Goal: Communication & Community: Answer question/provide support

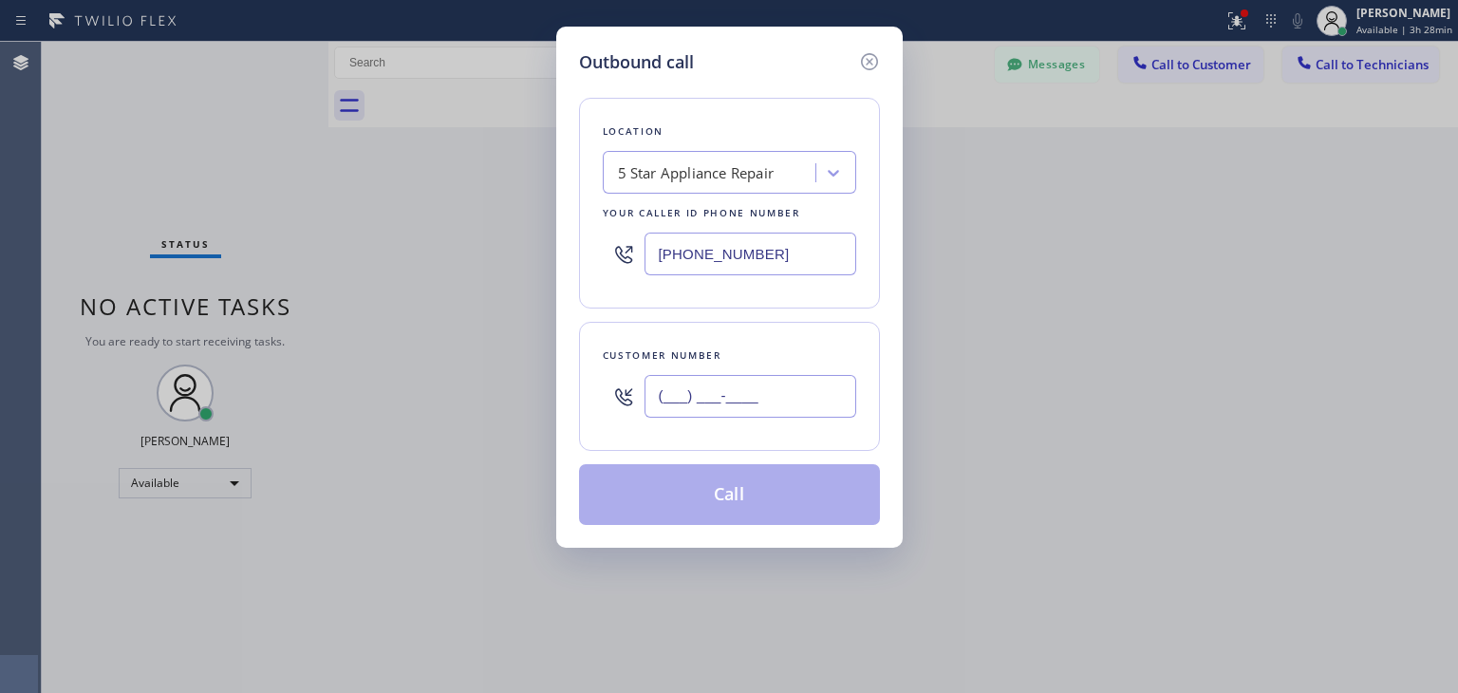
click at [797, 376] on input "(___) ___-____" at bounding box center [751, 396] width 212 height 43
paste input "650) 576-8253"
type input "[PHONE_NUMBER]"
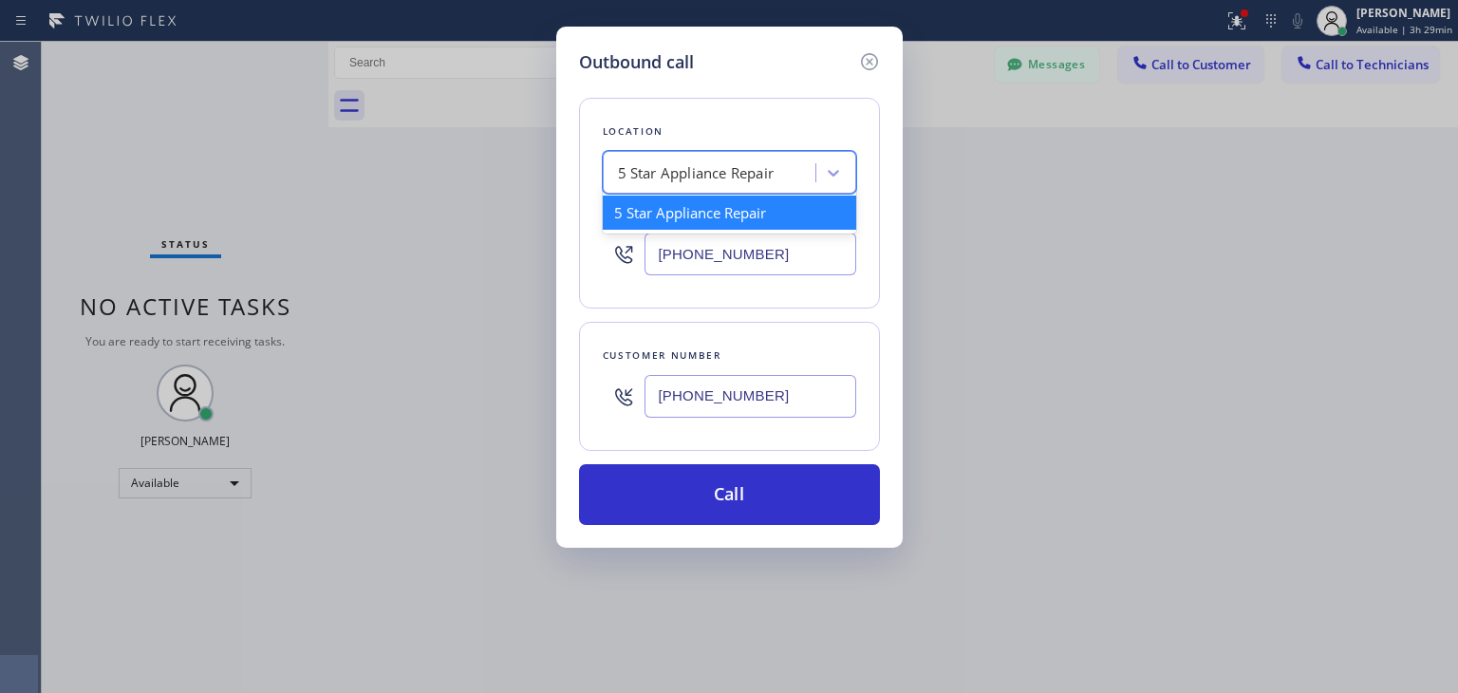
paste input "5 Star Appliance Repair"
type input "5 Star Appliance Repair"
click at [661, 157] on div "5 Star Appliance Repair 5 Star Appliance Repair" at bounding box center [711, 173] width 207 height 33
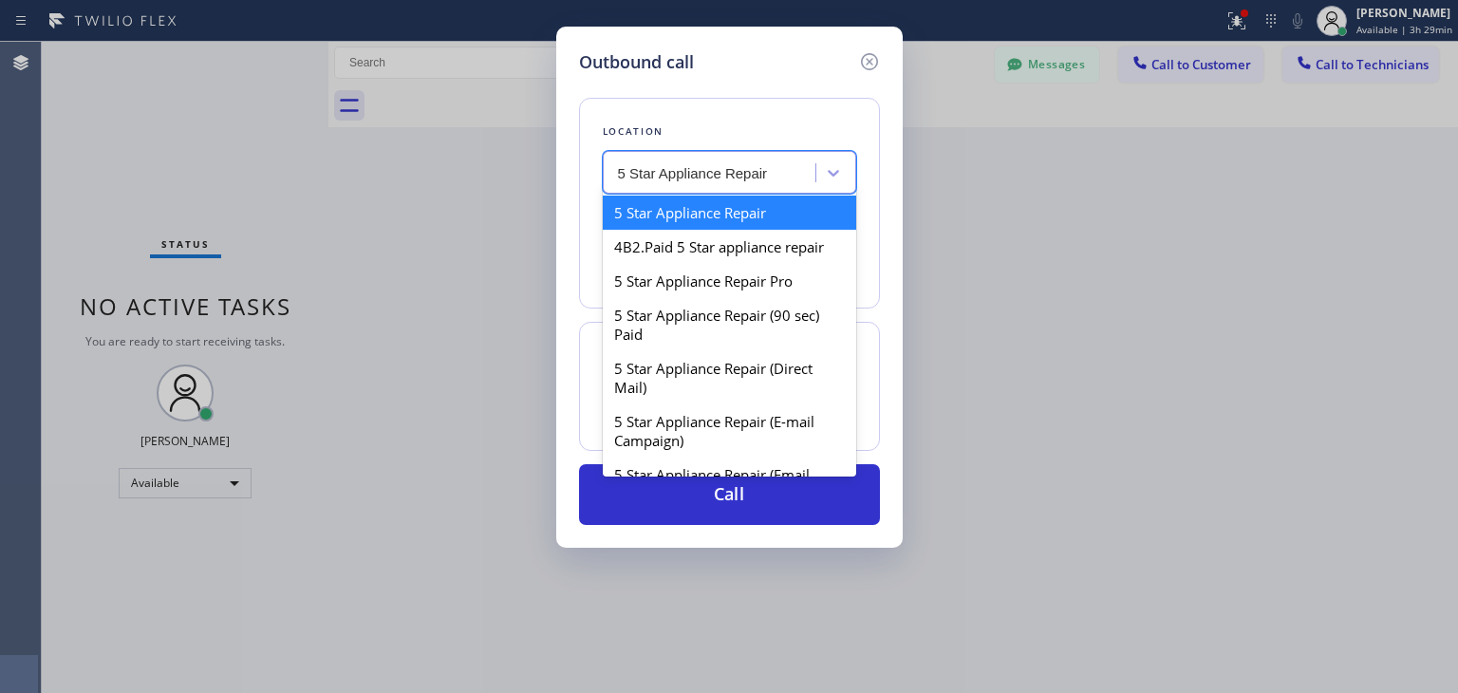
click at [718, 206] on div "5 Star Appliance Repair" at bounding box center [729, 213] width 253 height 34
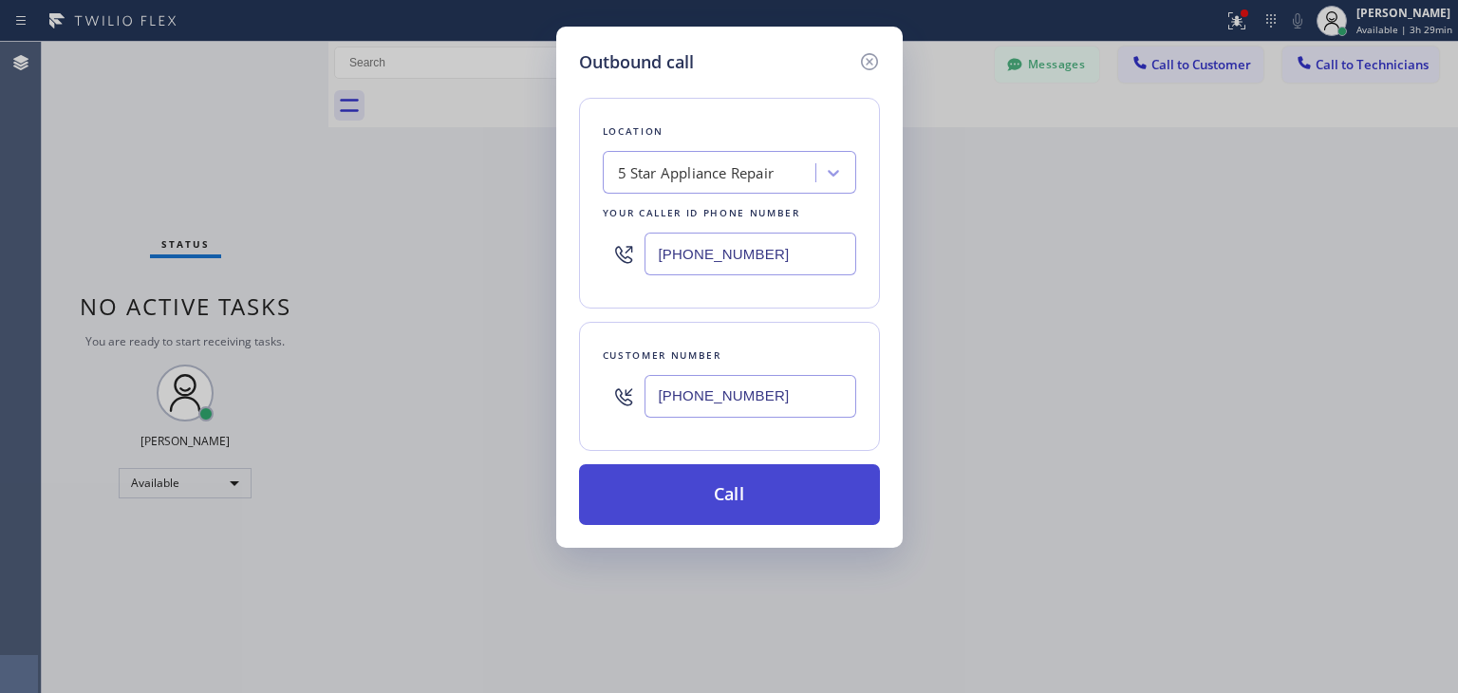
click at [737, 498] on button "Call" at bounding box center [729, 494] width 301 height 61
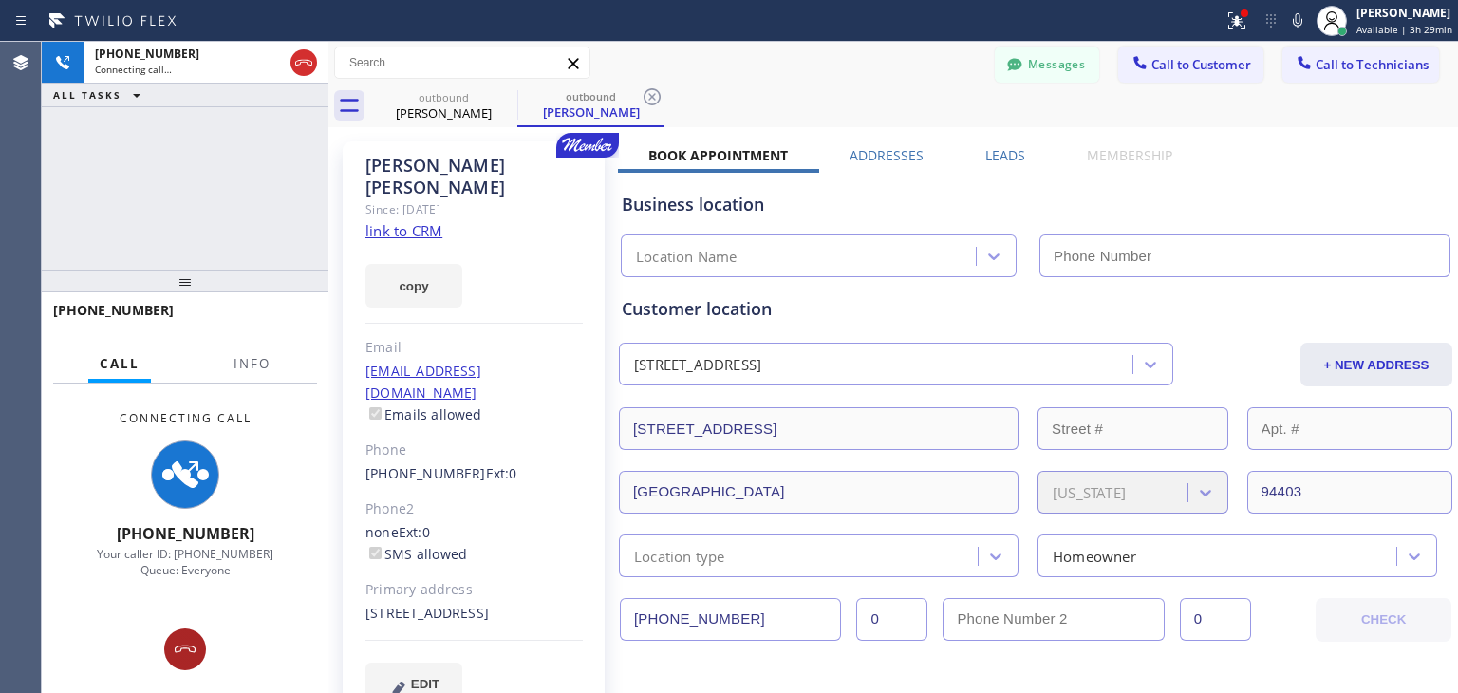
type input "[PHONE_NUMBER]"
click at [178, 661] on button at bounding box center [185, 649] width 42 height 42
click at [178, 661] on div "Connecting Call [PHONE_NUMBER] Your caller ID: [PHONE_NUMBER] Queue: Everyone" at bounding box center [185, 538] width 287 height 309
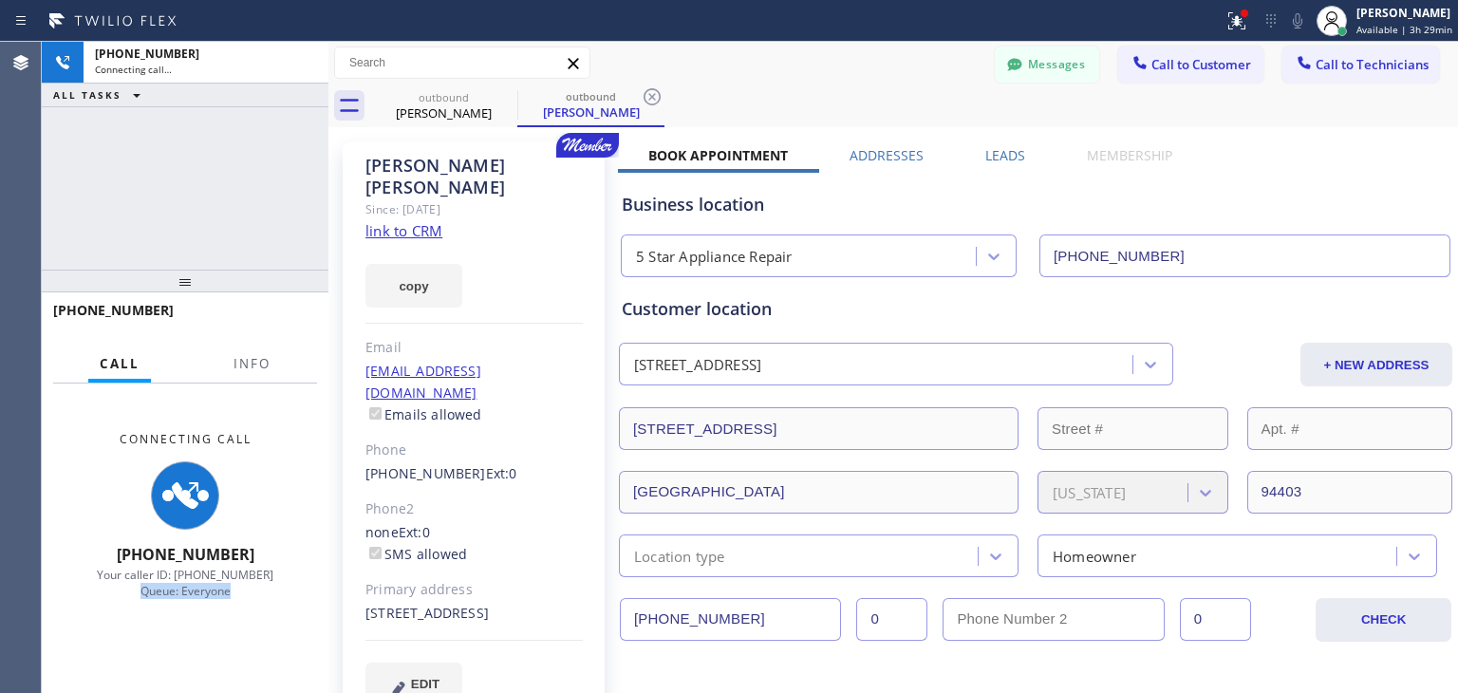
click at [178, 661] on div "Connecting Call [PHONE_NUMBER] Your caller ID: [PHONE_NUMBER] Queue: Everyone" at bounding box center [185, 538] width 287 height 309
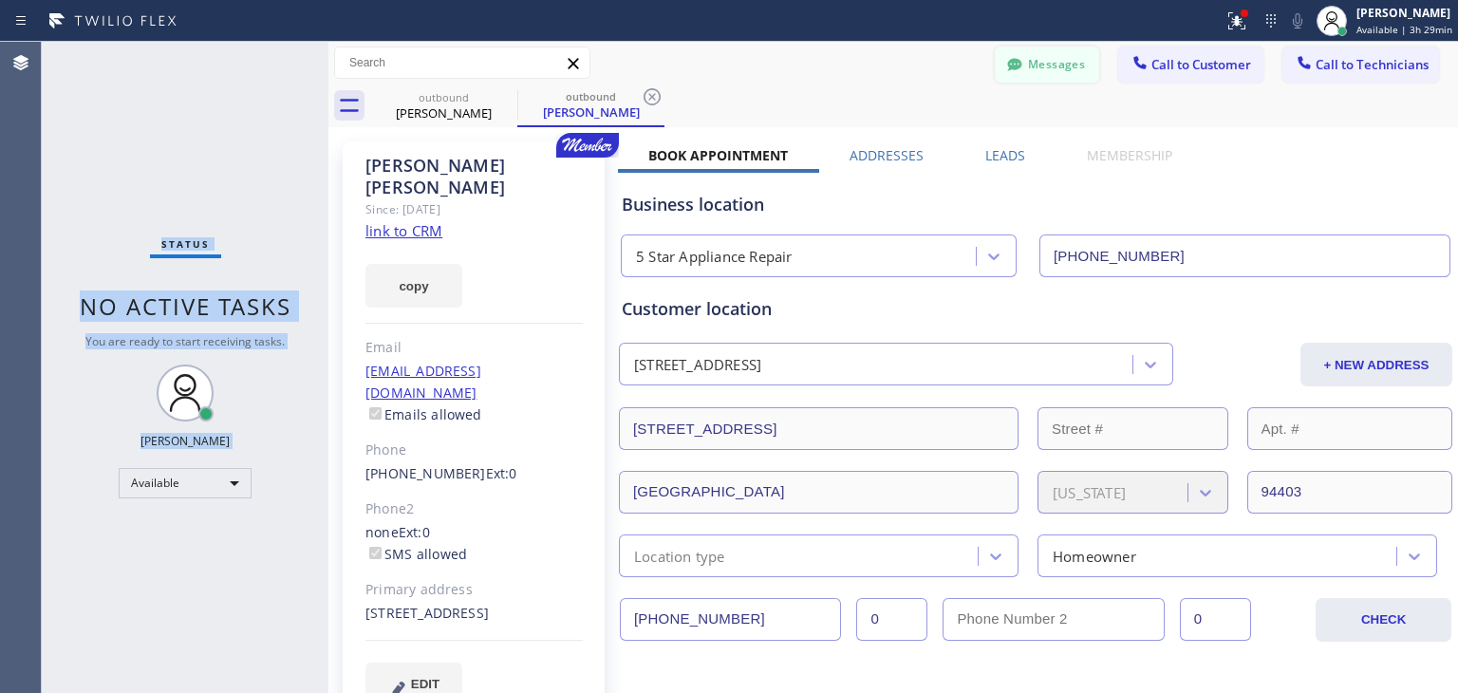
click at [1047, 64] on button "Messages" at bounding box center [1047, 65] width 104 height 36
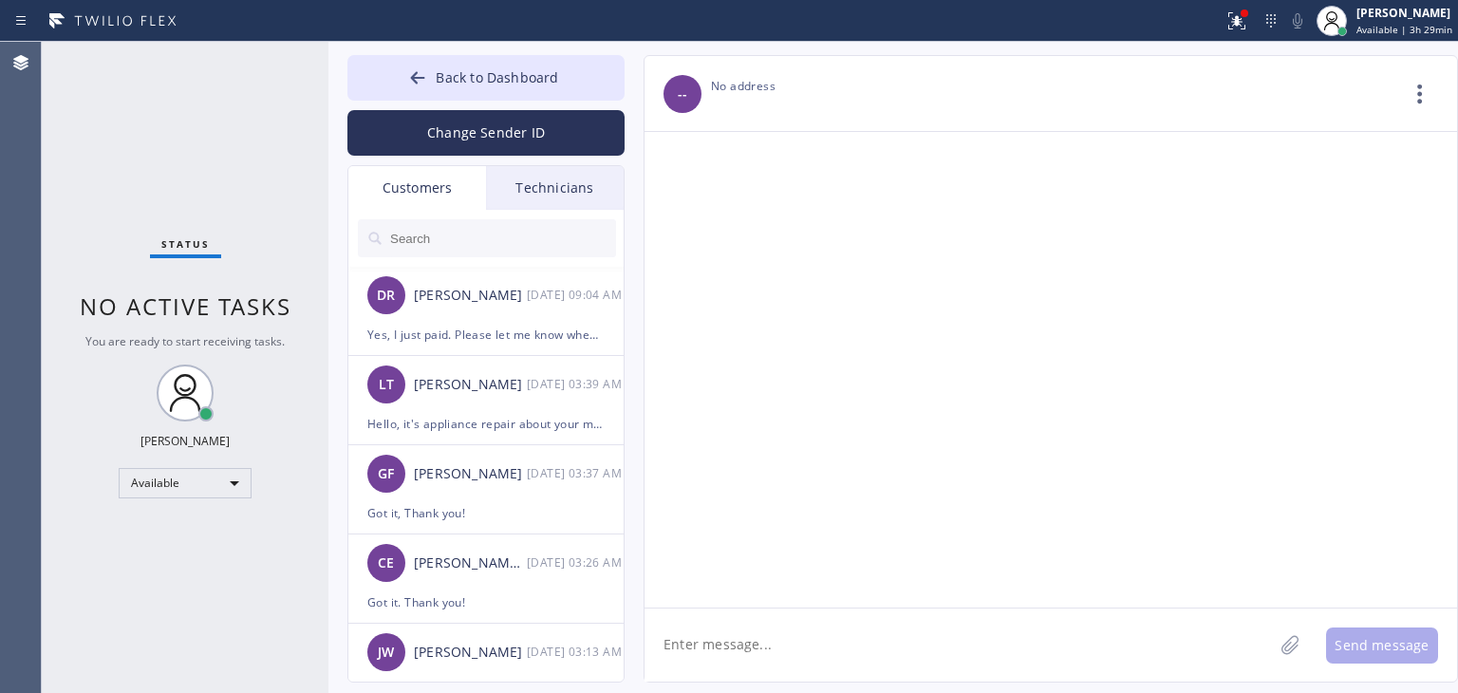
click at [532, 227] on input "text" at bounding box center [502, 238] width 228 height 38
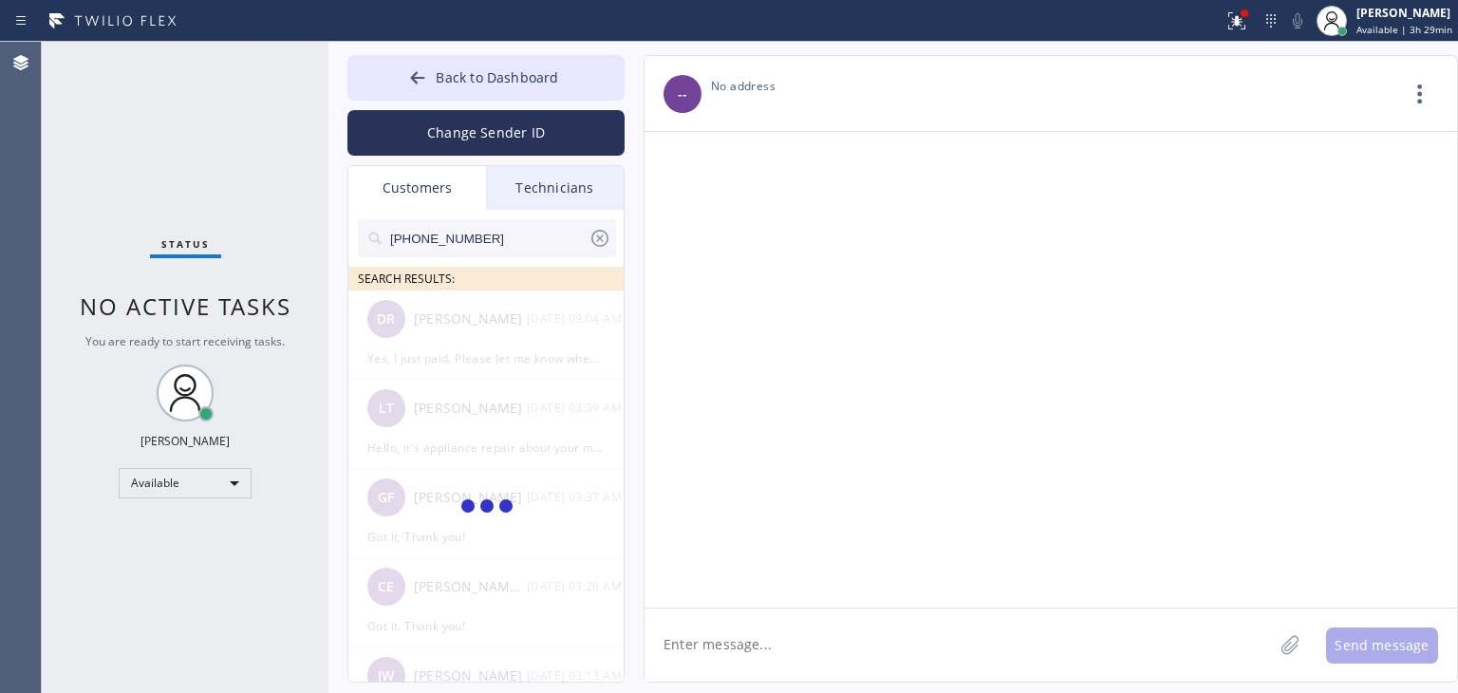
click at [600, 241] on icon at bounding box center [600, 238] width 23 height 23
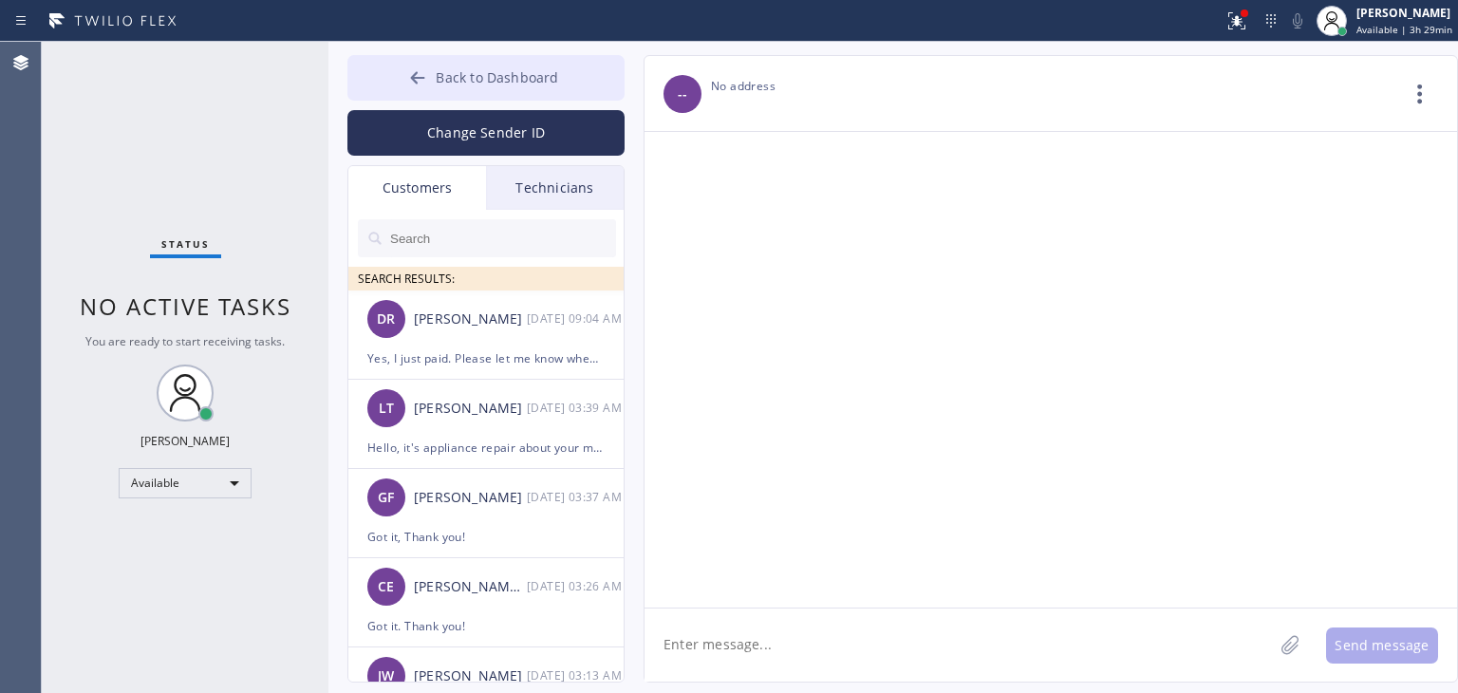
click at [557, 79] on span "Back to Dashboard" at bounding box center [497, 77] width 122 height 18
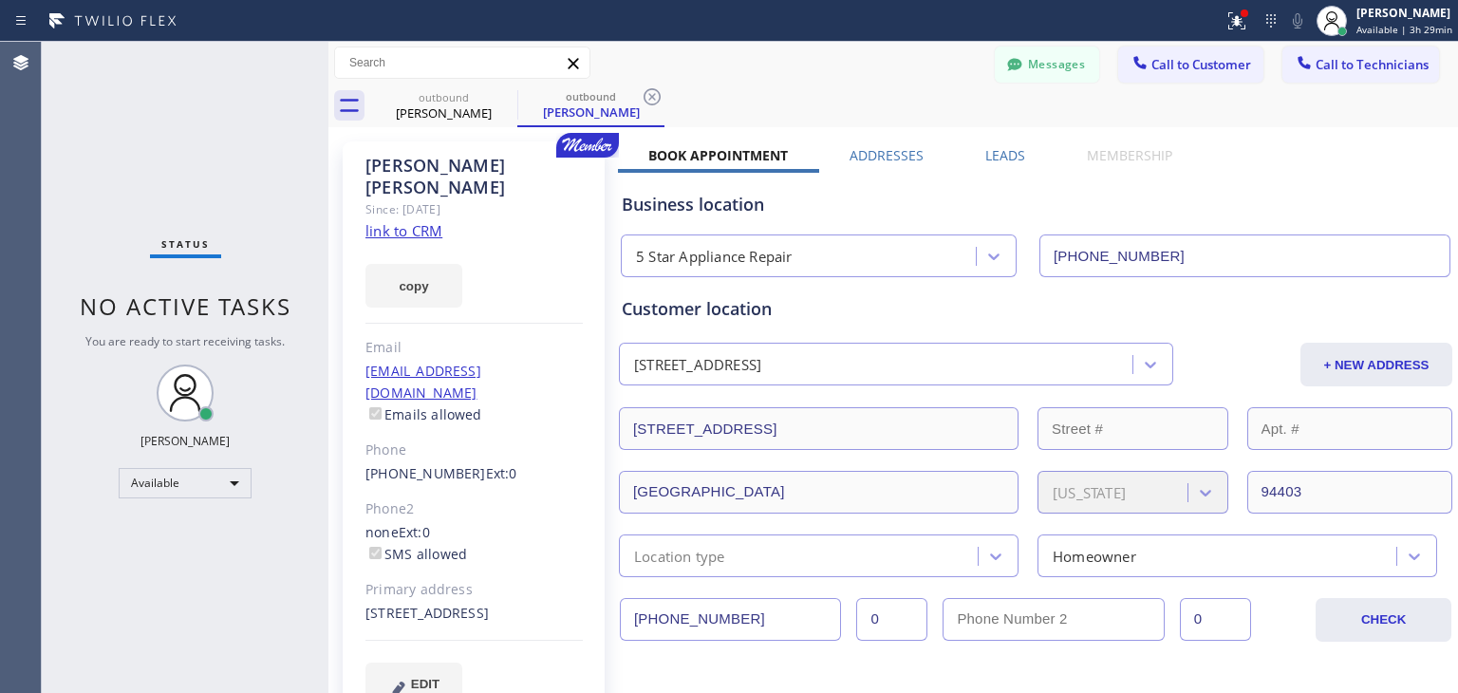
click at [1086, 60] on div "Messages" at bounding box center [1056, 63] width 123 height 33
click at [1063, 66] on button "Messages" at bounding box center [1047, 65] width 104 height 36
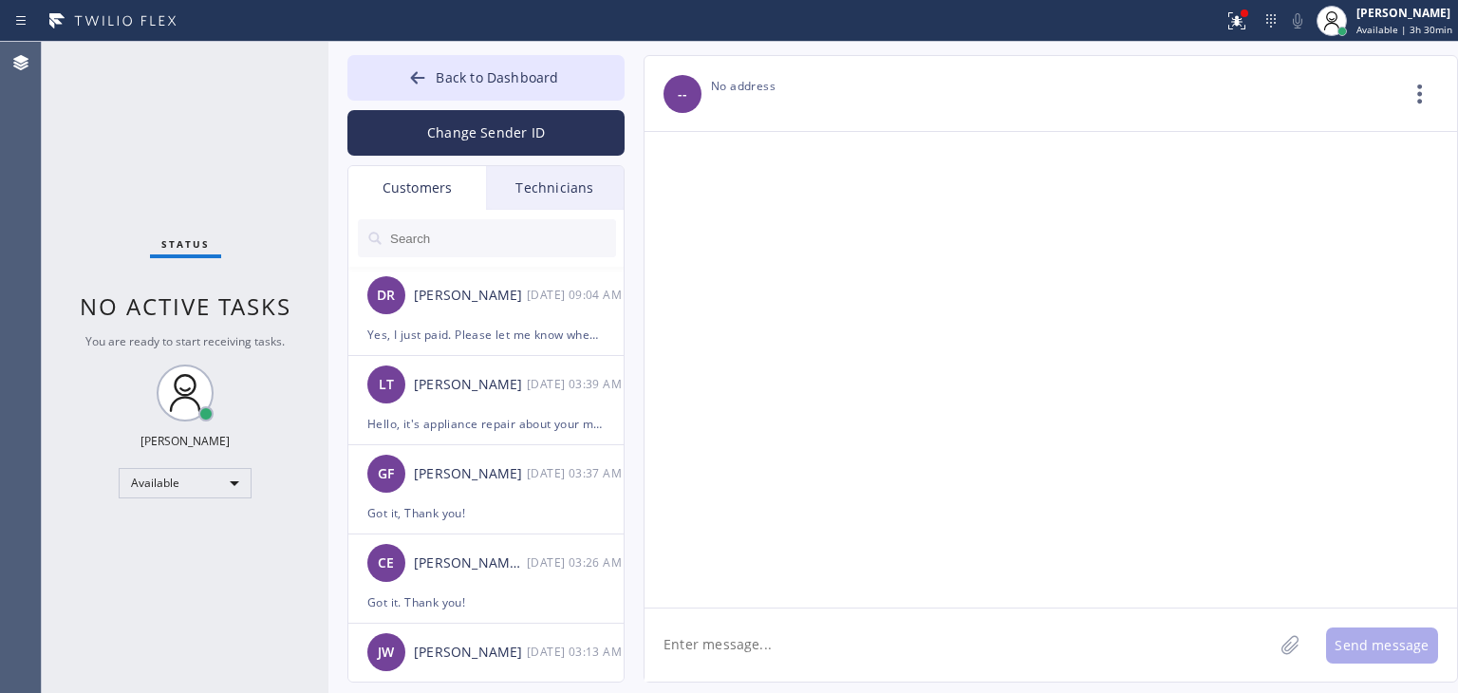
click at [498, 253] on input "text" at bounding box center [502, 238] width 228 height 38
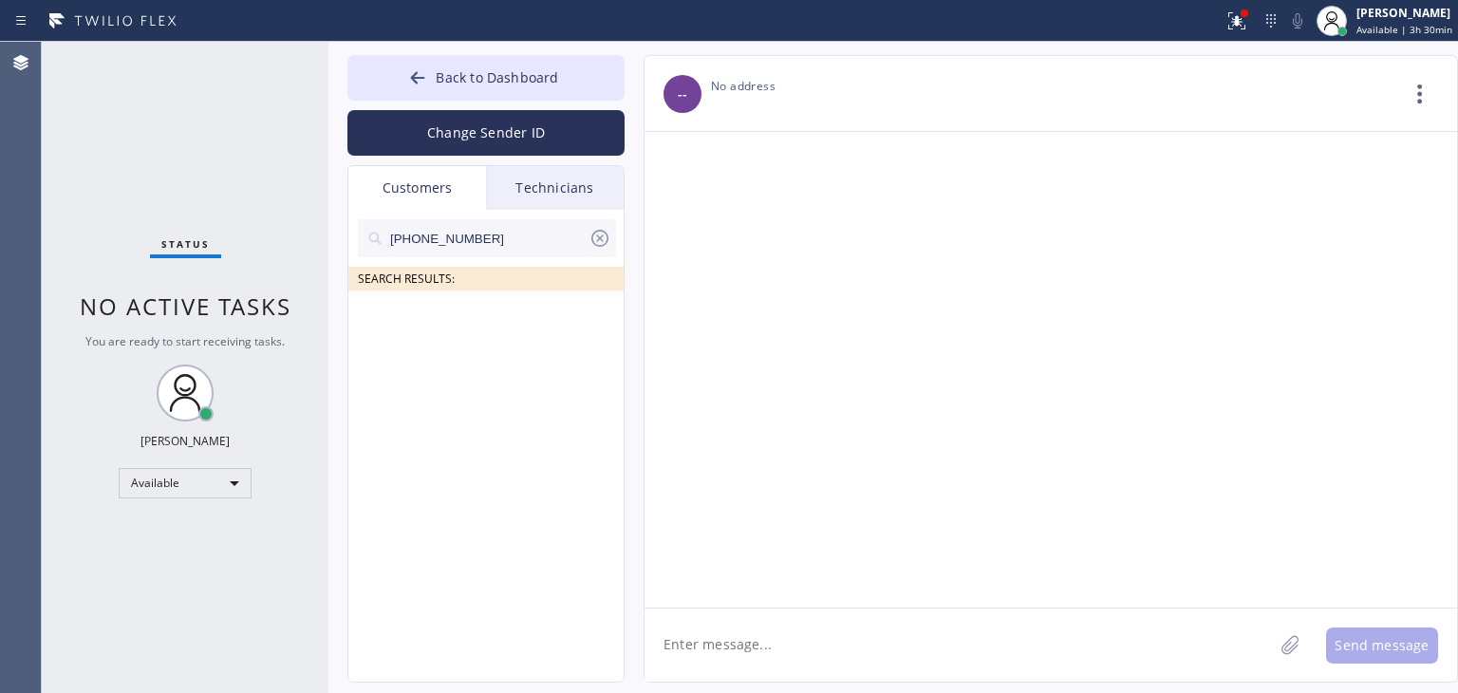
click at [589, 232] on icon at bounding box center [600, 238] width 23 height 23
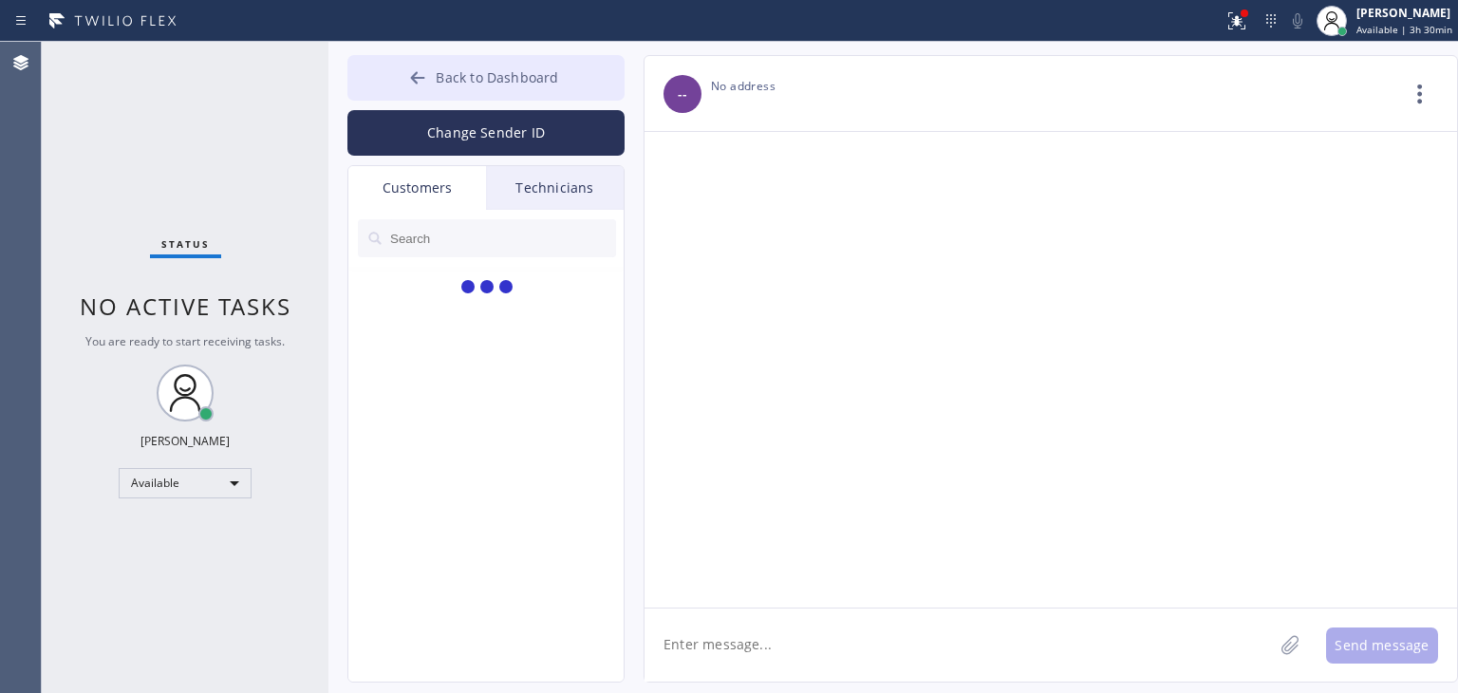
click at [557, 97] on button "Back to Dashboard" at bounding box center [485, 78] width 277 height 46
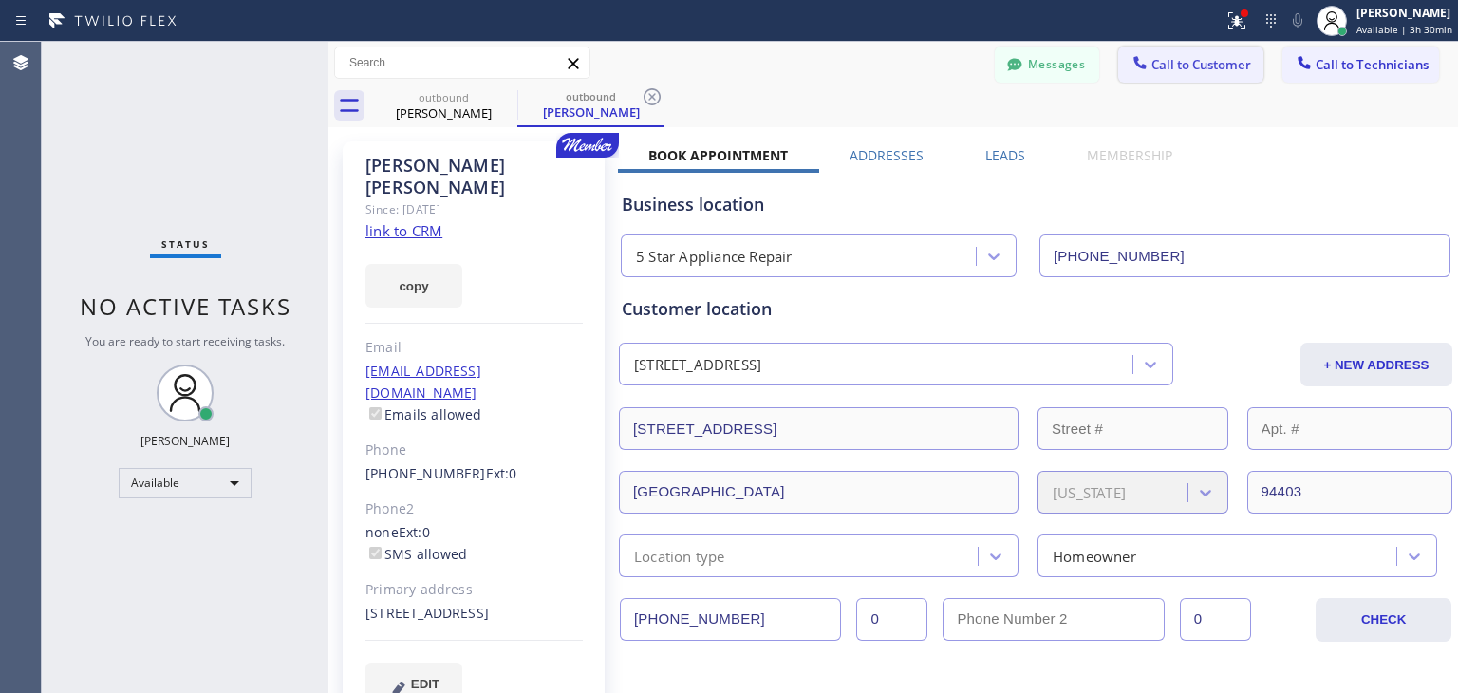
click at [1238, 60] on span "Call to Customer" at bounding box center [1201, 64] width 100 height 17
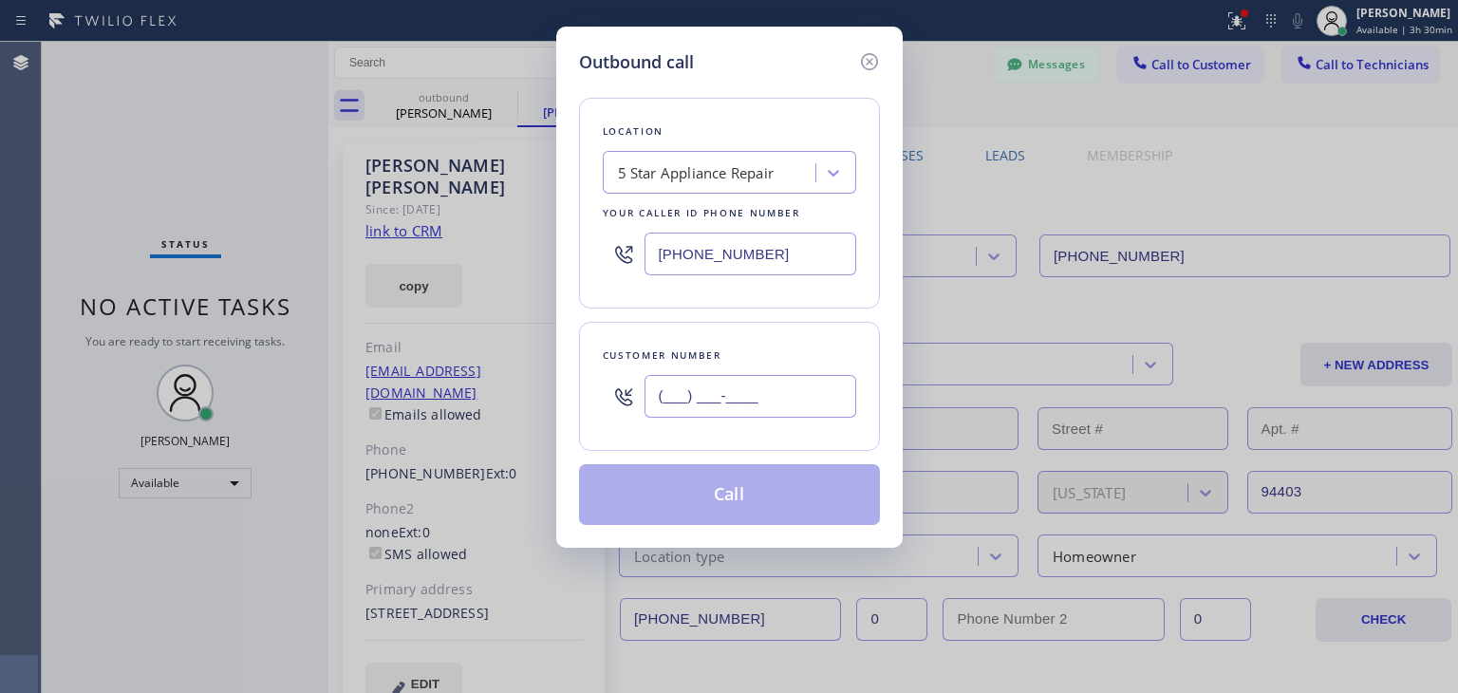
click at [722, 381] on input "(___) ___-____" at bounding box center [751, 396] width 212 height 43
paste input "6505"
paste input "650) 576-8253"
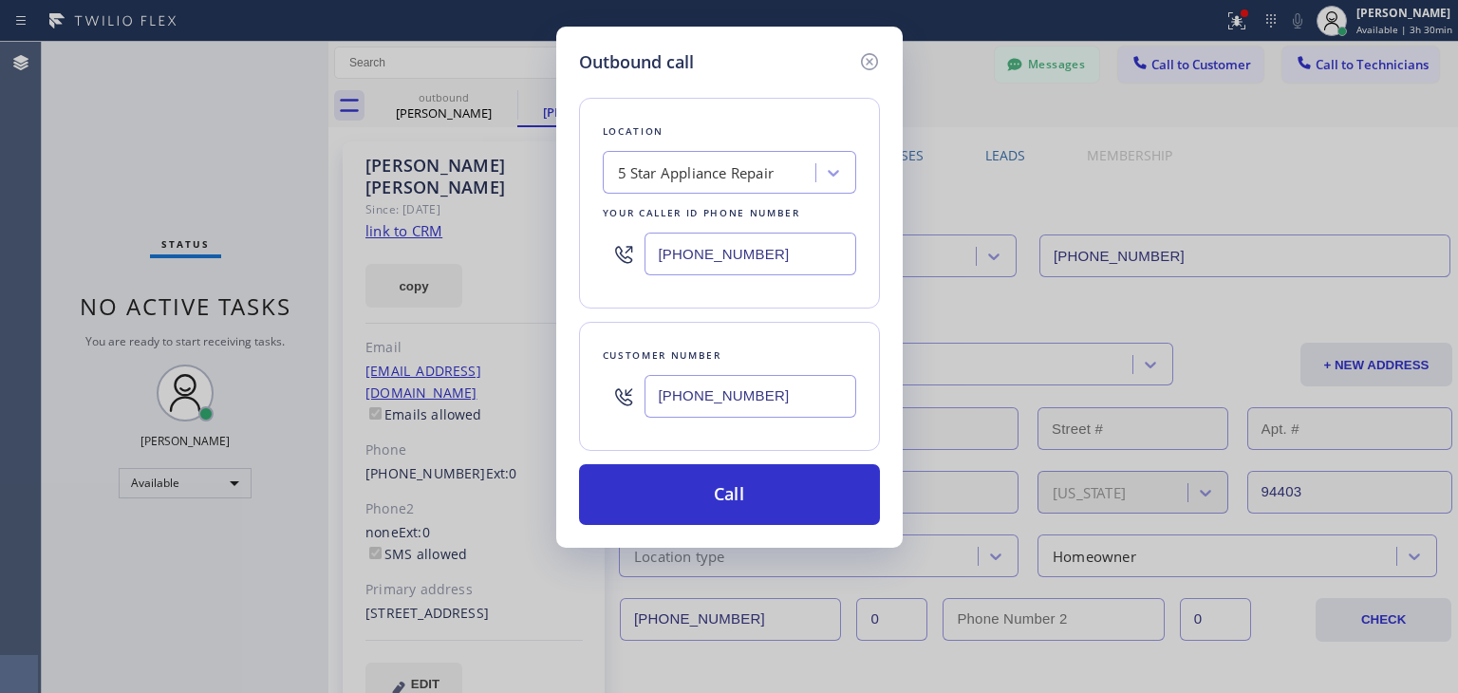
type input "[PHONE_NUMBER]"
click at [703, 216] on div "Your caller id phone number" at bounding box center [729, 213] width 253 height 20
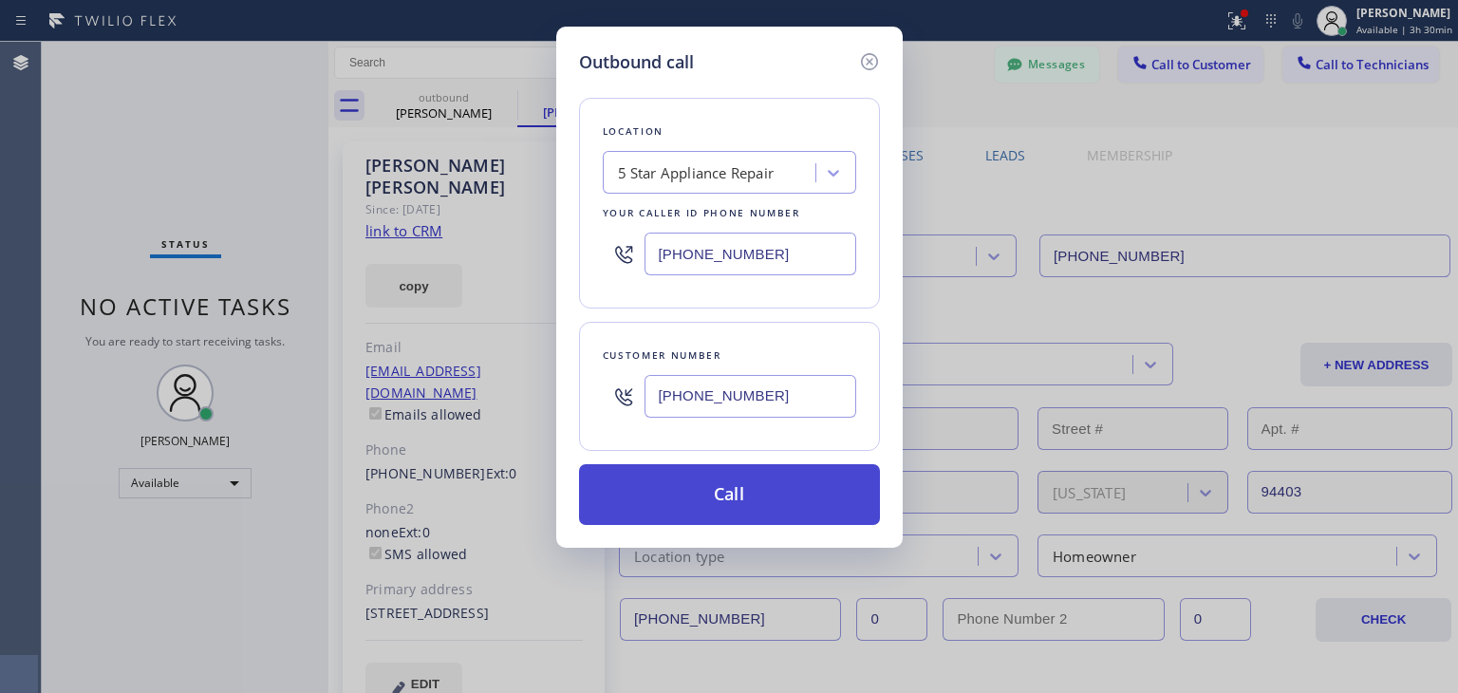
click at [776, 468] on button "Call" at bounding box center [729, 494] width 301 height 61
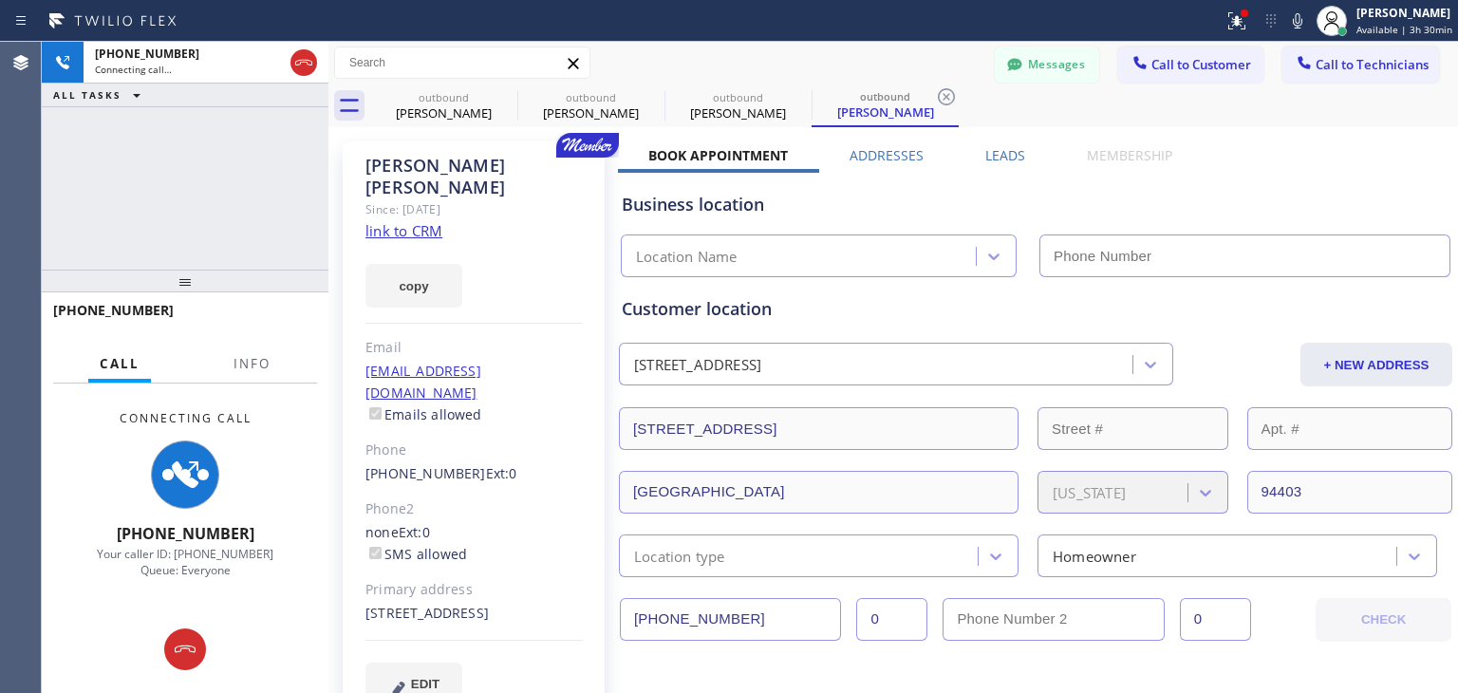
type input "[PHONE_NUMBER]"
click at [503, 103] on icon at bounding box center [504, 96] width 17 height 17
click at [0, 0] on icon at bounding box center [0, 0] width 0 height 0
click at [938, 103] on icon at bounding box center [946, 96] width 17 height 17
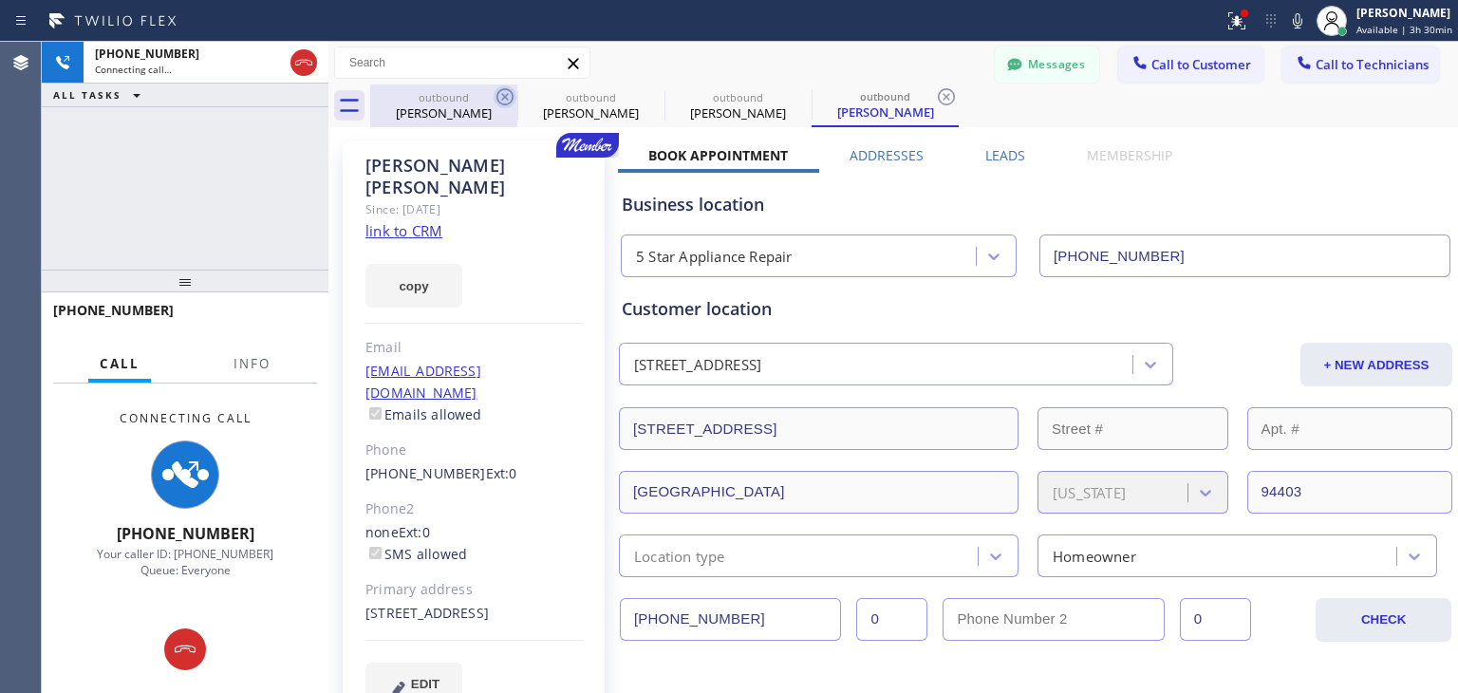
click at [503, 103] on div "outbound [PERSON_NAME] outbound [PERSON_NAME] outbound [PERSON_NAME] outbound […" at bounding box center [914, 105] width 1088 height 43
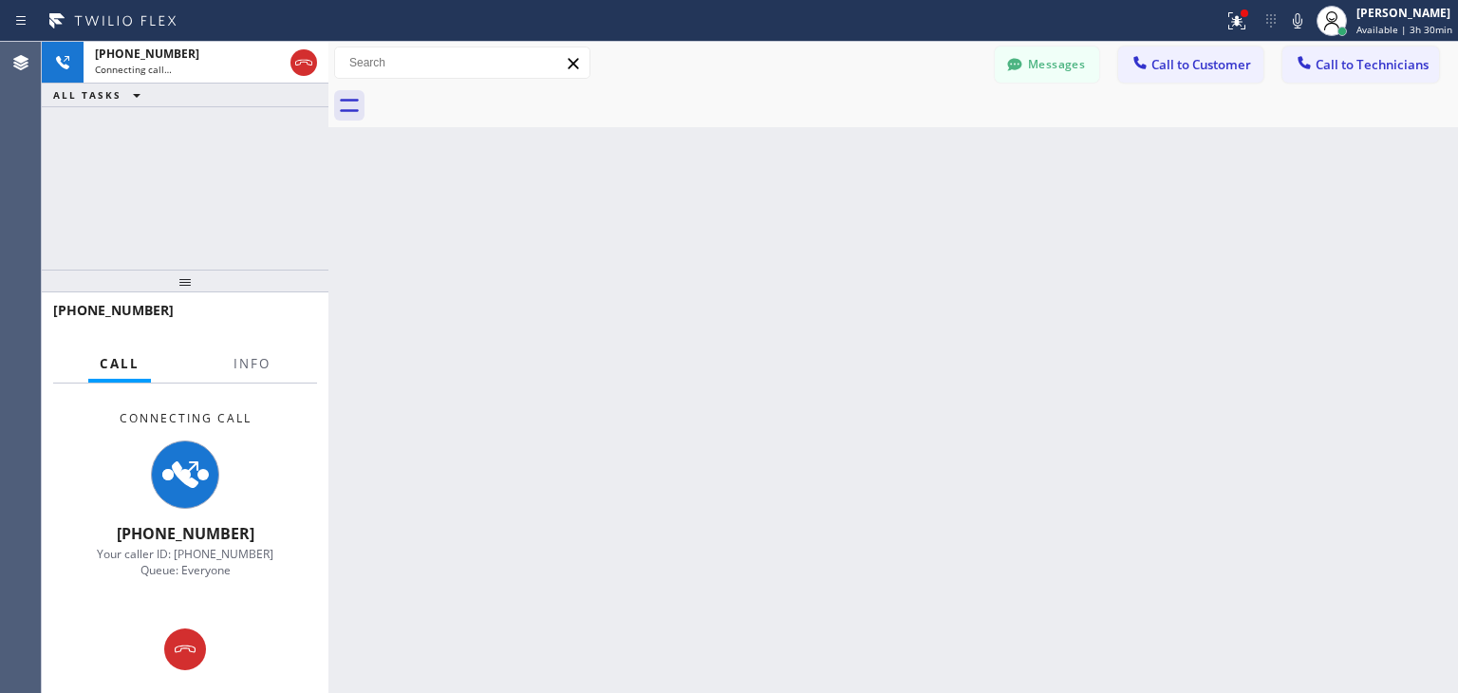
click at [503, 103] on div at bounding box center [914, 105] width 1088 height 43
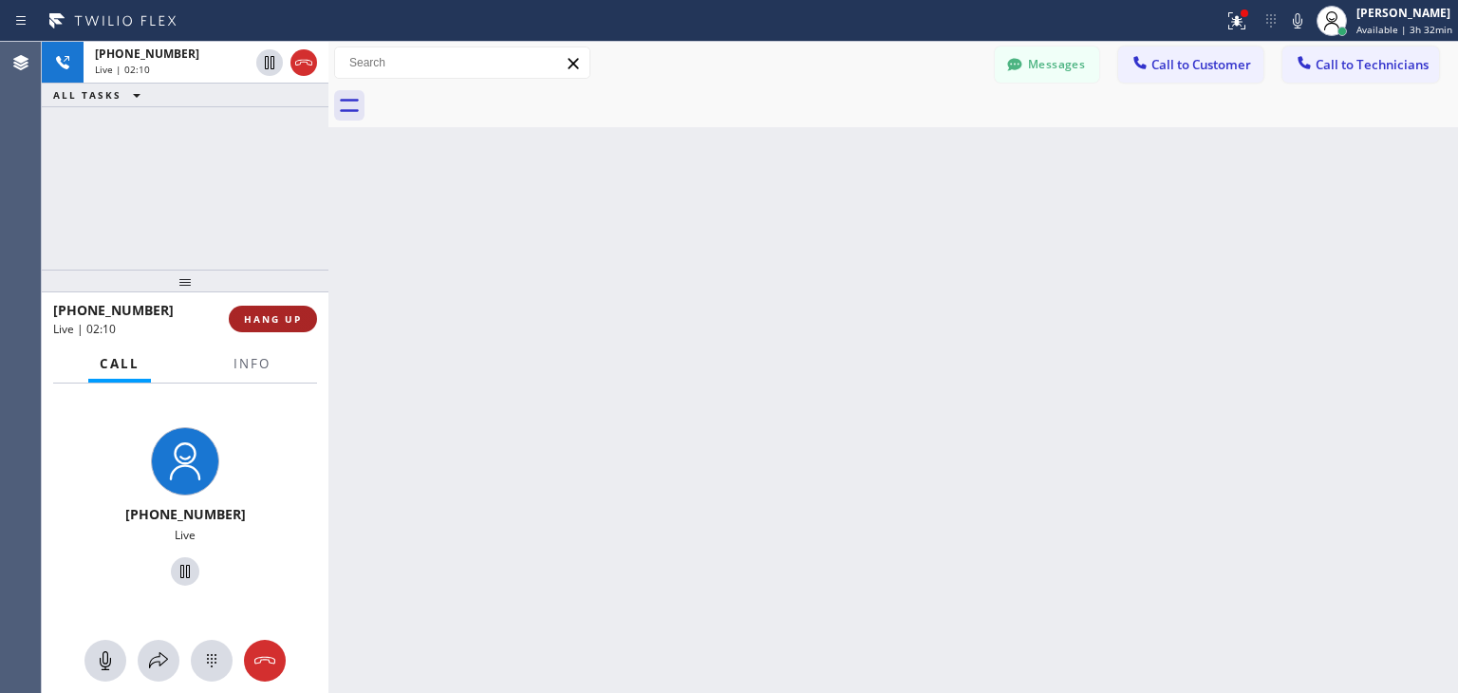
click at [253, 328] on button "HANG UP" at bounding box center [273, 319] width 88 height 27
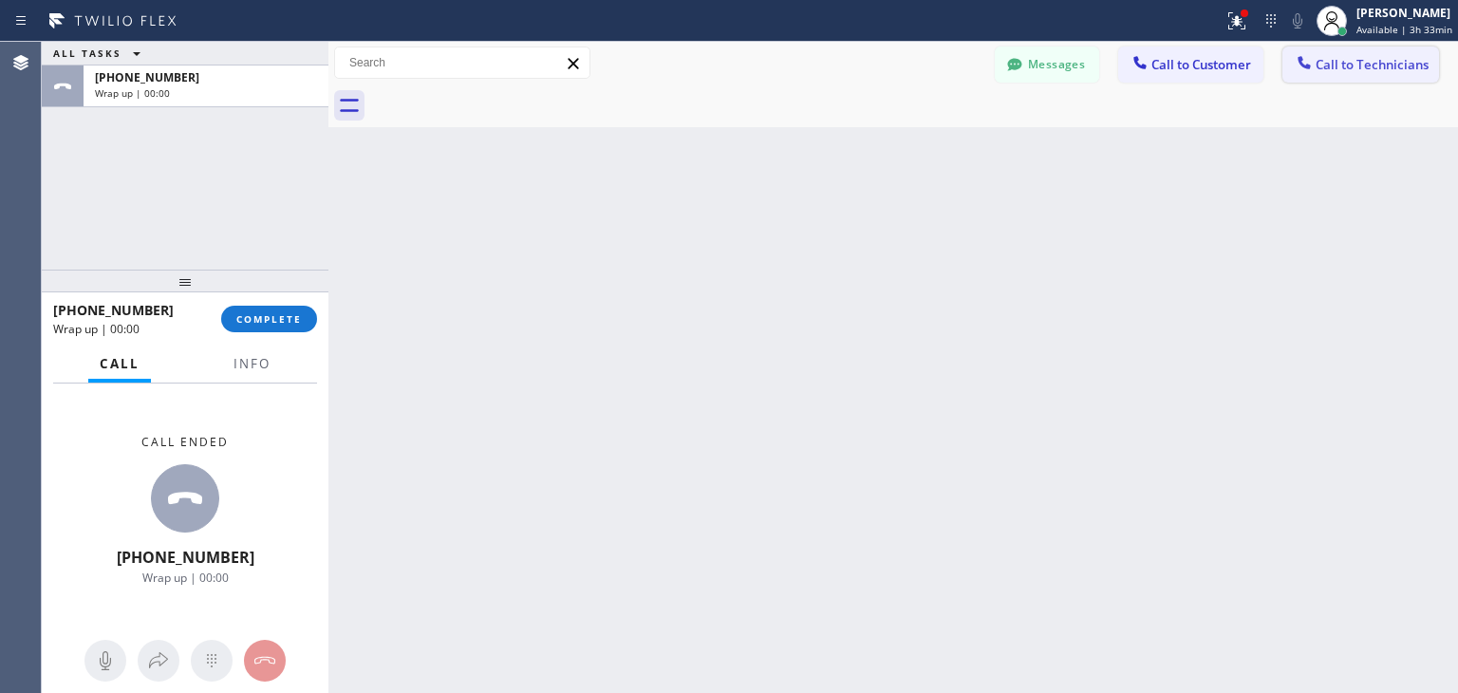
click at [1334, 81] on button "Call to Technicians" at bounding box center [1360, 65] width 157 height 36
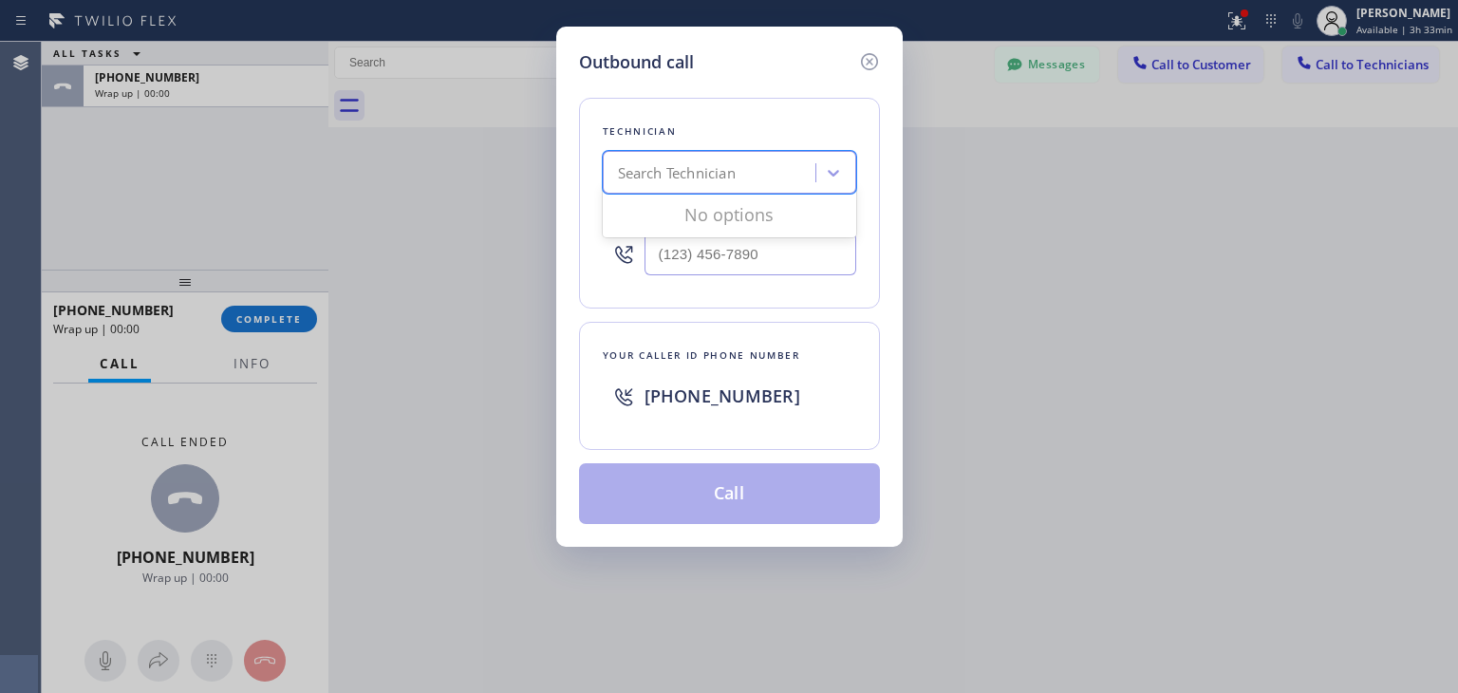
click at [613, 187] on div "Search Technician" at bounding box center [711, 173] width 207 height 33
type input "[PERSON_NAME]"
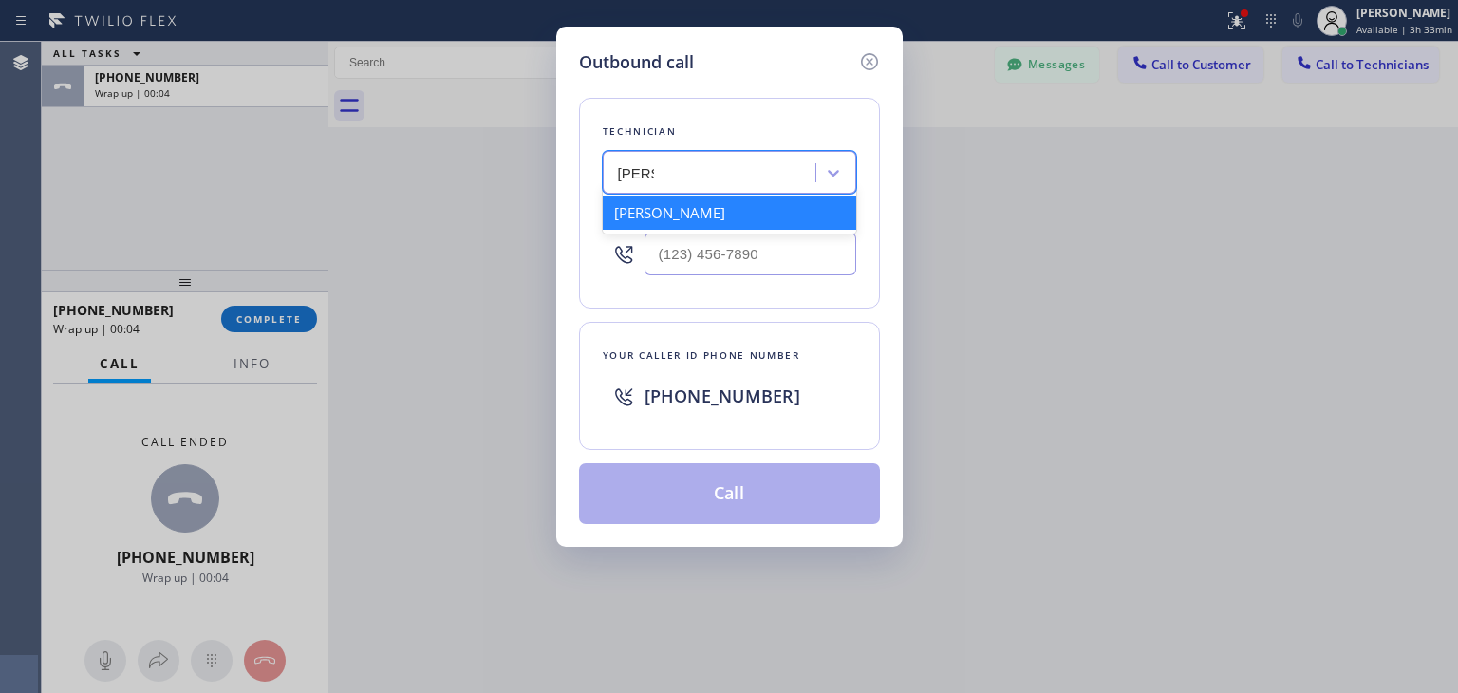
click at [784, 208] on div "[PERSON_NAME]" at bounding box center [729, 213] width 253 height 34
type input "[PHONE_NUMBER]"
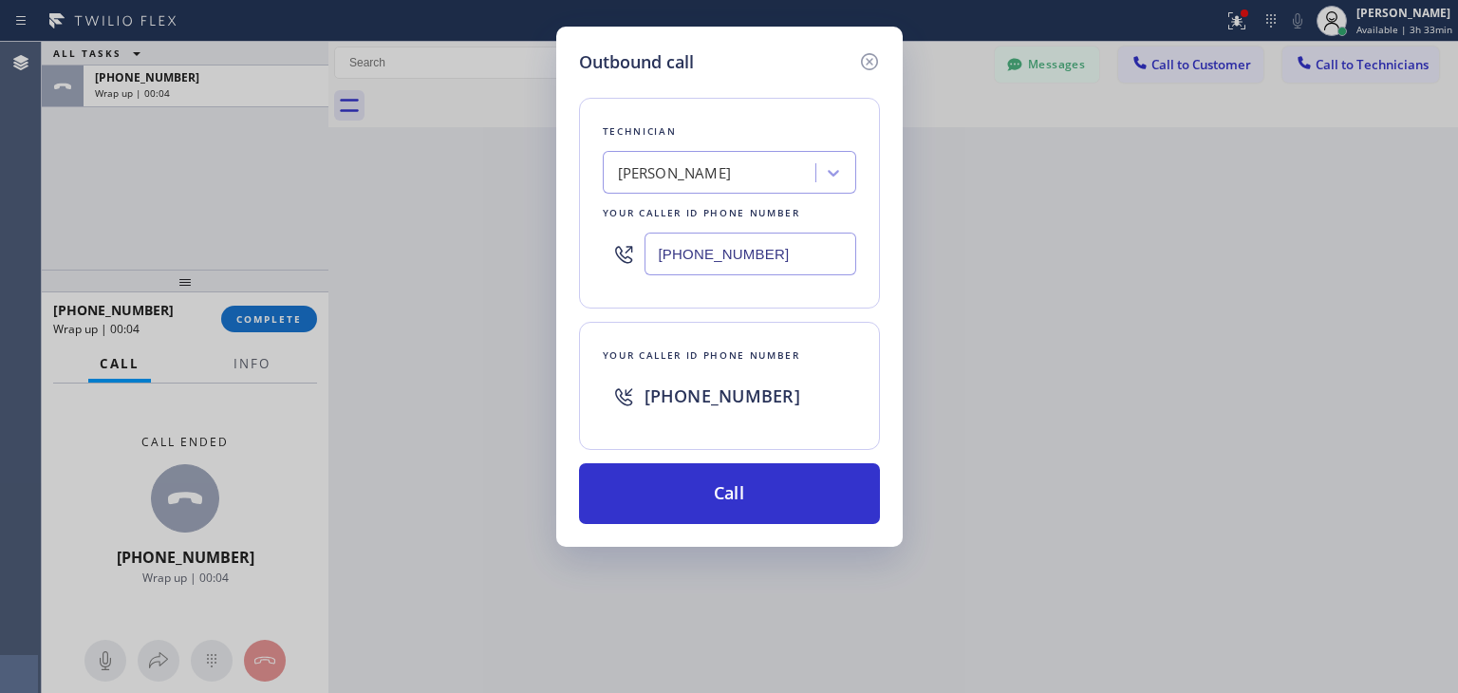
click at [728, 533] on div "Outbound call Technician [PERSON_NAME] Your caller id phone number [PHONE_NUMBE…" at bounding box center [729, 287] width 346 height 520
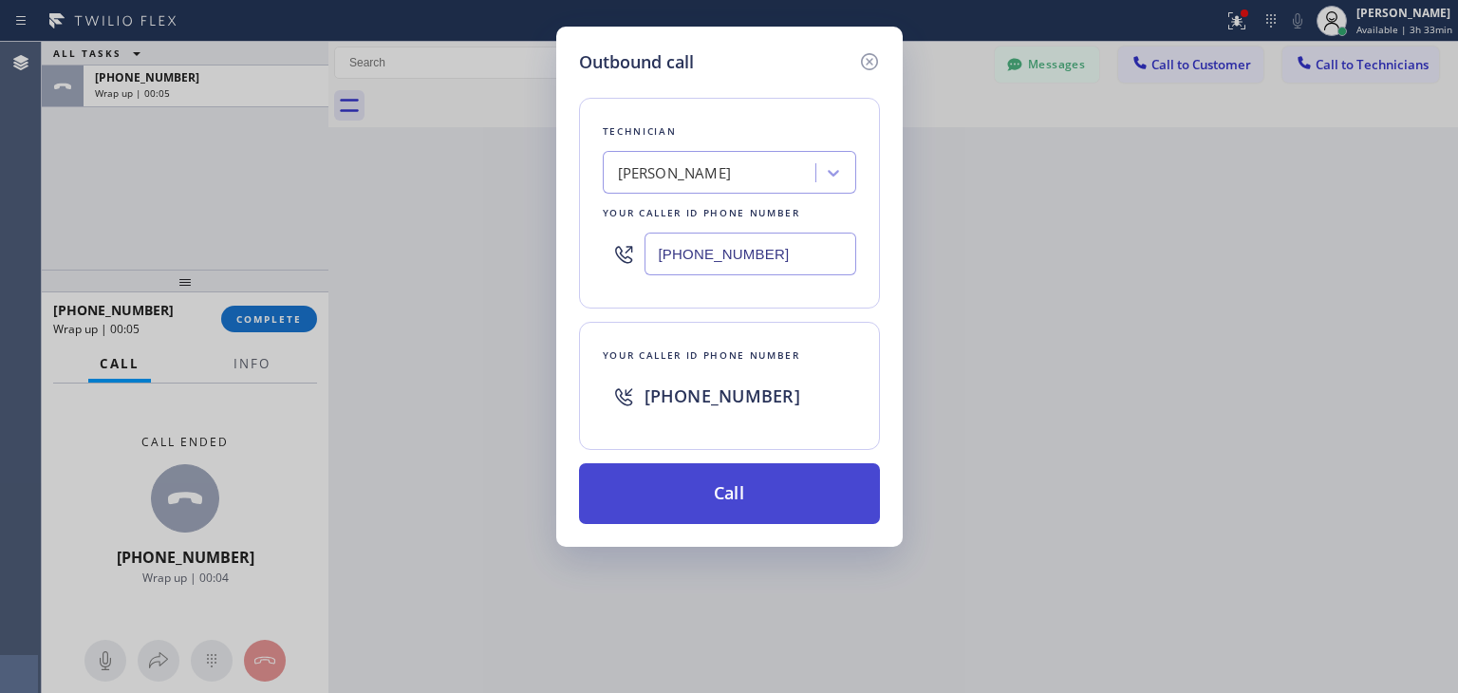
click at [747, 495] on button "Call" at bounding box center [729, 493] width 301 height 61
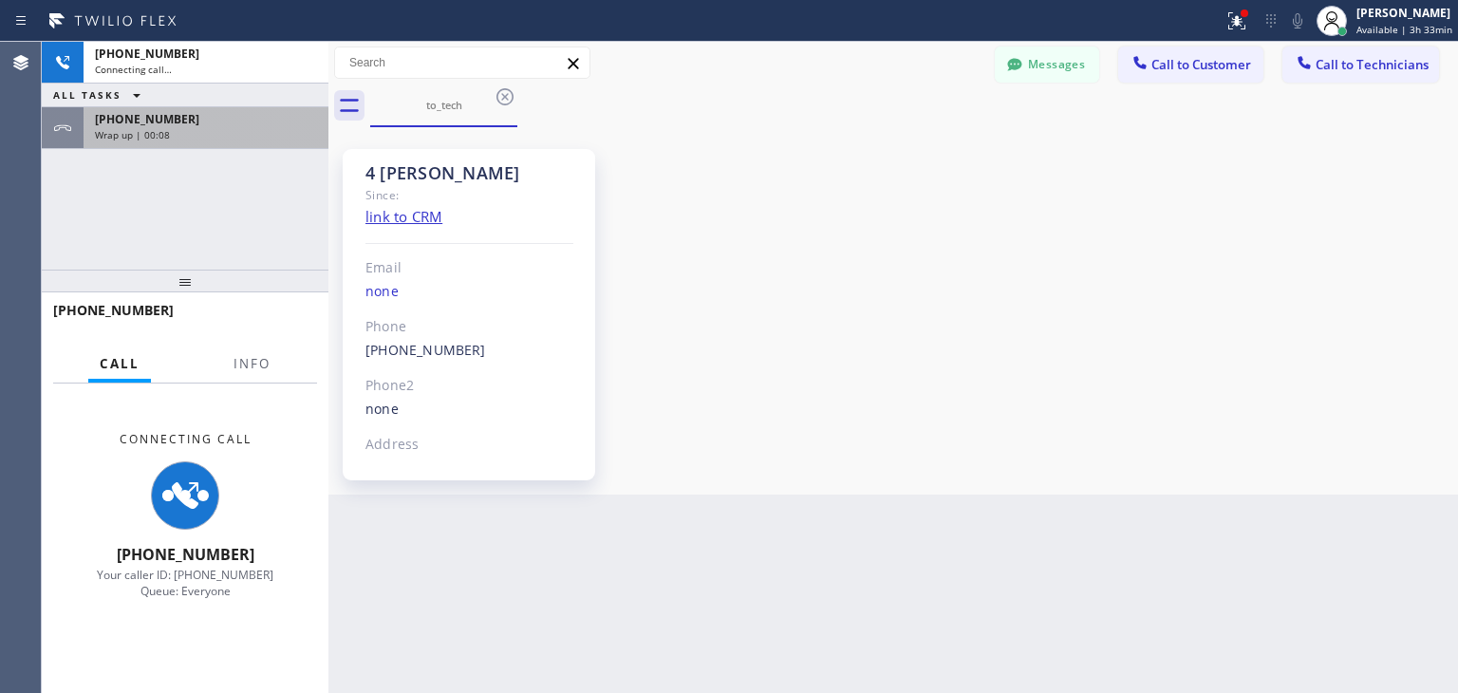
click at [241, 112] on div "[PHONE_NUMBER]" at bounding box center [206, 119] width 222 height 16
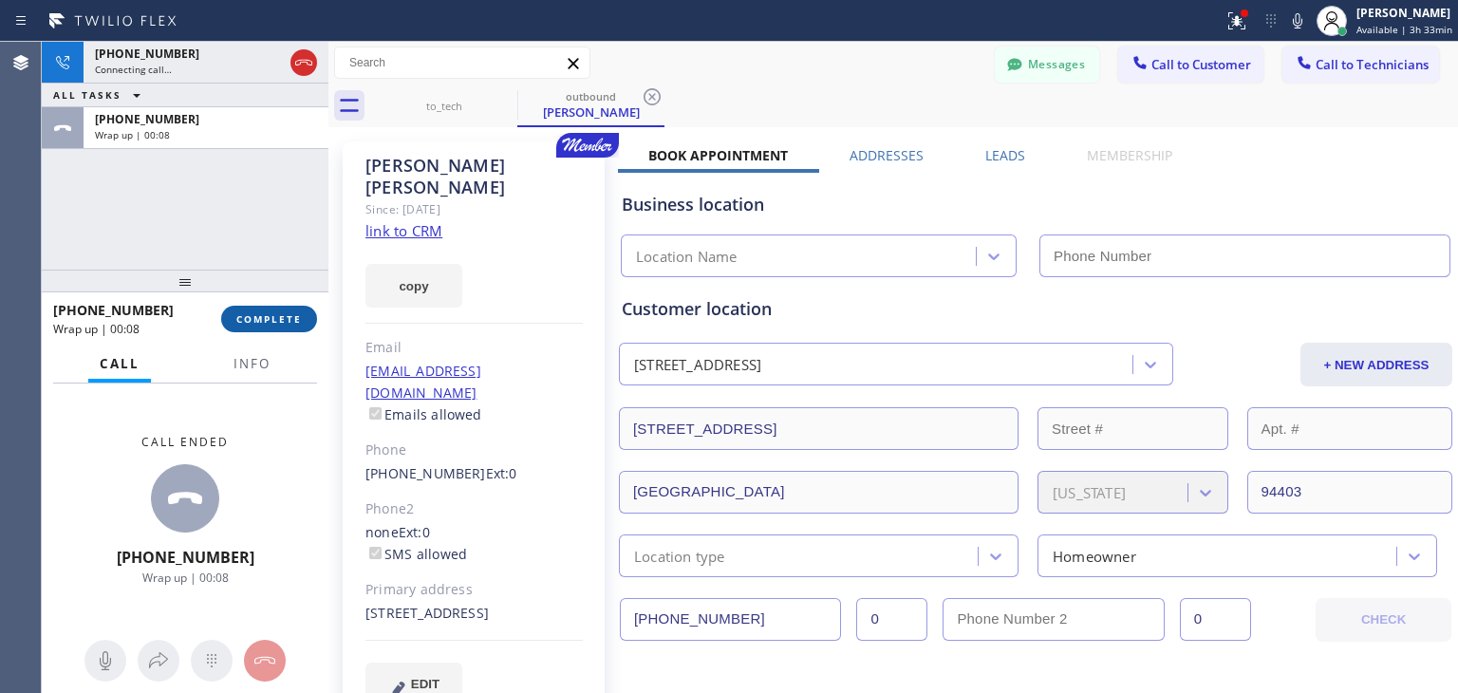
click at [236, 321] on span "COMPLETE" at bounding box center [268, 318] width 65 height 13
type input "[PHONE_NUMBER]"
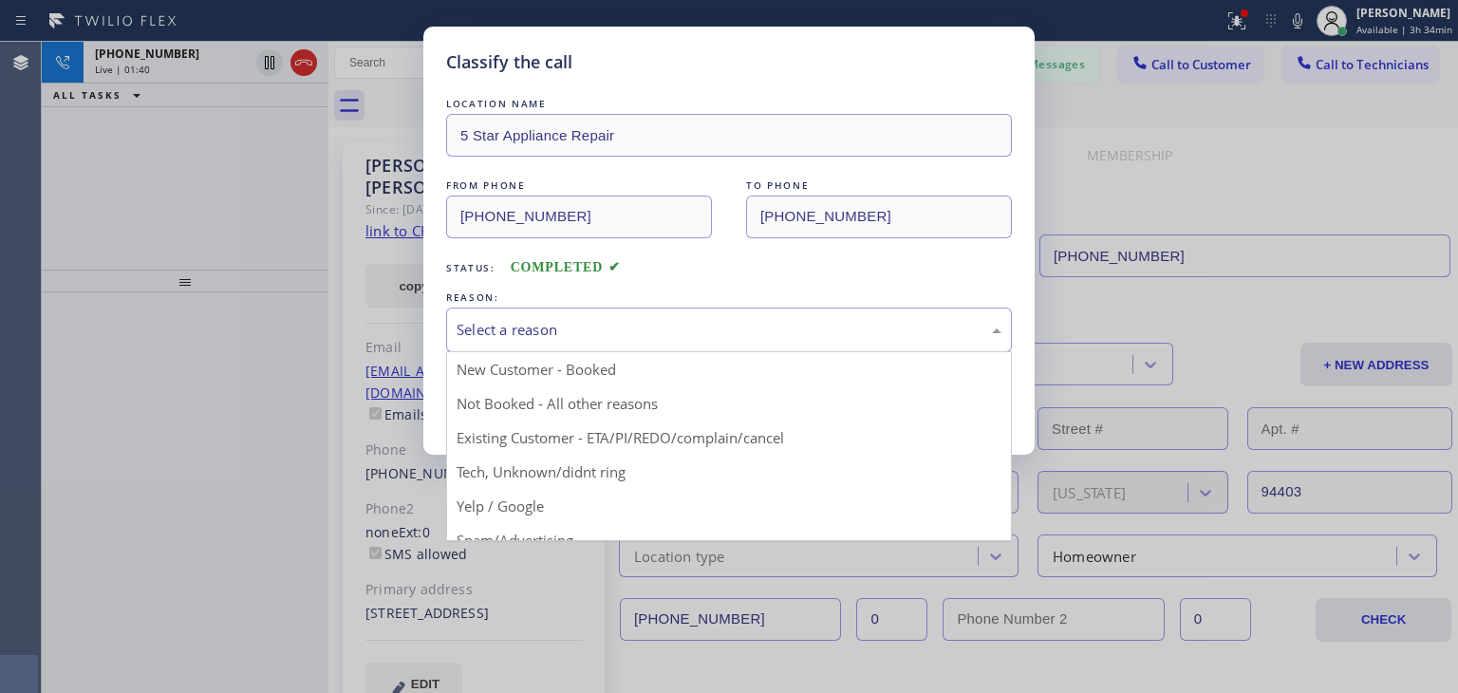
click at [615, 339] on div "Select a reason" at bounding box center [729, 330] width 545 height 22
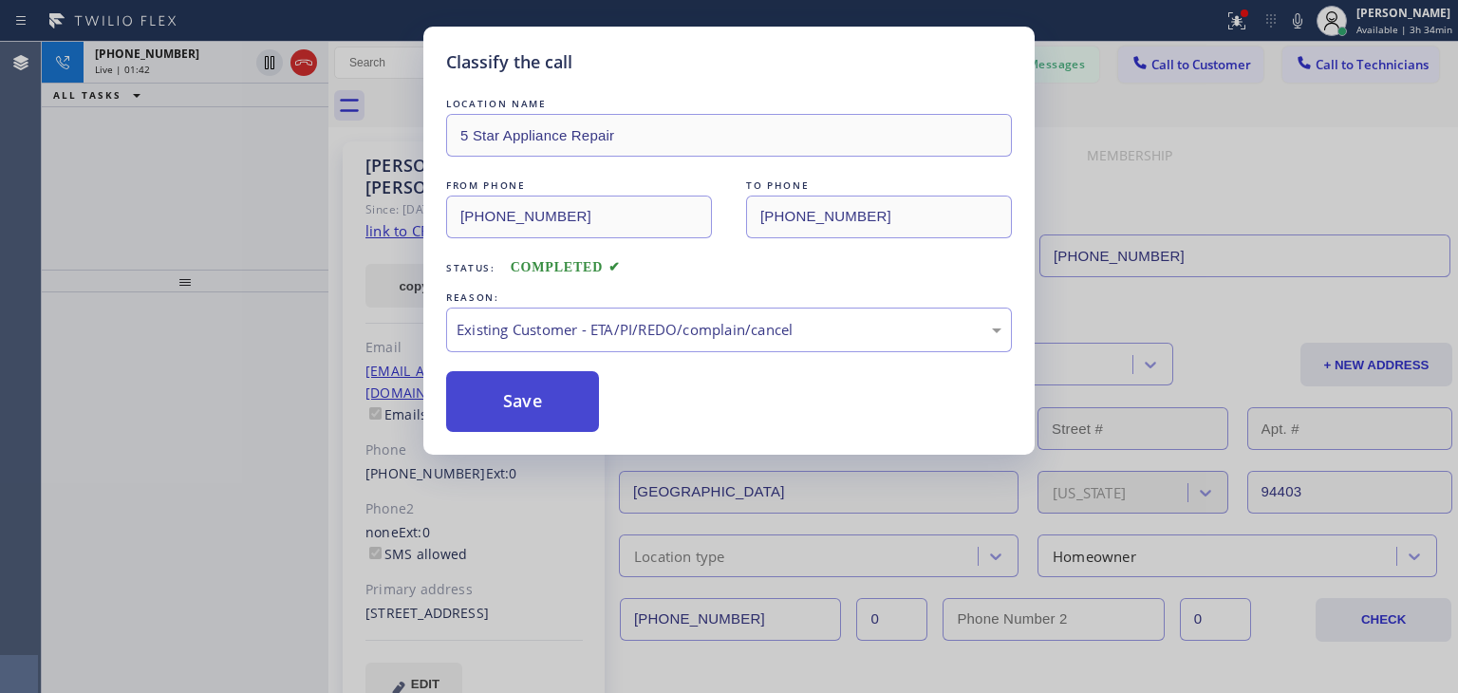
click at [538, 387] on button "Save" at bounding box center [522, 401] width 153 height 61
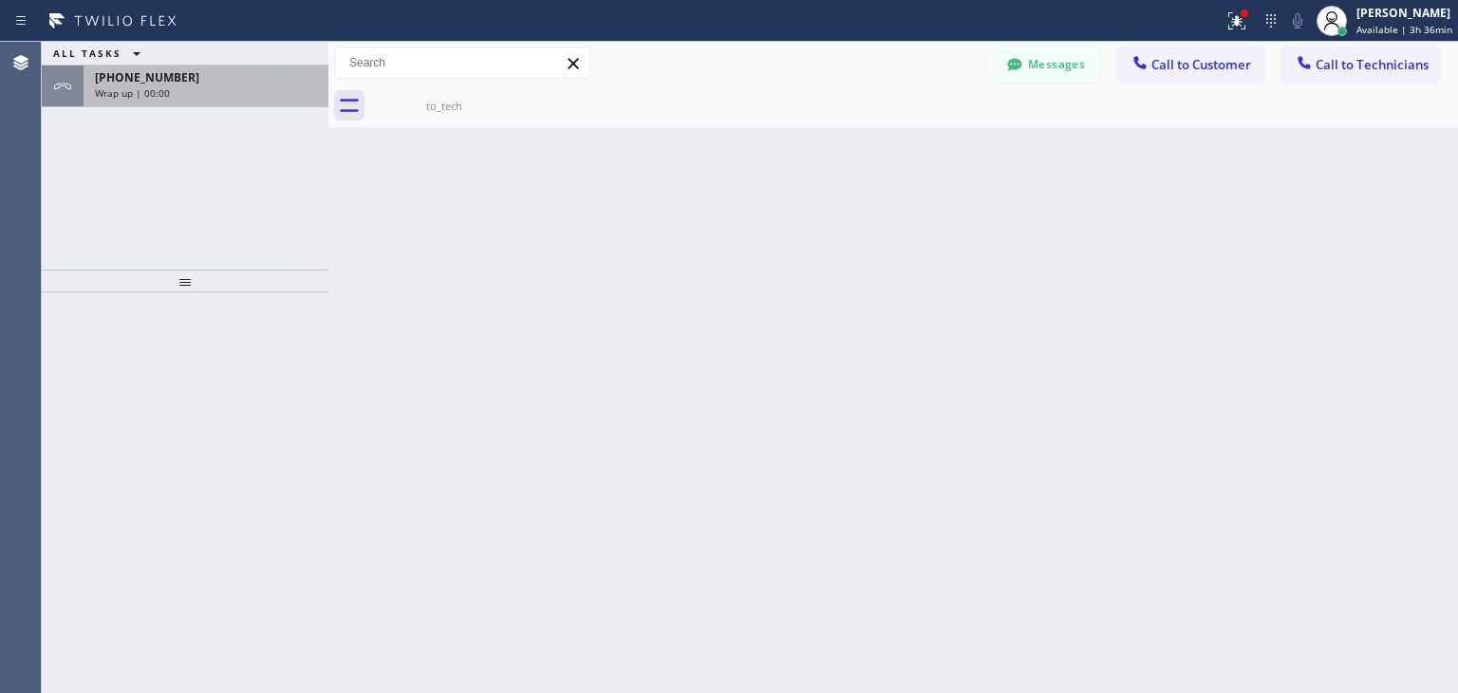
drag, startPoint x: 262, startPoint y: 51, endPoint x: 272, endPoint y: 78, distance: 28.6
click at [272, 78] on div "ALL TASKS ALL TASKS ACTIVE TASKS TASKS IN WRAP UP [PHONE_NUMBER] Wrap up | 00:00" at bounding box center [185, 74] width 287 height 65
click at [272, 78] on div "[PHONE_NUMBER]" at bounding box center [206, 77] width 222 height 16
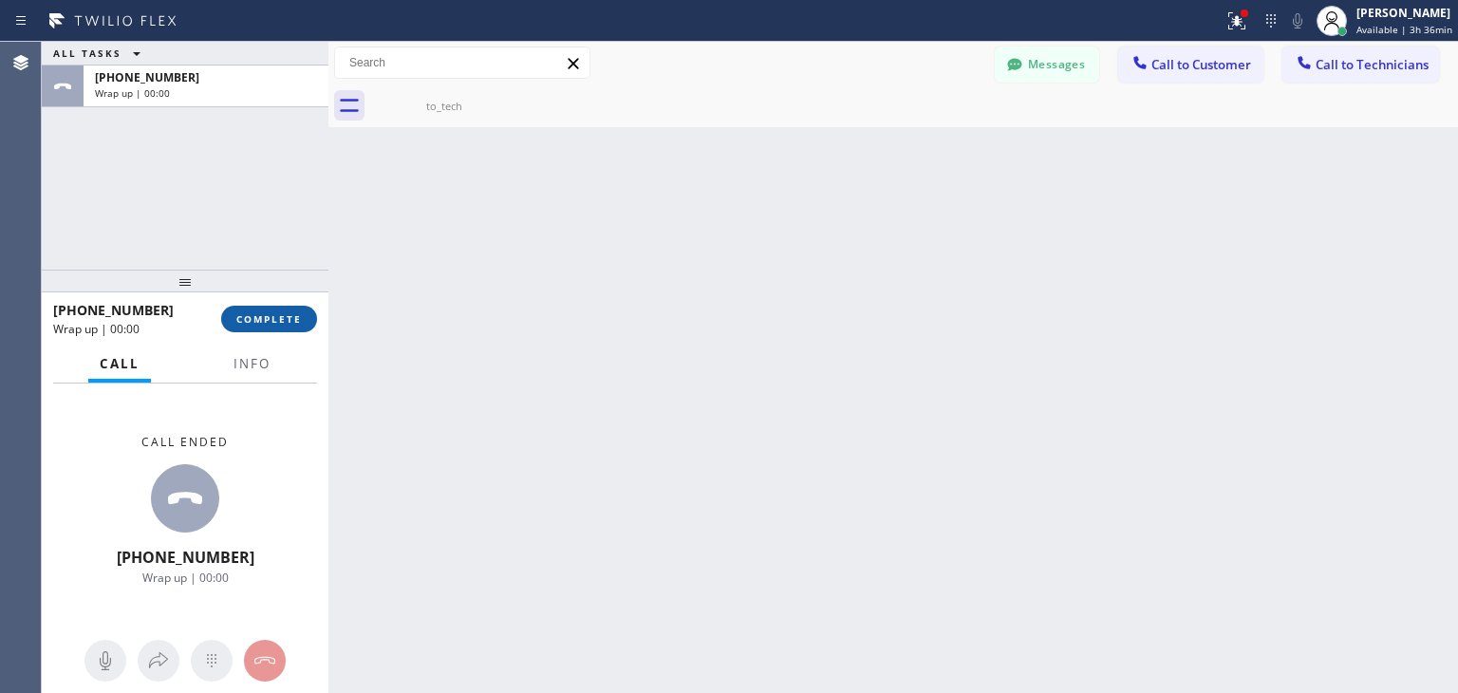
click at [277, 317] on span "COMPLETE" at bounding box center [268, 318] width 65 height 13
click at [347, 327] on div "ALL TASKS ALL TASKS ACTIVE TASKS TASKS IN WRAP UP [PHONE_NUMBER] Wrap up | 00:0…" at bounding box center [750, 367] width 1416 height 651
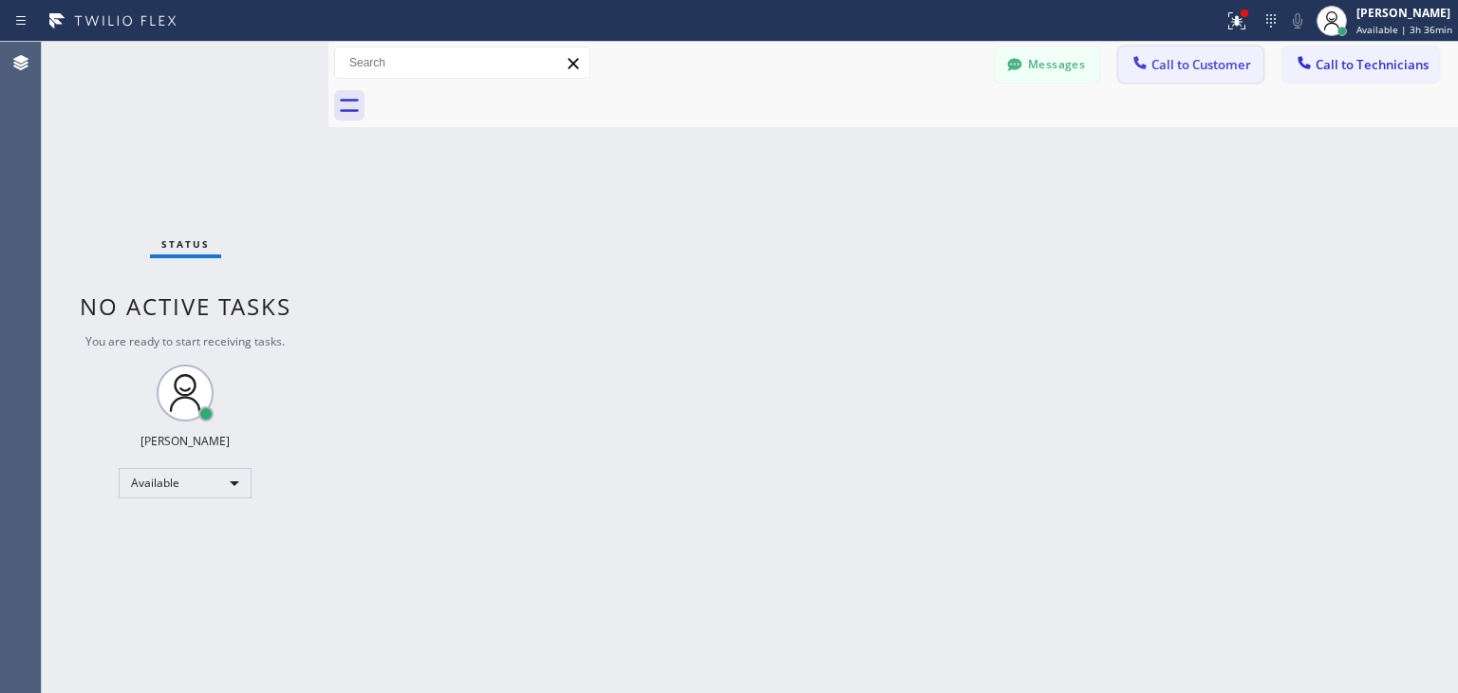
click at [1183, 65] on span "Call to Customer" at bounding box center [1201, 64] width 100 height 17
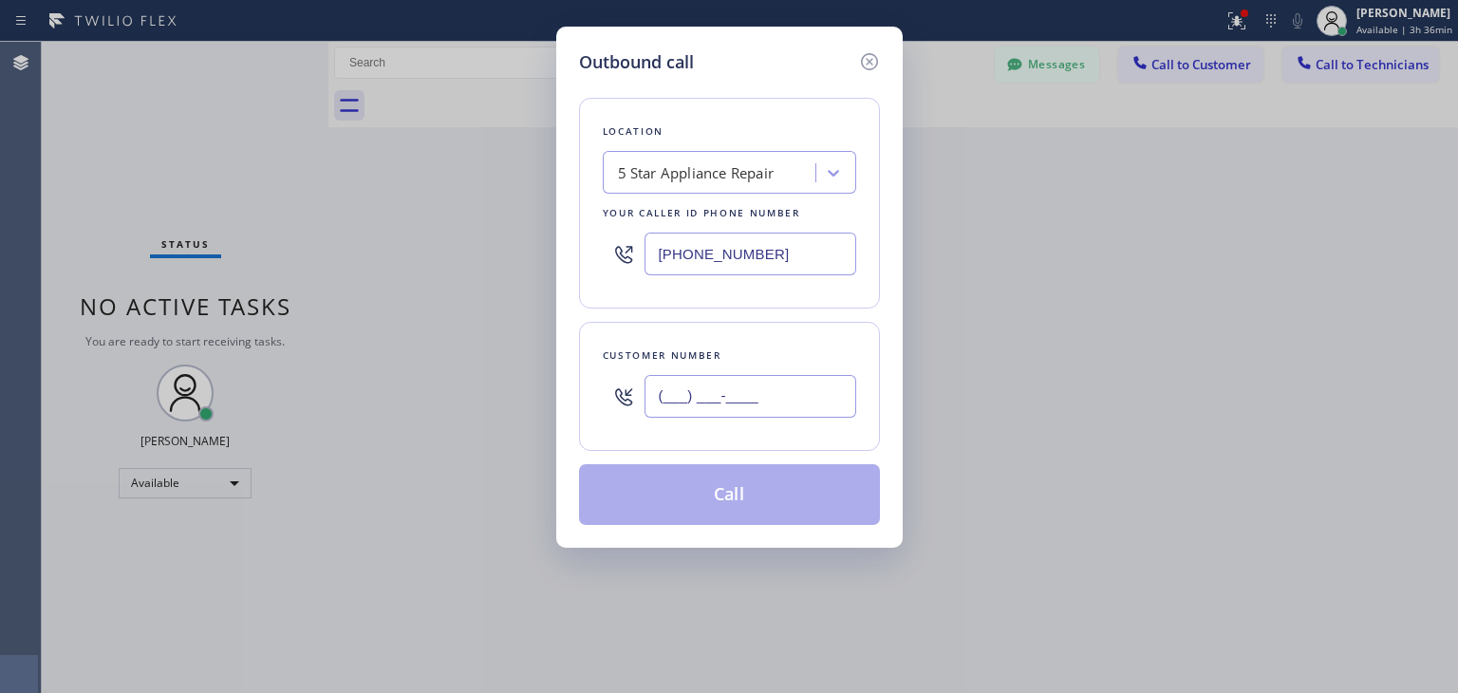
paste input "650) 576-8253"
click at [731, 376] on input "[PHONE_NUMBER]" at bounding box center [751, 396] width 212 height 43
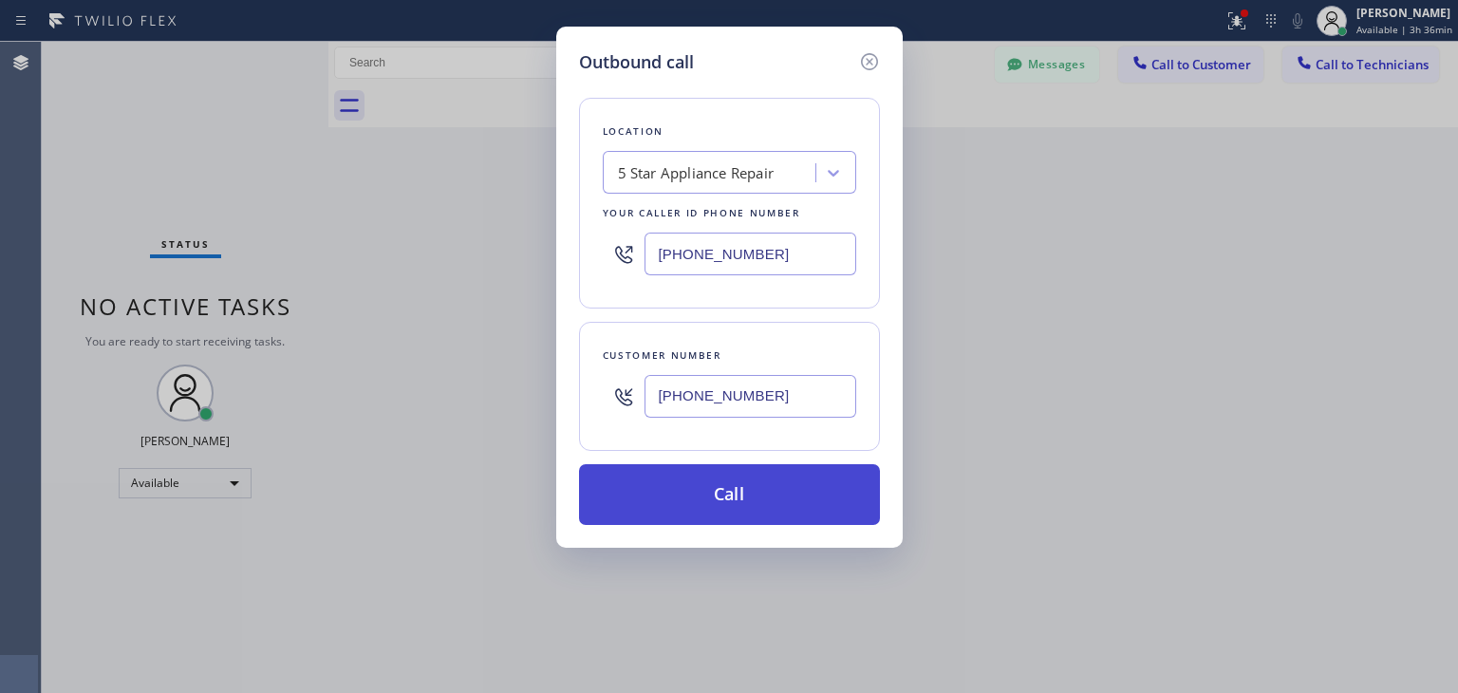
type input "[PHONE_NUMBER]"
click at [721, 474] on button "Call" at bounding box center [729, 494] width 301 height 61
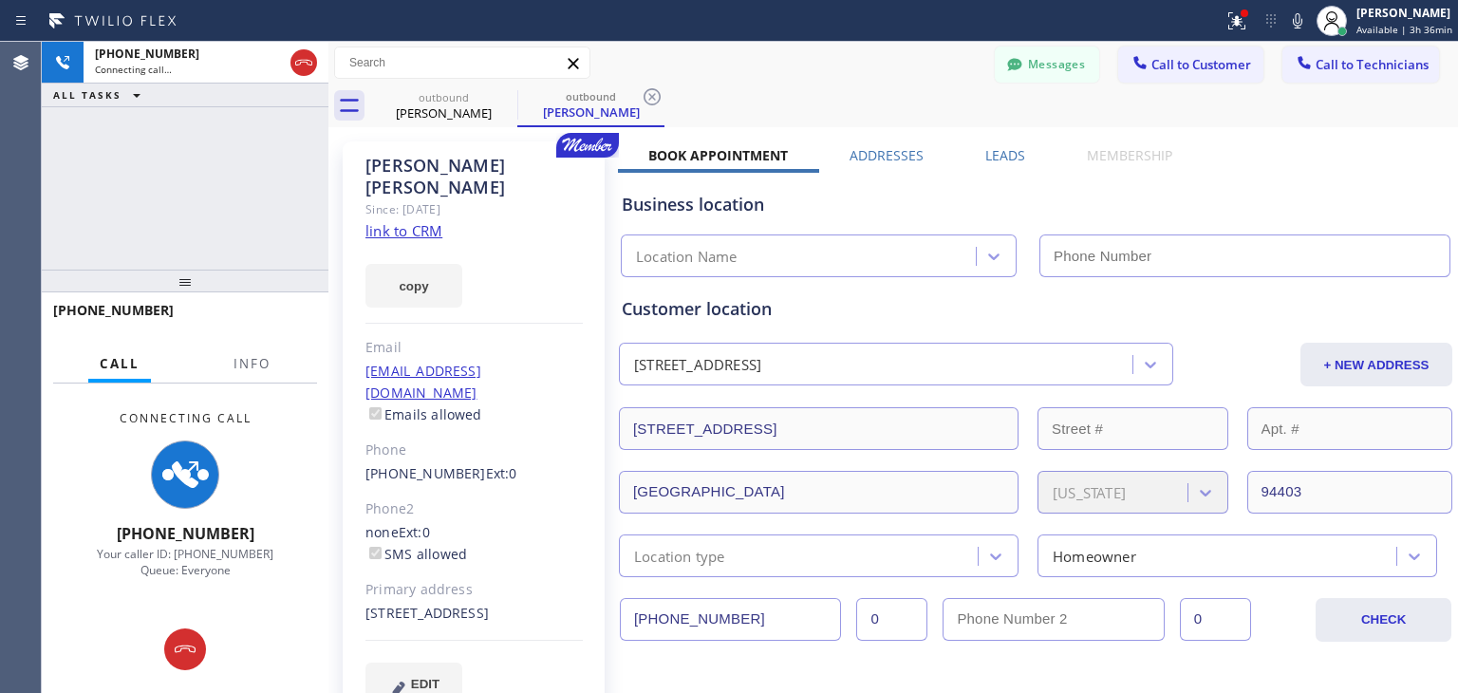
type input "[PHONE_NUMBER]"
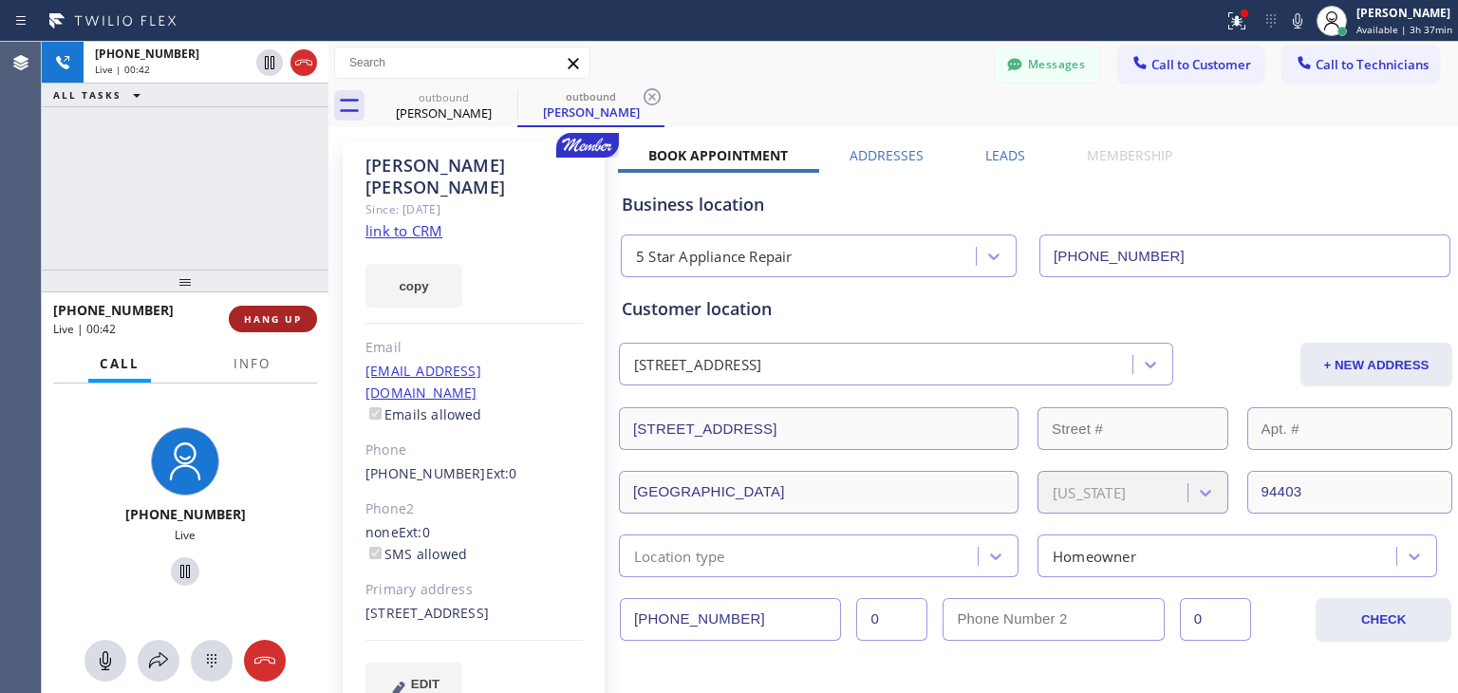
click at [290, 327] on button "HANG UP" at bounding box center [273, 319] width 88 height 27
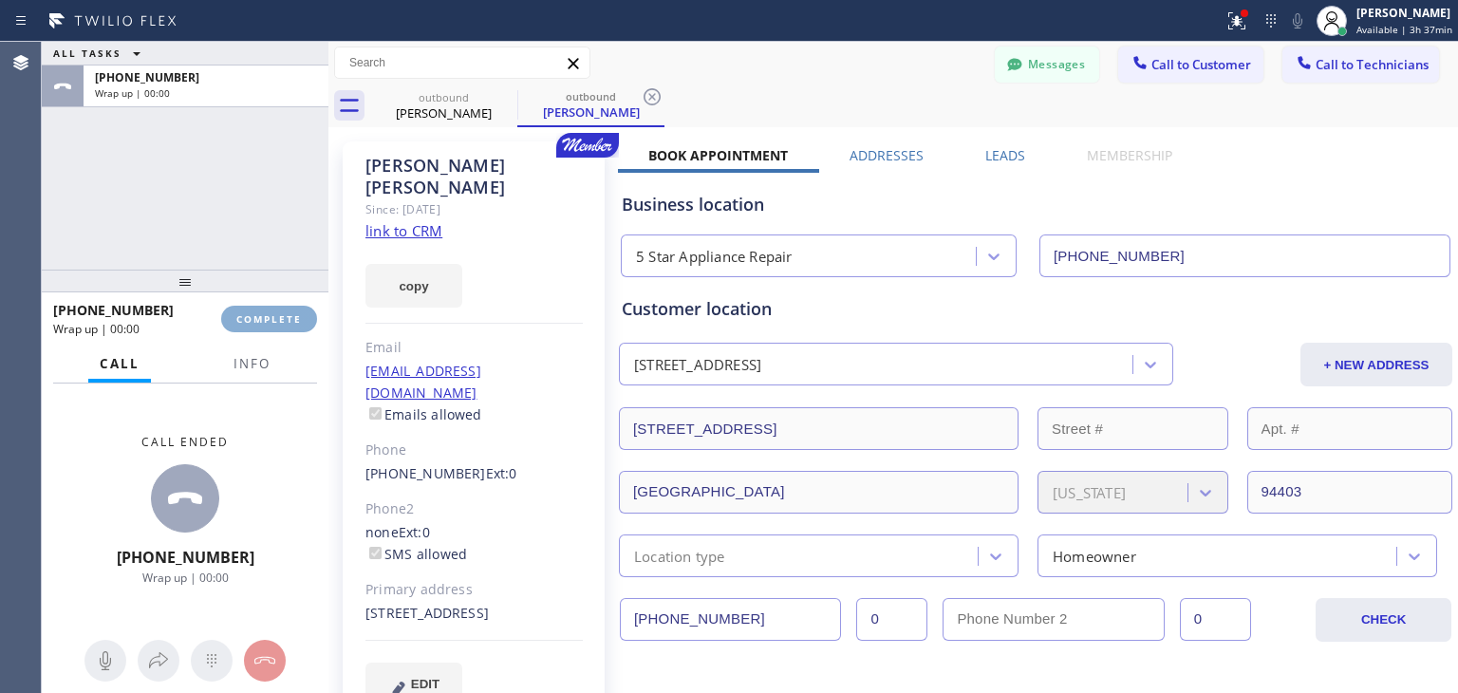
click at [290, 327] on button "COMPLETE" at bounding box center [269, 319] width 96 height 27
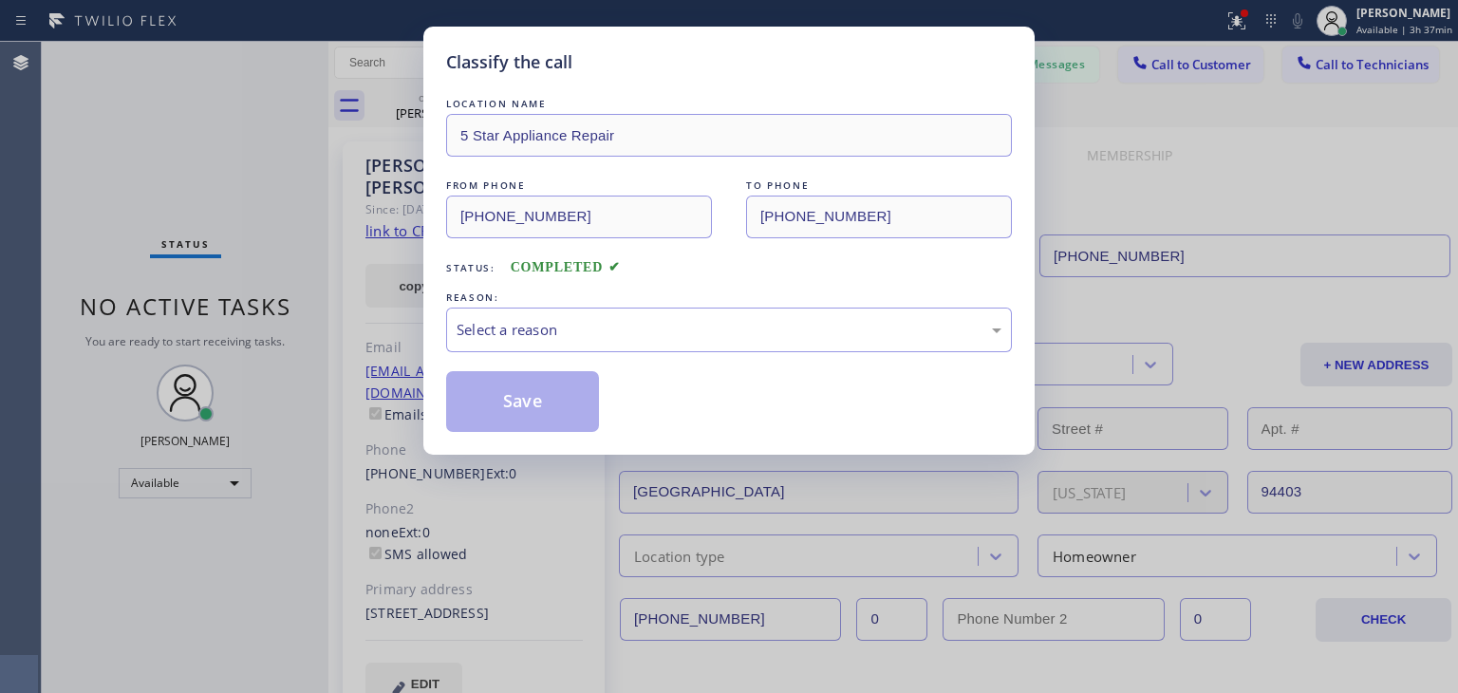
drag, startPoint x: 602, startPoint y: 284, endPoint x: 608, endPoint y: 302, distance: 19.2
click at [608, 302] on div "LOCATION NAME 5 Star Appliance Repair FROM PHONE [PHONE_NUMBER] TO PHONE [PHONE…" at bounding box center [729, 263] width 566 height 338
click at [609, 307] on div "REASON: Select a reason" at bounding box center [729, 320] width 566 height 65
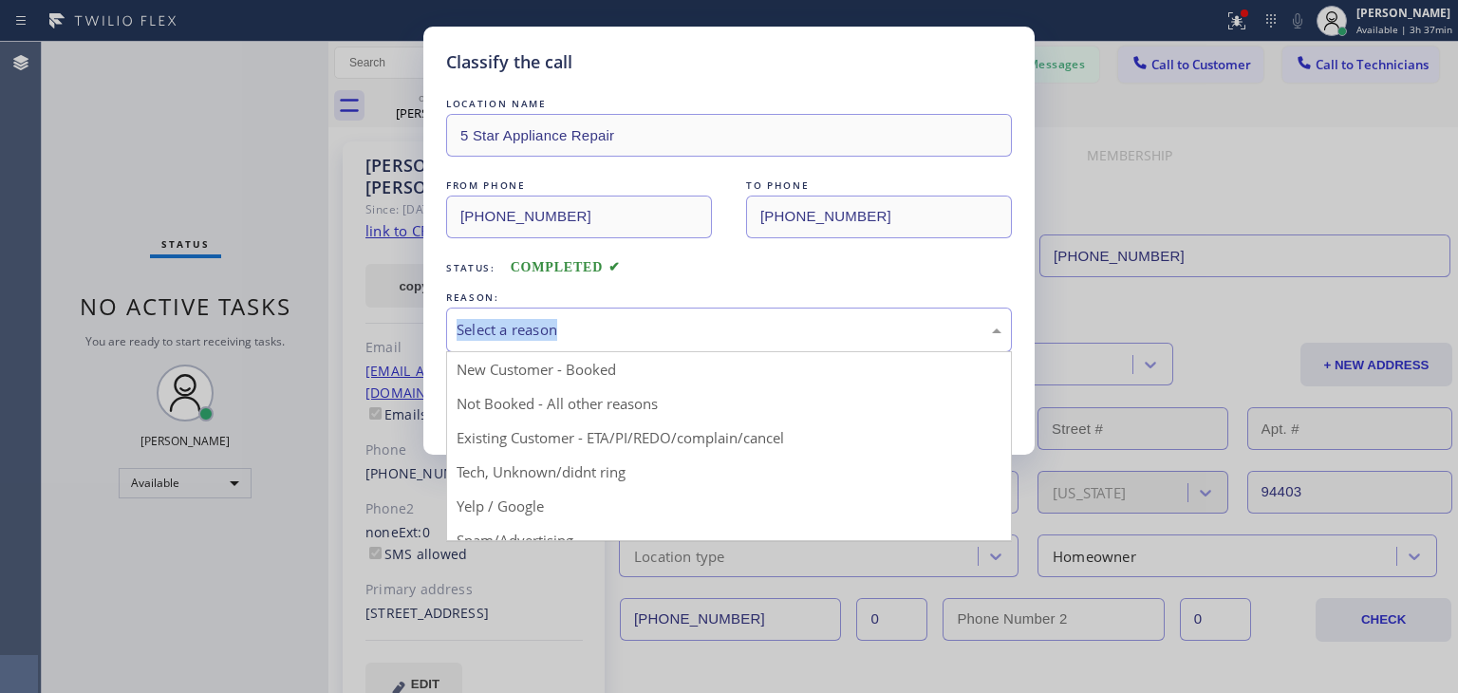
click at [609, 308] on div "Select a reason" at bounding box center [729, 330] width 566 height 45
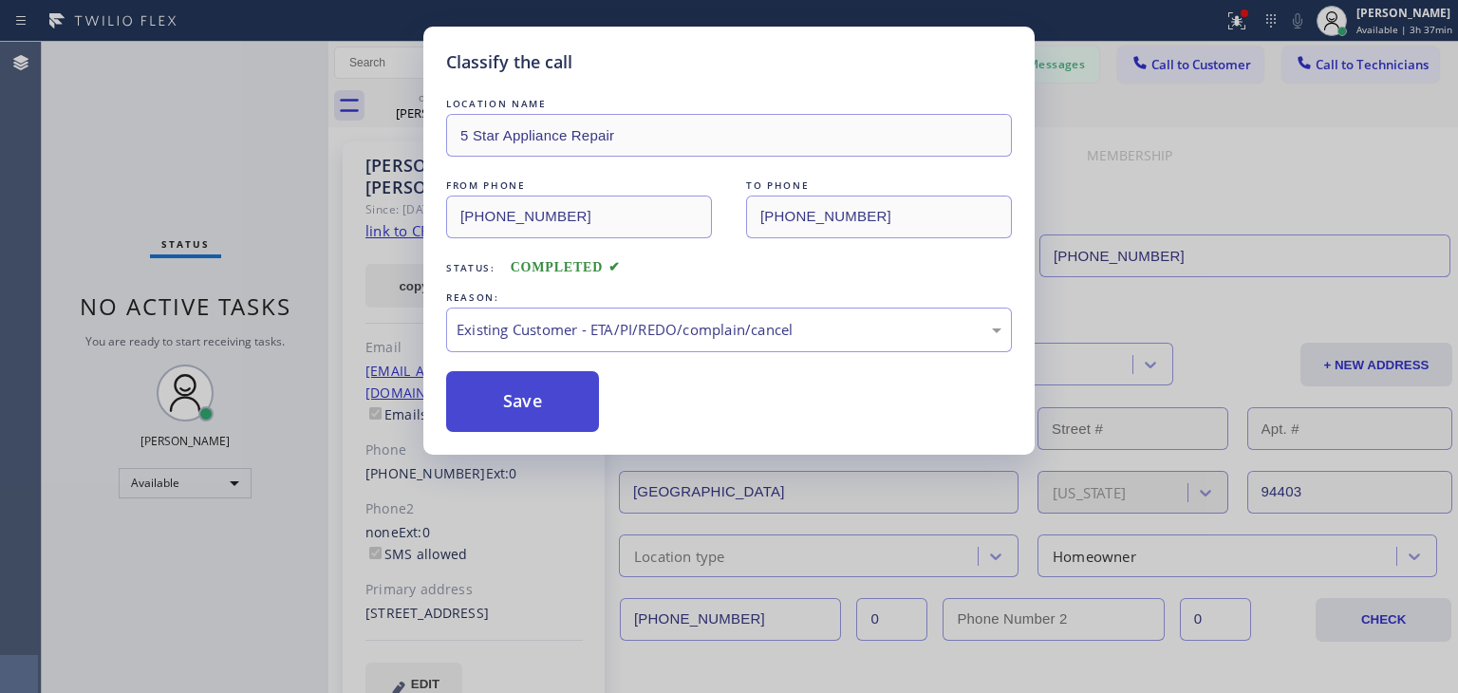
click at [548, 391] on button "Save" at bounding box center [522, 401] width 153 height 61
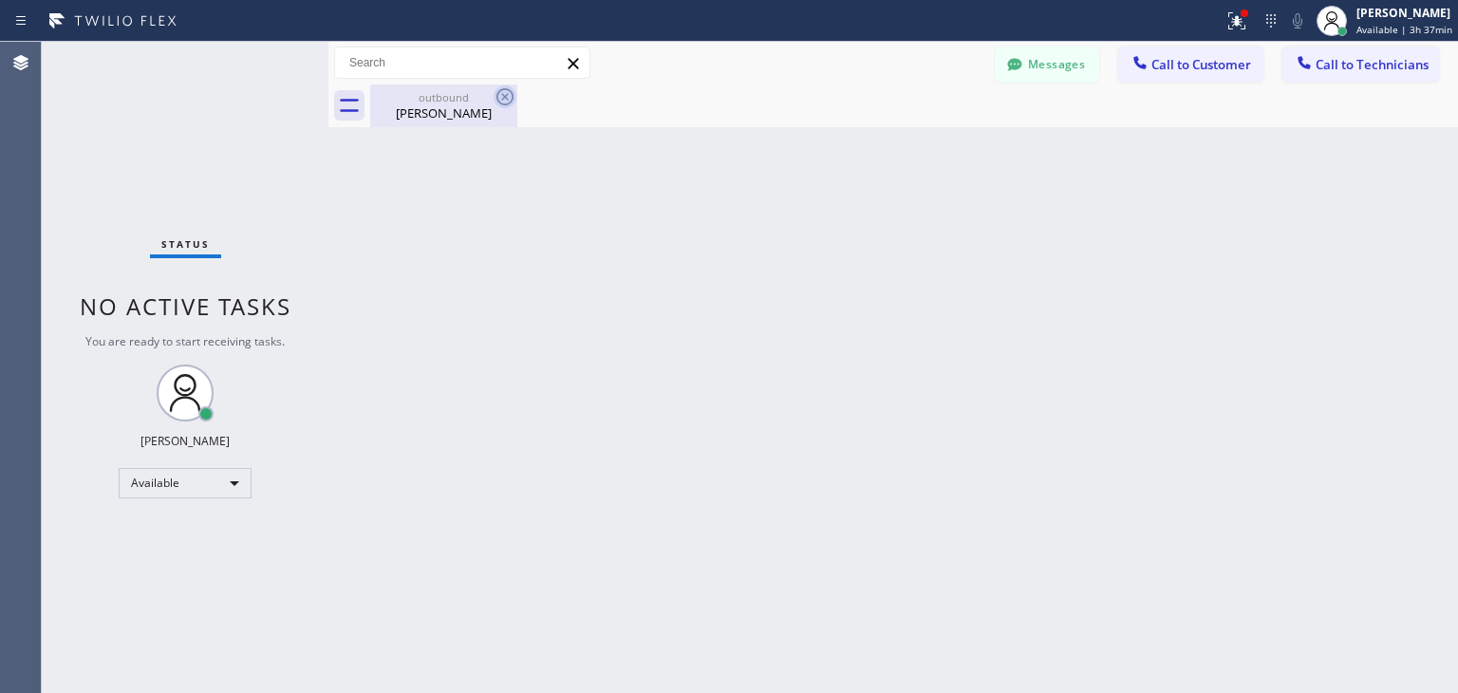
click at [495, 99] on icon at bounding box center [505, 96] width 23 height 23
click at [1222, 86] on div at bounding box center [914, 105] width 1088 height 43
click at [1082, 77] on button "Messages" at bounding box center [1047, 65] width 104 height 36
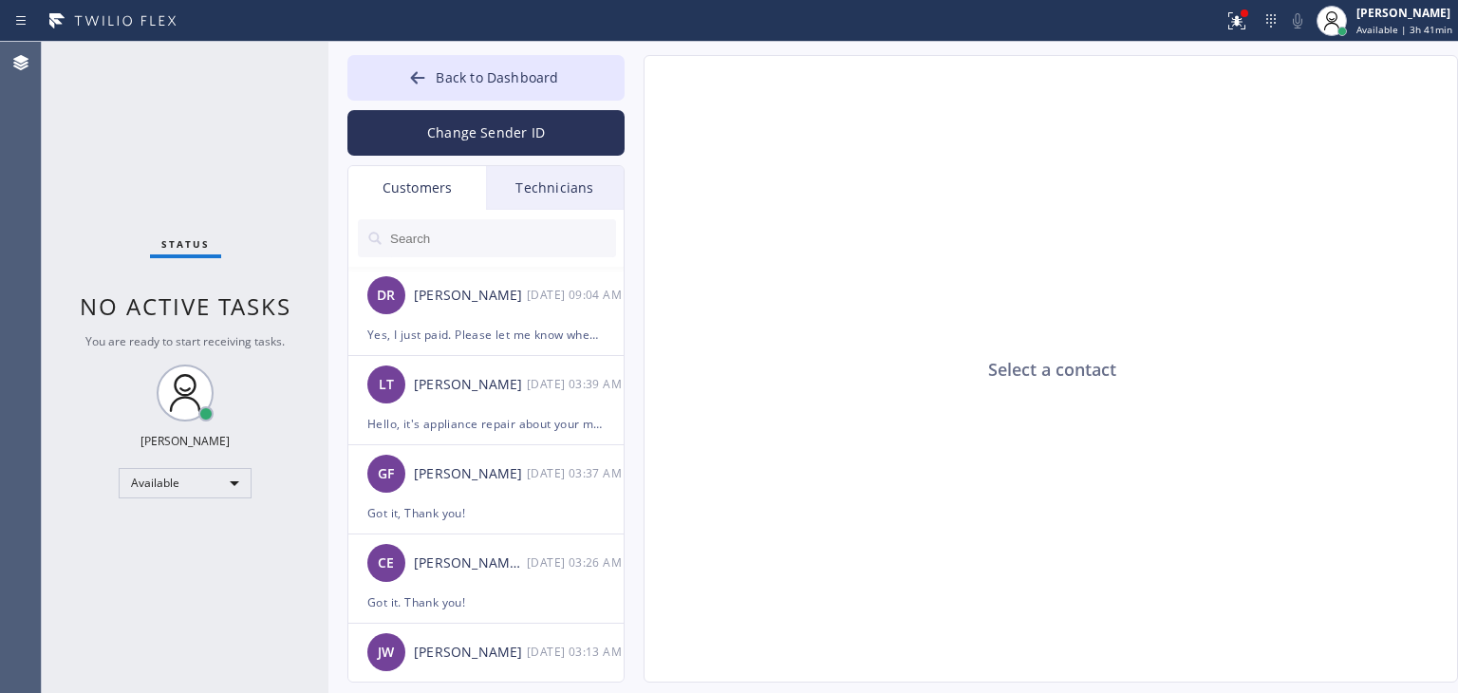
click at [460, 224] on input "text" at bounding box center [502, 238] width 228 height 38
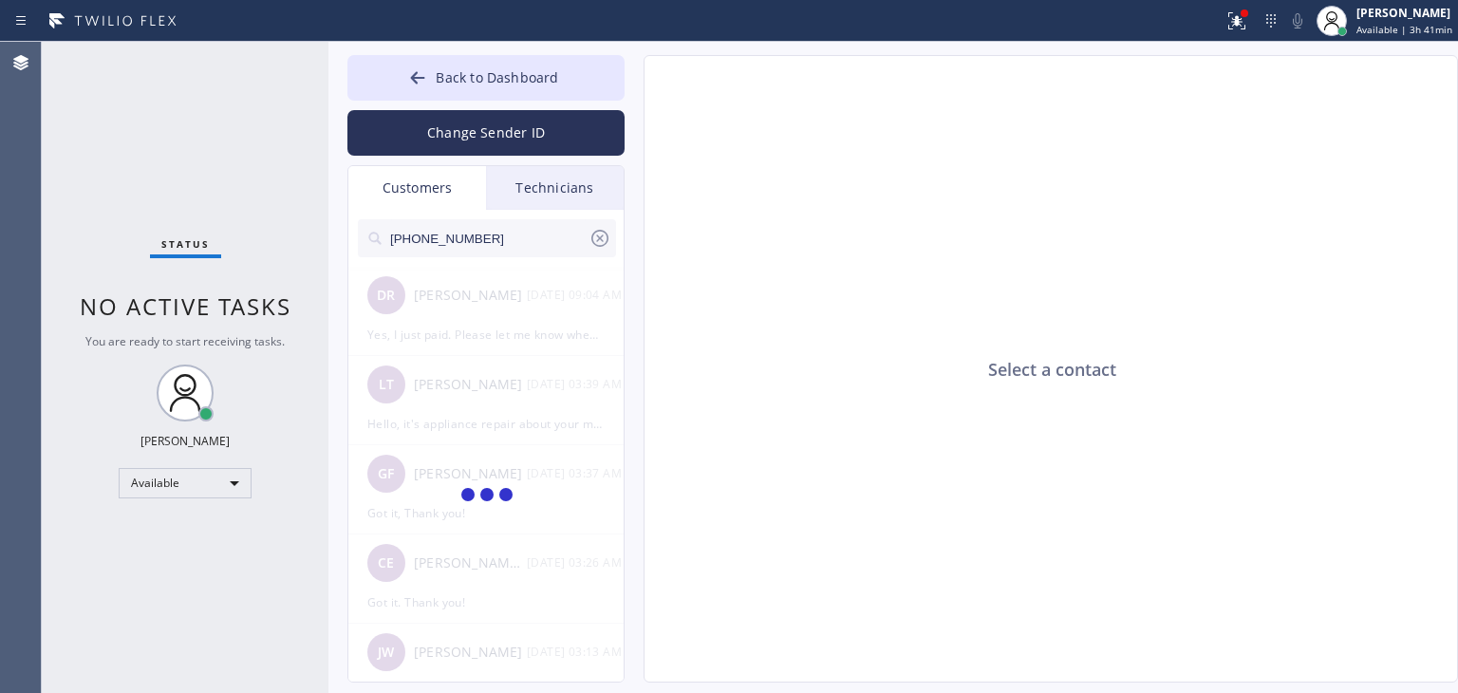
click at [471, 236] on input "[PHONE_NUMBER]" at bounding box center [488, 238] width 200 height 38
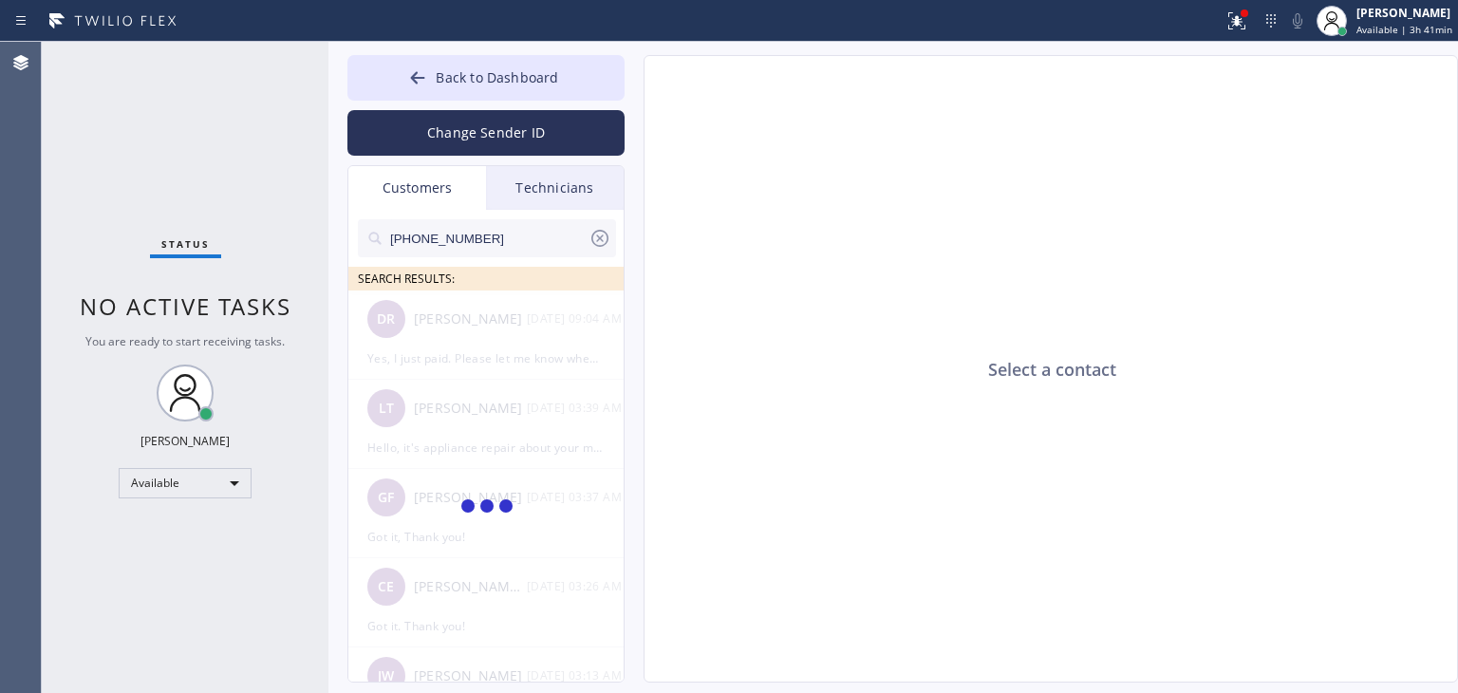
click at [478, 236] on input "[PHONE_NUMBER]" at bounding box center [488, 238] width 200 height 38
click at [478, 236] on input "(386) 453-082_" at bounding box center [488, 238] width 200 height 38
type input "(386) 453-082"
click at [535, 307] on div "[PERSON_NAME] [PERSON_NAME] --:--" at bounding box center [486, 318] width 277 height 57
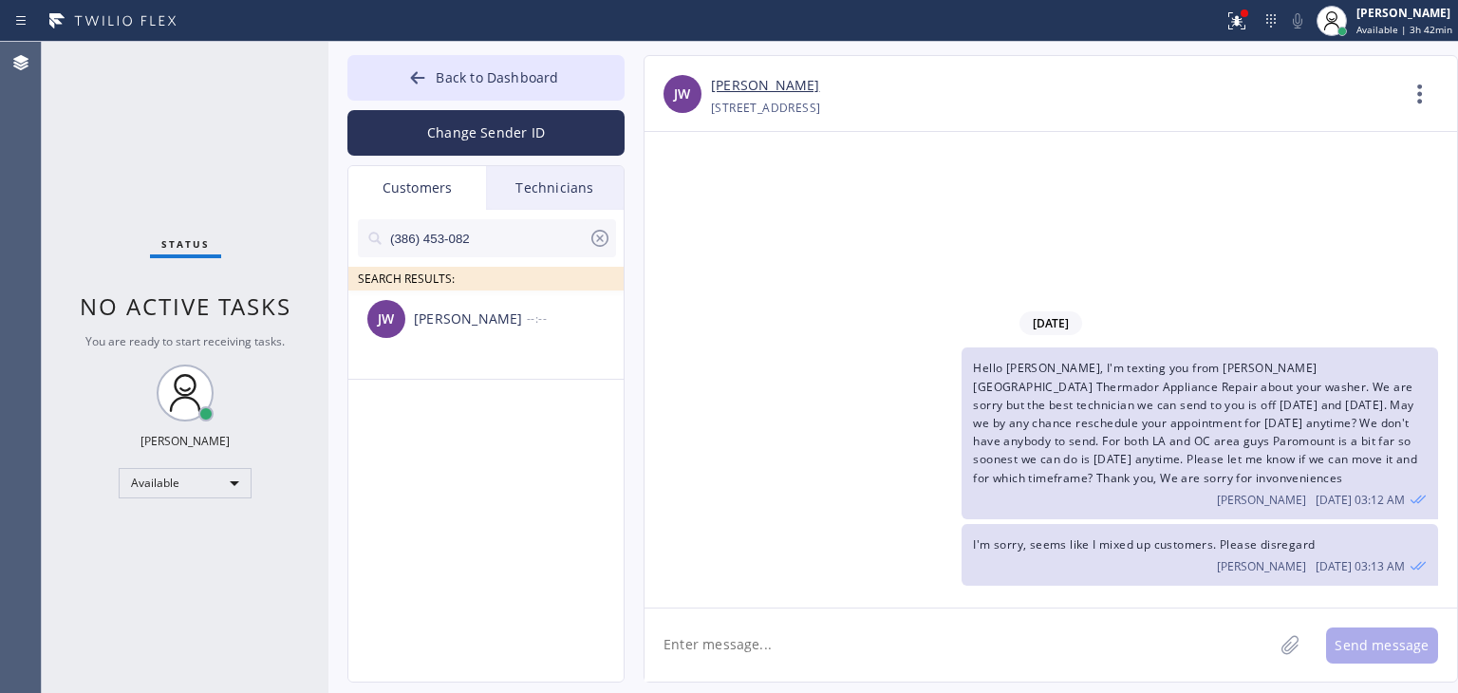
click at [824, 653] on textarea at bounding box center [959, 644] width 628 height 73
type textarea "H"
click at [598, 251] on div at bounding box center [600, 242] width 23 height 30
click at [537, 252] on input "text" at bounding box center [502, 238] width 228 height 38
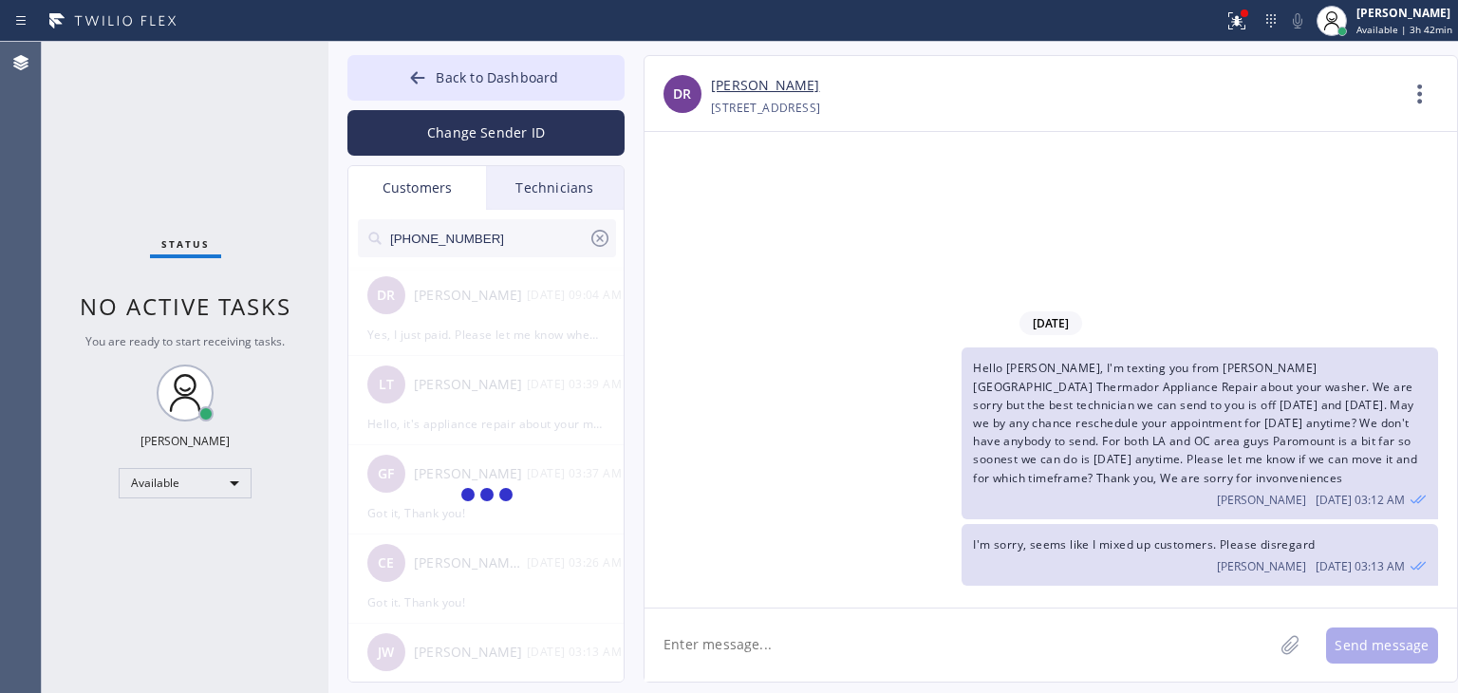
click at [537, 252] on input "[PHONE_NUMBER]" at bounding box center [488, 238] width 200 height 38
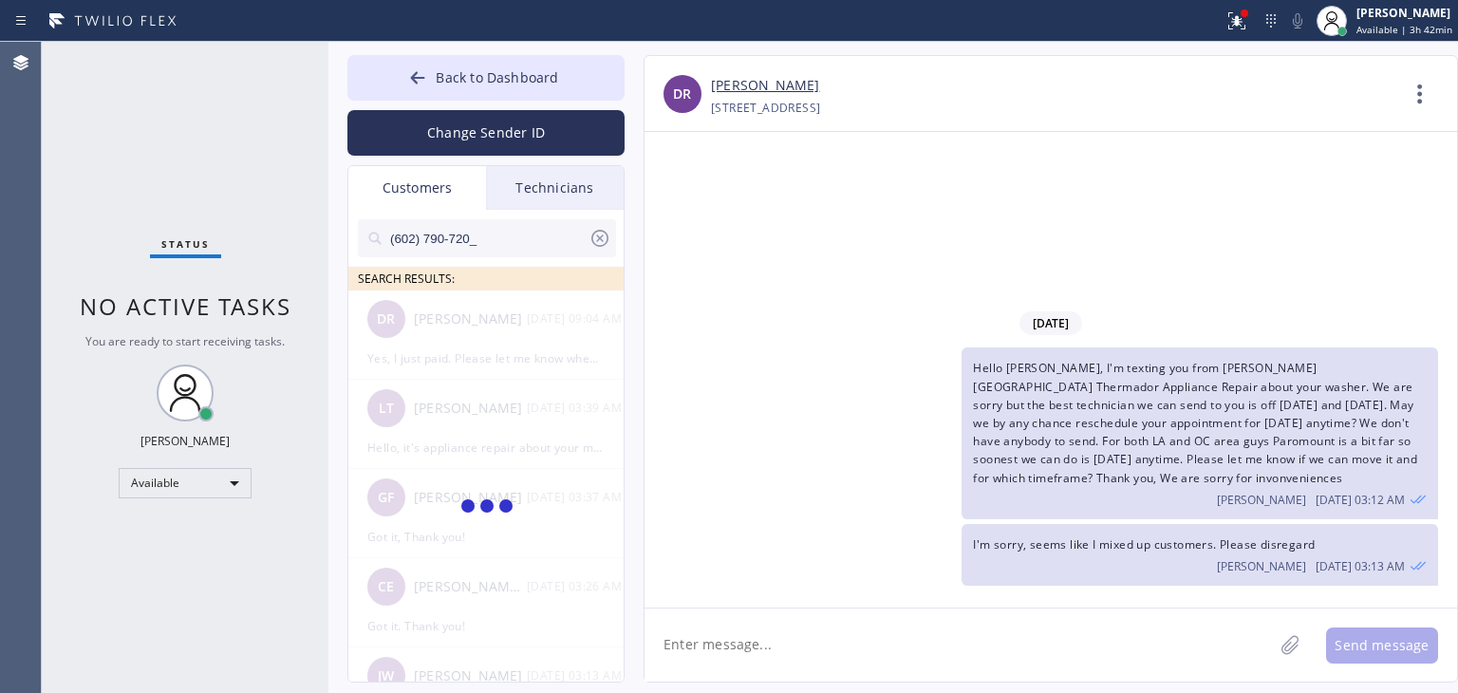
click at [537, 252] on input "(602) 790-720_" at bounding box center [488, 238] width 200 height 38
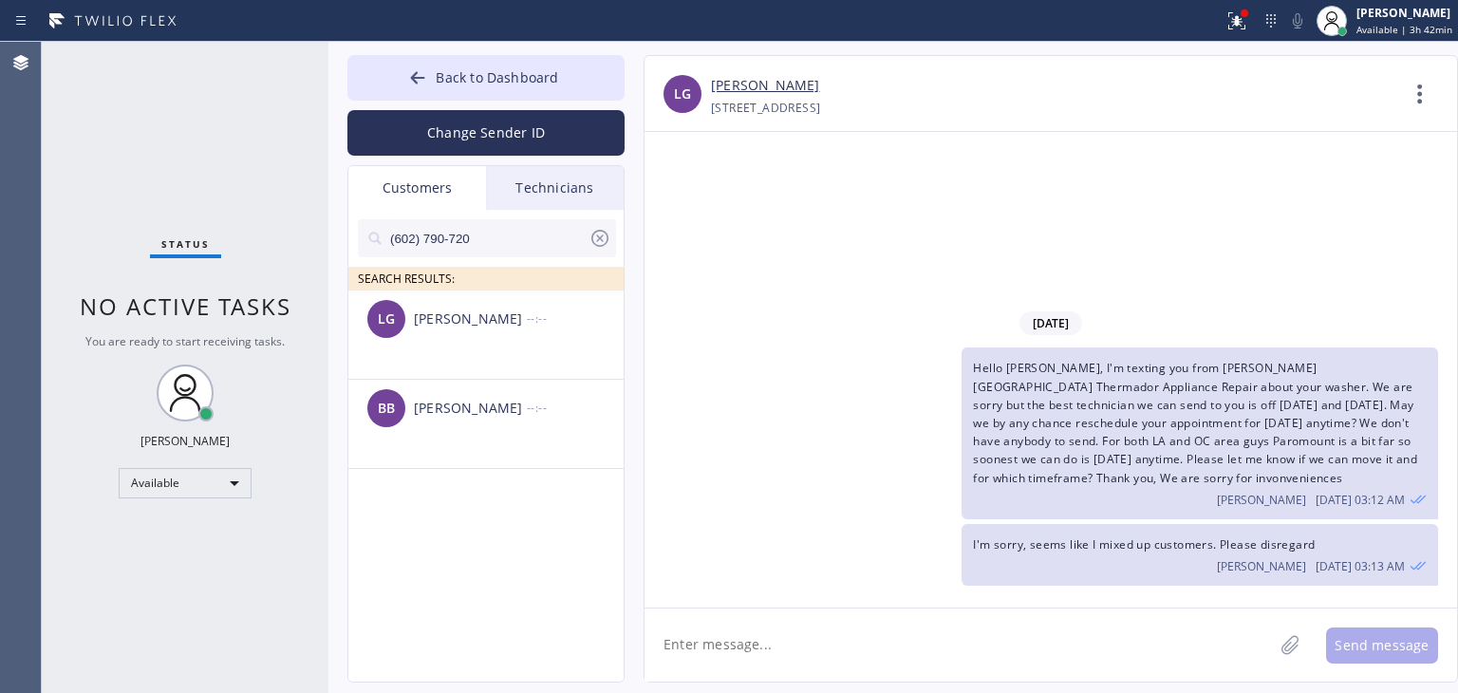
type input "(602) 790-720"
click at [485, 314] on div "[PERSON_NAME]" at bounding box center [470, 320] width 113 height 22
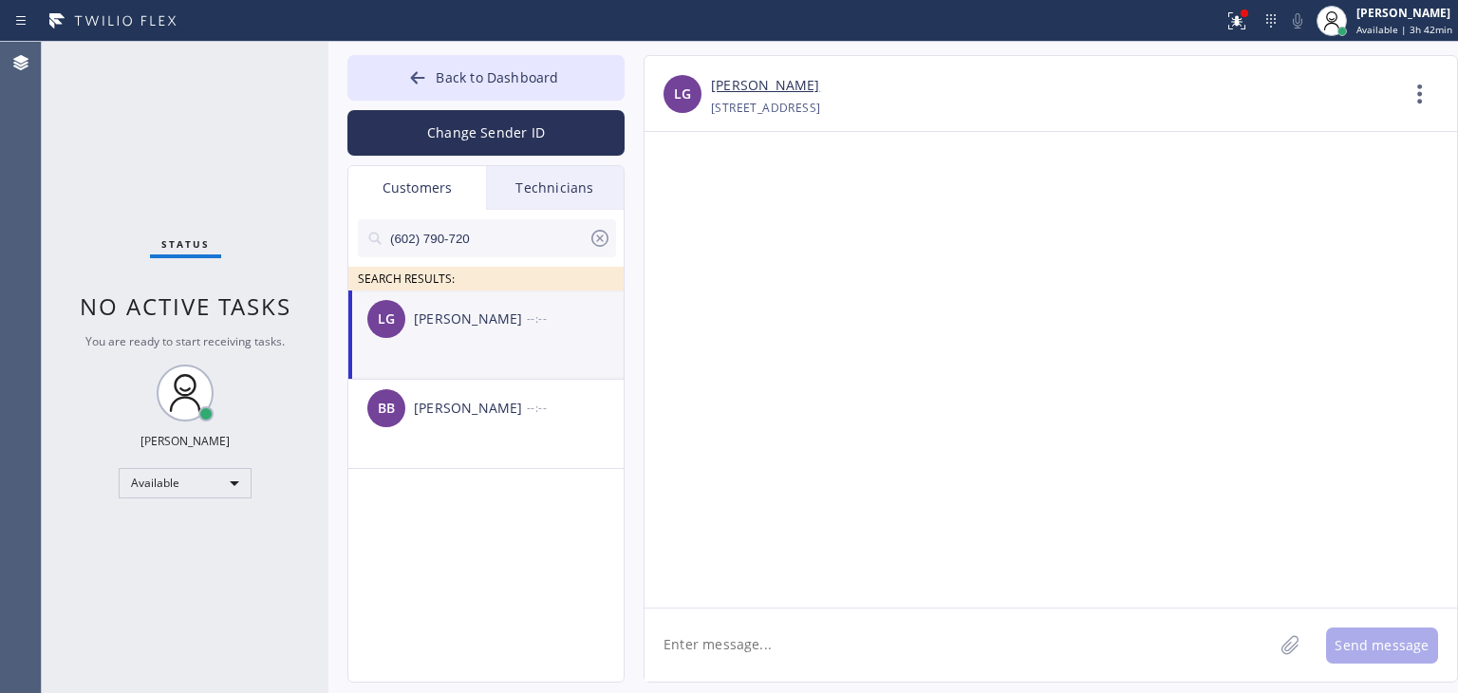
click at [753, 646] on textarea at bounding box center [959, 644] width 628 height 73
paste textarea "Scottsdale Viking Appliance Repair"
click at [887, 651] on textarea "Hello [PERSON_NAME], I'm texting you from [GEOGRAPHIC_DATA] Viking Appliance Re…" at bounding box center [976, 644] width 663 height 73
click at [1127, 631] on textarea "Hello [PERSON_NAME], I'm texting you from [GEOGRAPHIC_DATA] Viking Appliance Re…" at bounding box center [976, 644] width 663 height 73
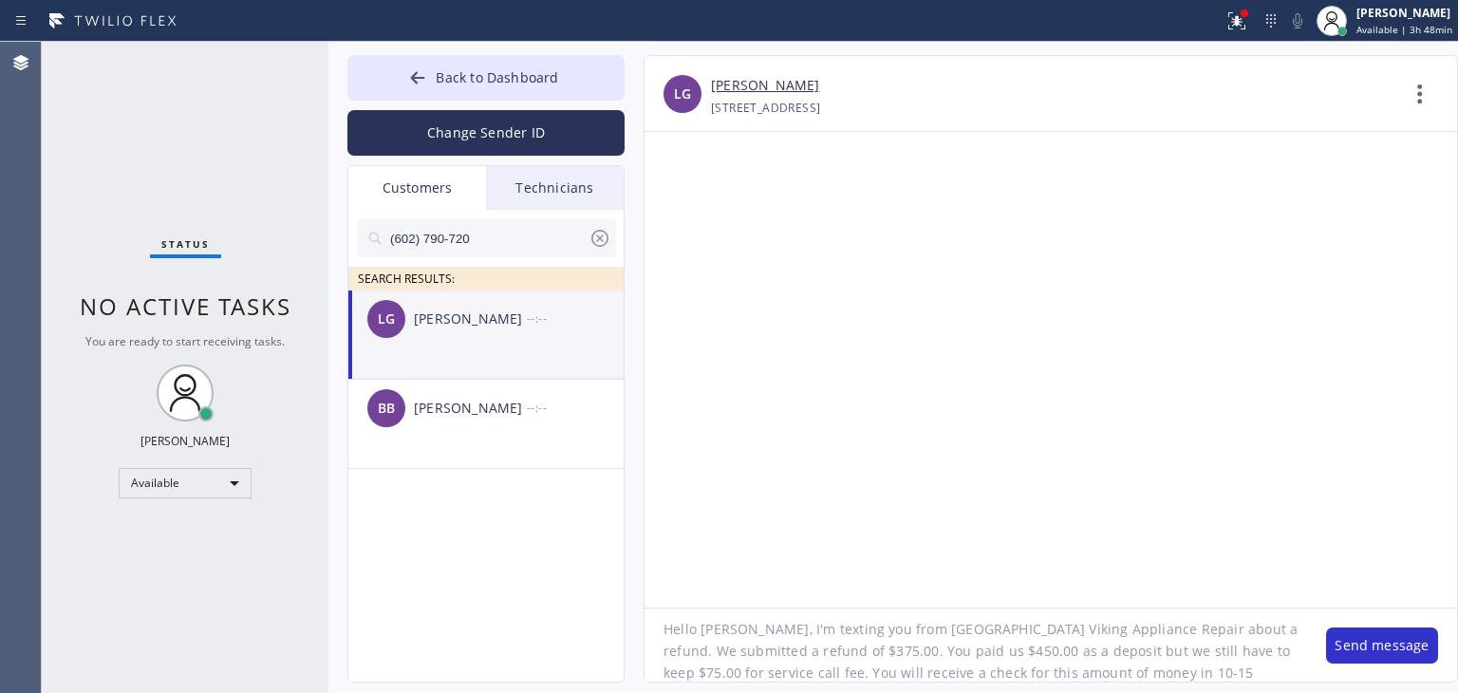
scroll to position [38, 0]
type textarea "Hello [PERSON_NAME], I'm texting you from [GEOGRAPHIC_DATA] Viking Appliance Re…"
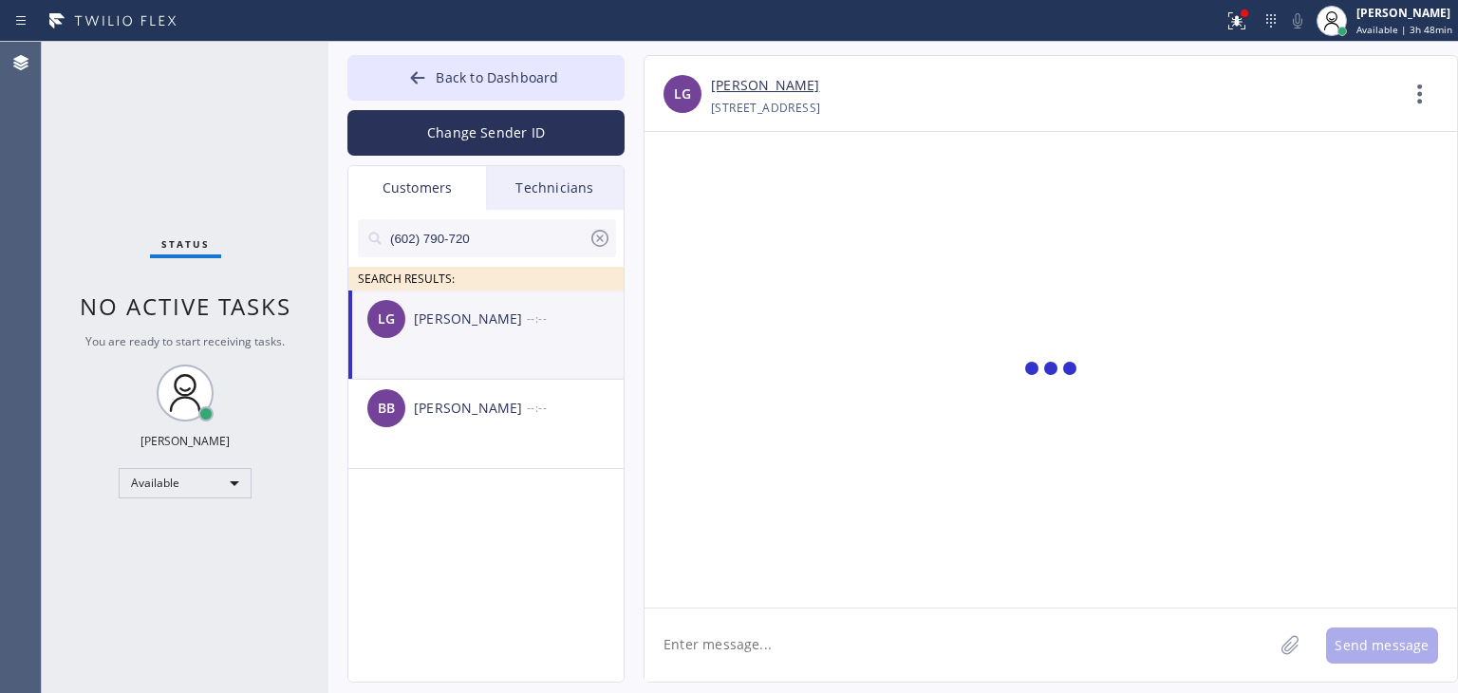
scroll to position [0, 0]
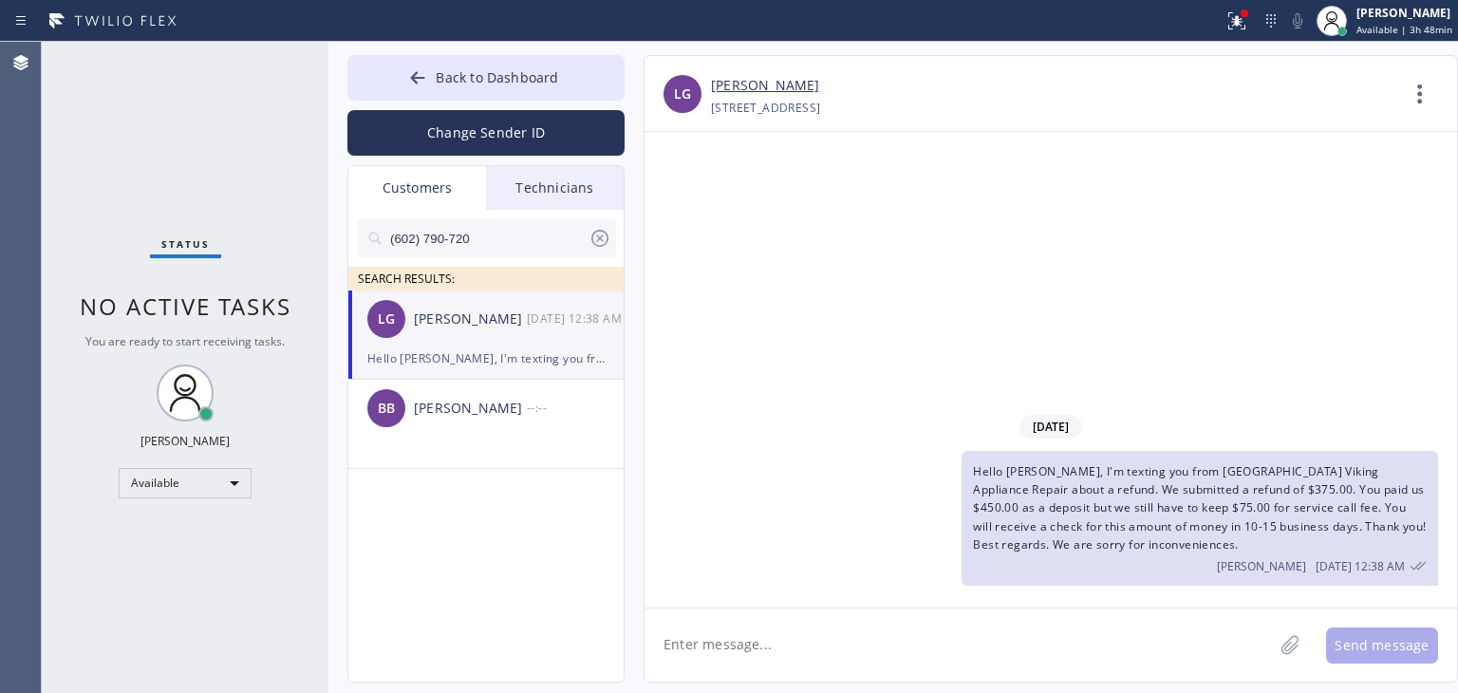
drag, startPoint x: 596, startPoint y: 224, endPoint x: 597, endPoint y: 236, distance: 12.4
click at [597, 236] on div "(602) 790-720" at bounding box center [487, 238] width 258 height 38
click at [597, 236] on icon at bounding box center [600, 238] width 23 height 23
click at [593, 183] on div "Technicians" at bounding box center [555, 188] width 138 height 44
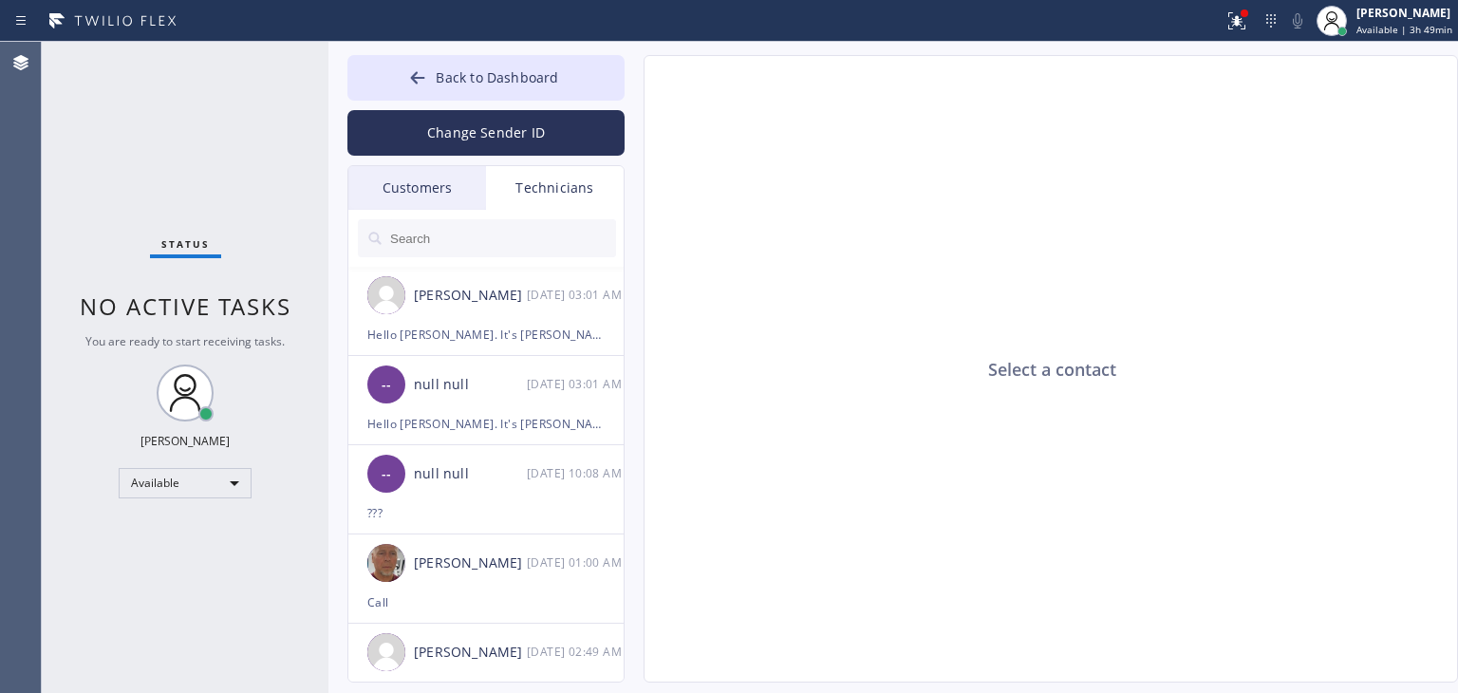
click at [406, 196] on div "Customers" at bounding box center [417, 188] width 138 height 44
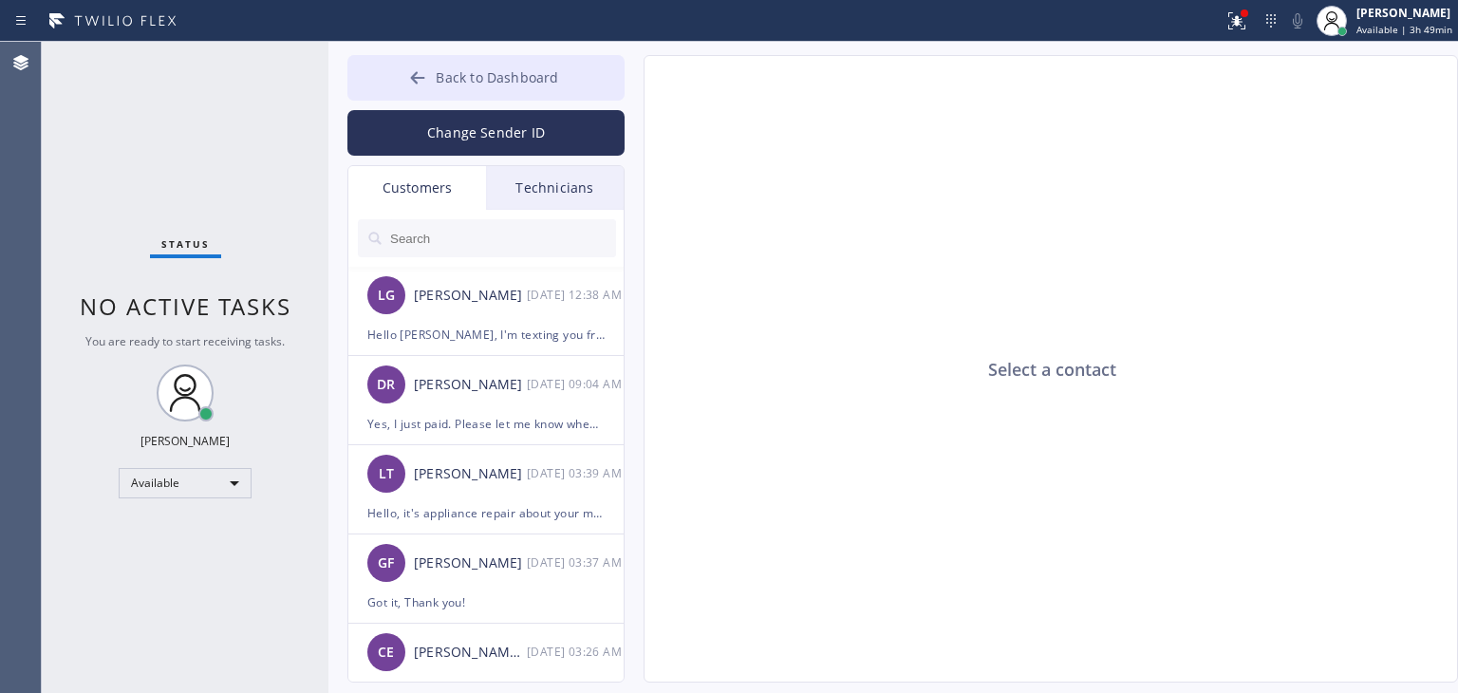
click at [507, 88] on button "Back to Dashboard" at bounding box center [485, 78] width 277 height 46
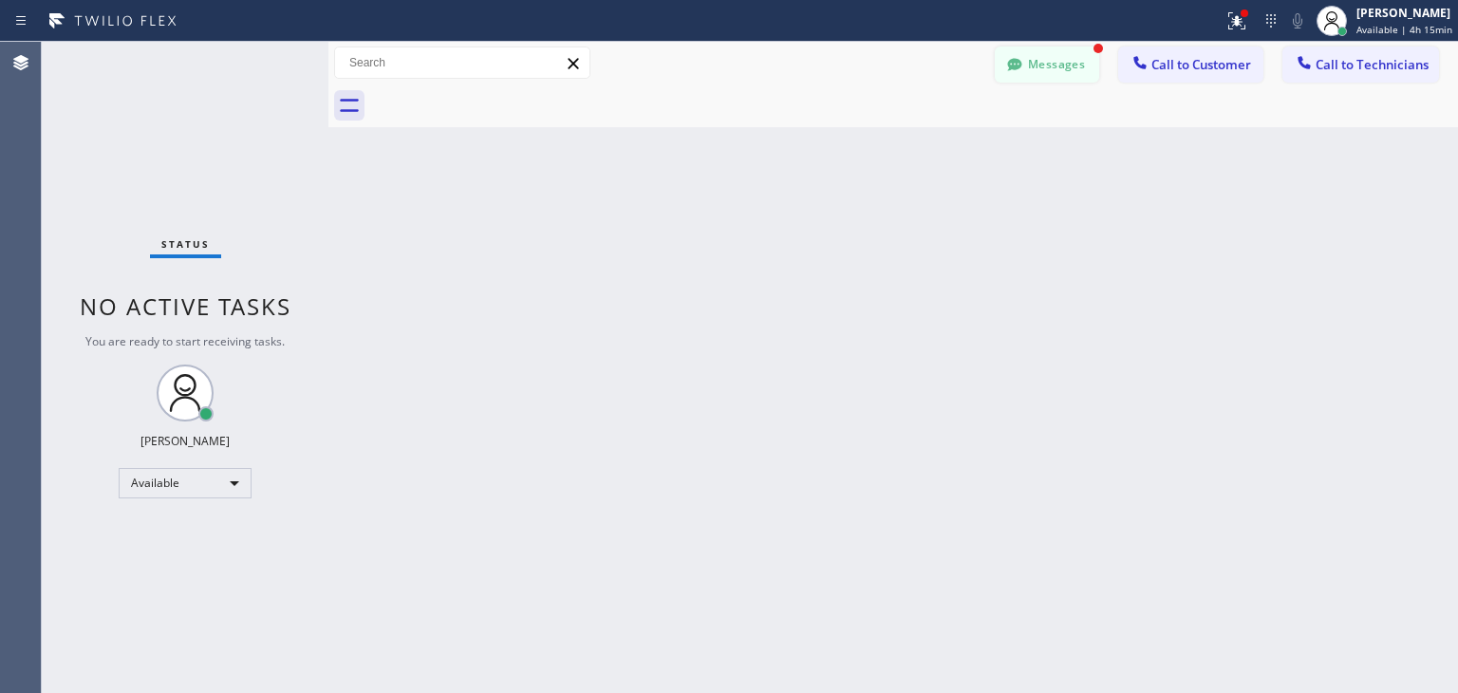
click at [1058, 49] on button "Messages" at bounding box center [1047, 65] width 104 height 36
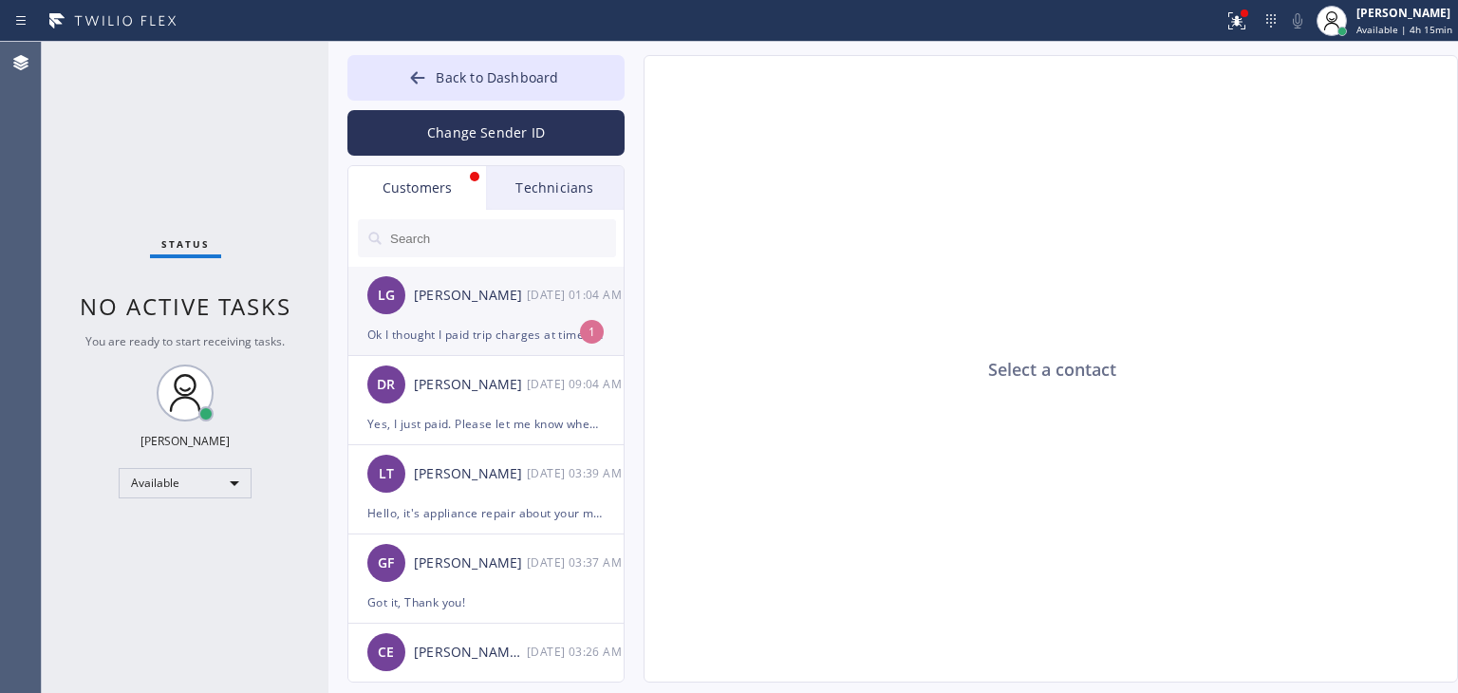
click at [517, 288] on div "[PERSON_NAME]" at bounding box center [470, 296] width 113 height 22
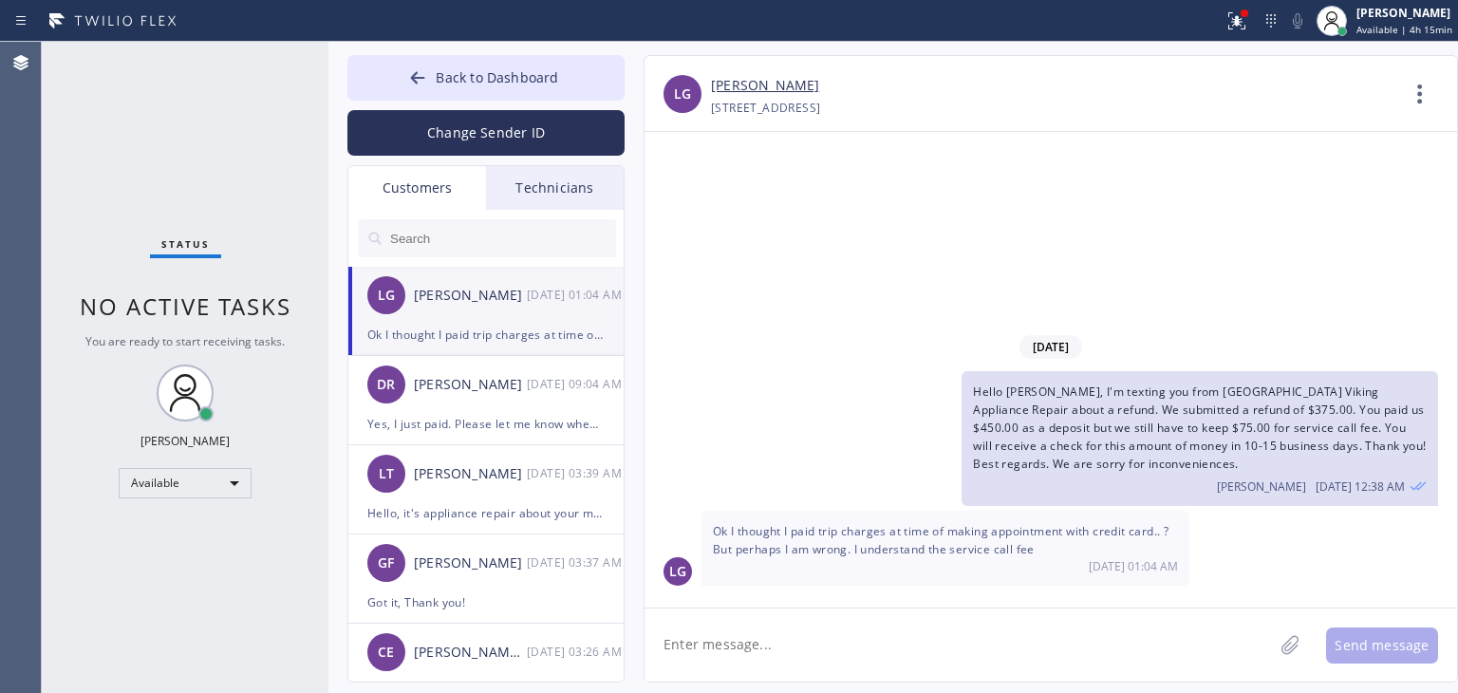
click at [937, 601] on div "[DATE] Hello [PERSON_NAME], I'm texting you from Scottsdale Viking Appliance Re…" at bounding box center [1051, 370] width 813 height 476
click at [938, 610] on textarea at bounding box center [959, 644] width 628 height 73
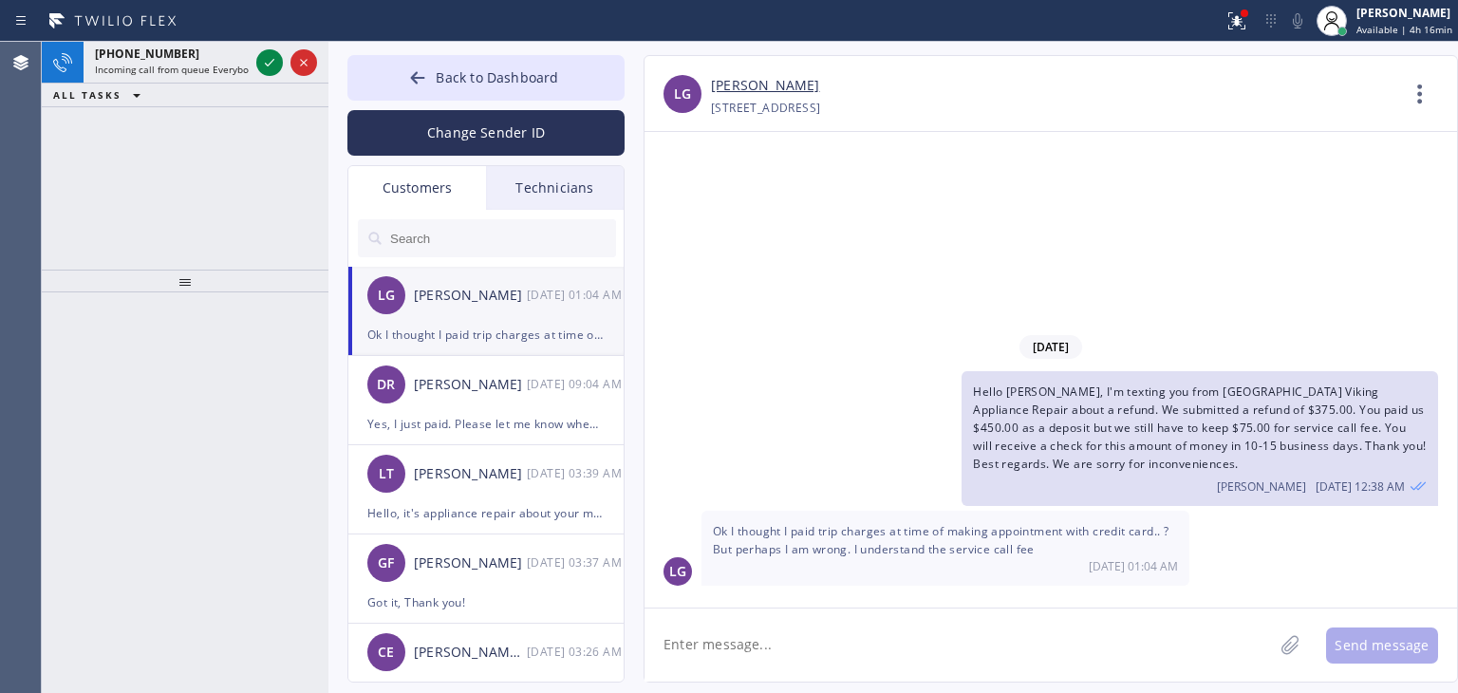
click at [938, 610] on textarea at bounding box center [959, 644] width 628 height 73
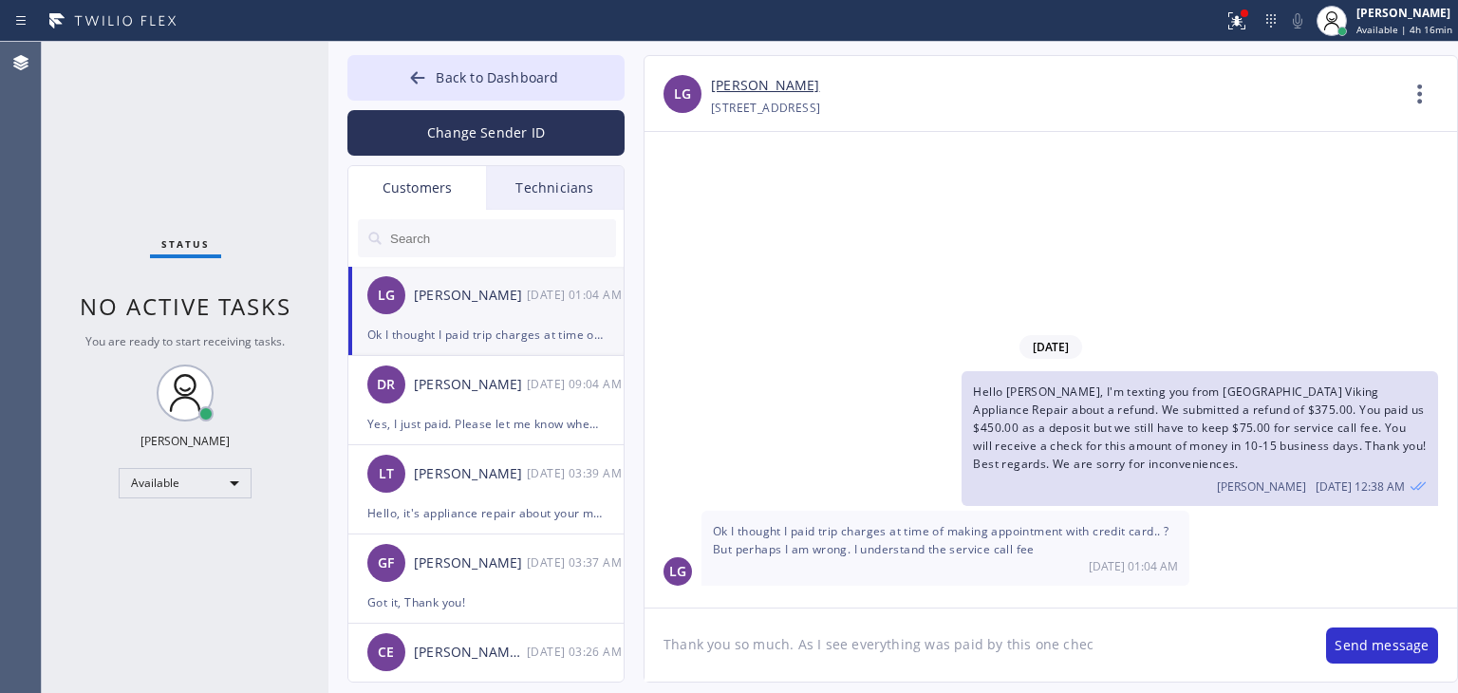
type textarea "Thank you so much. As I see everything was paid by this one check"
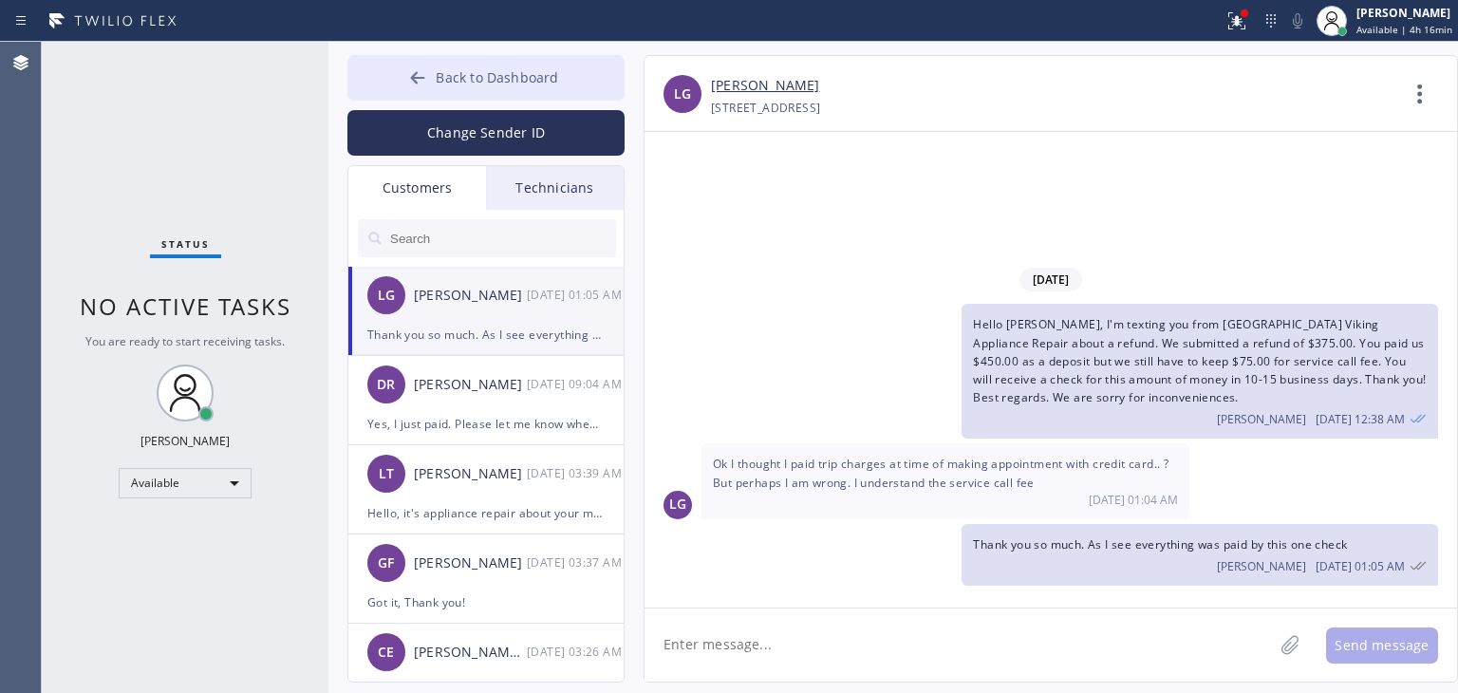
click at [592, 64] on button "Back to Dashboard" at bounding box center [485, 78] width 277 height 46
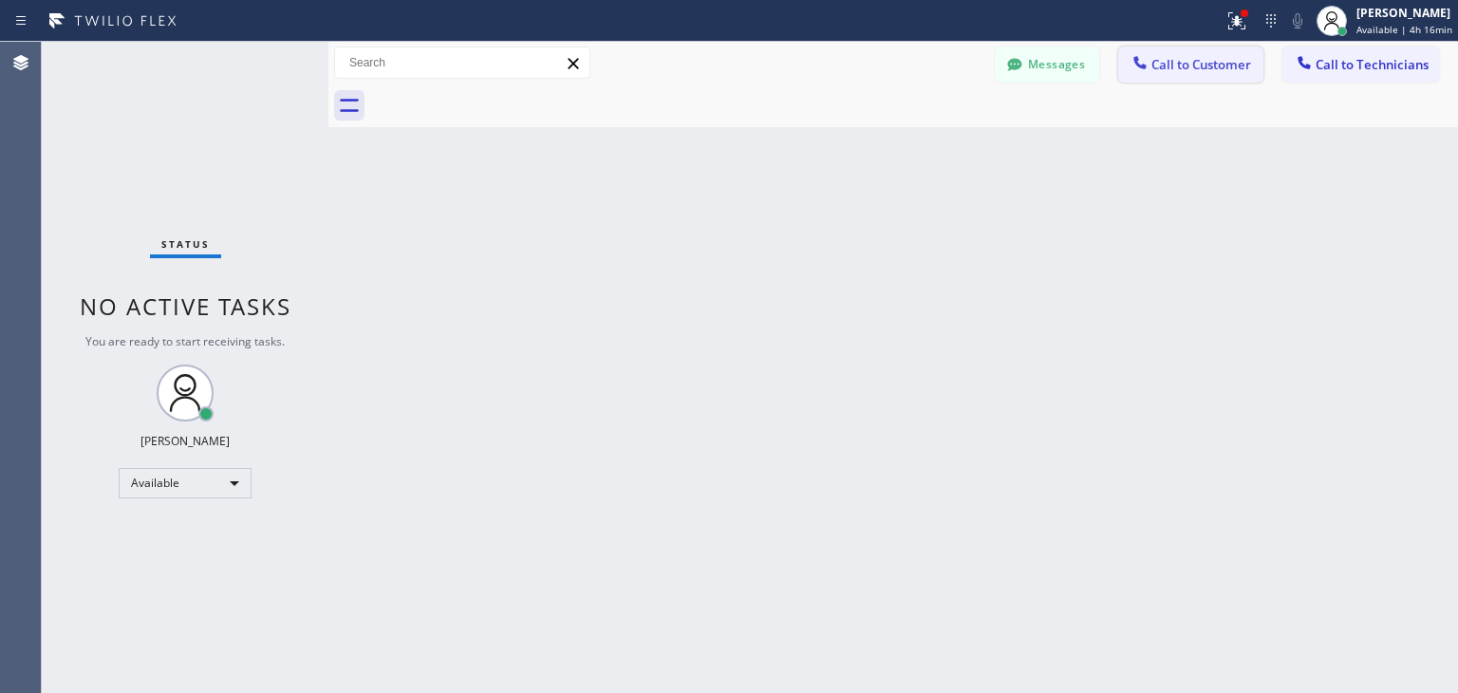
click at [1207, 65] on span "Call to Customer" at bounding box center [1201, 64] width 100 height 17
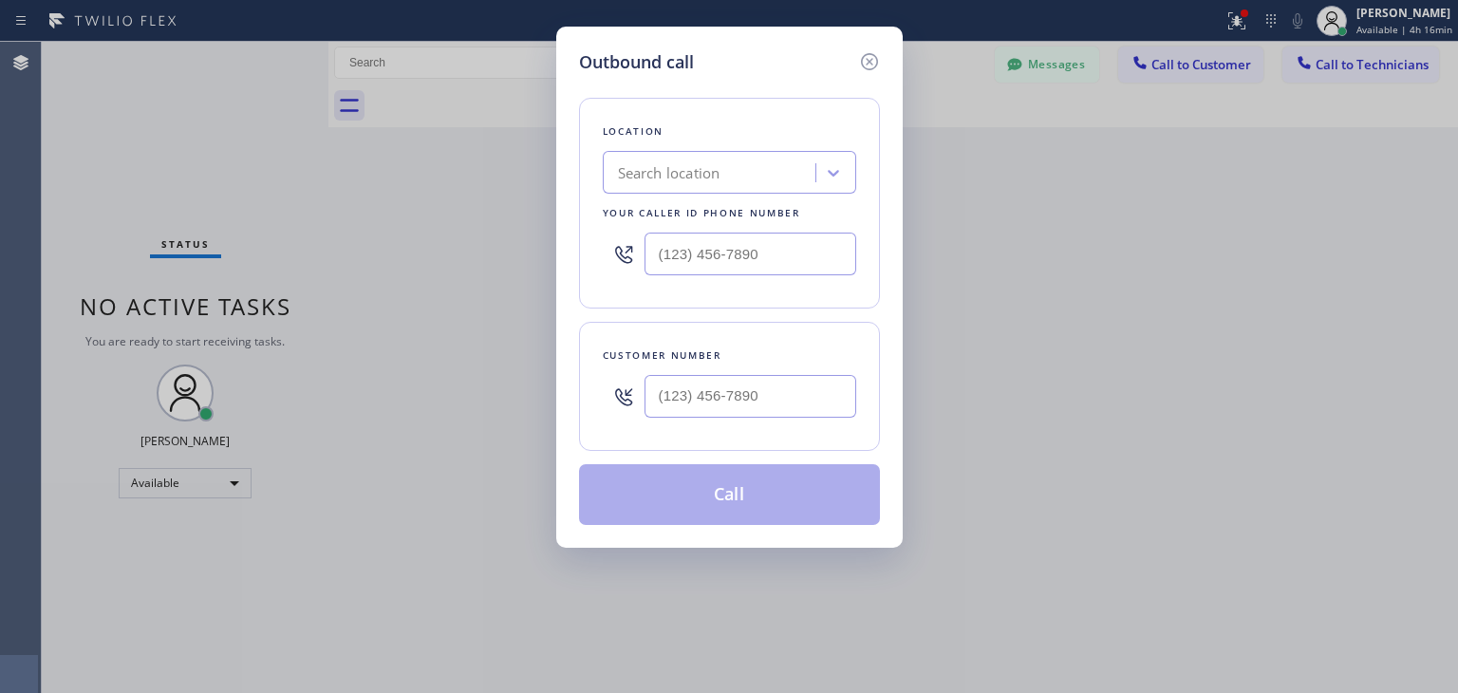
drag, startPoint x: 754, startPoint y: 432, endPoint x: 812, endPoint y: 379, distance: 78.6
click at [812, 379] on div "Customer number" at bounding box center [729, 386] width 301 height 129
click at [812, 379] on input "(___) ___-____" at bounding box center [751, 396] width 212 height 43
paste input "310) 893-4898"
type input "[PHONE_NUMBER]"
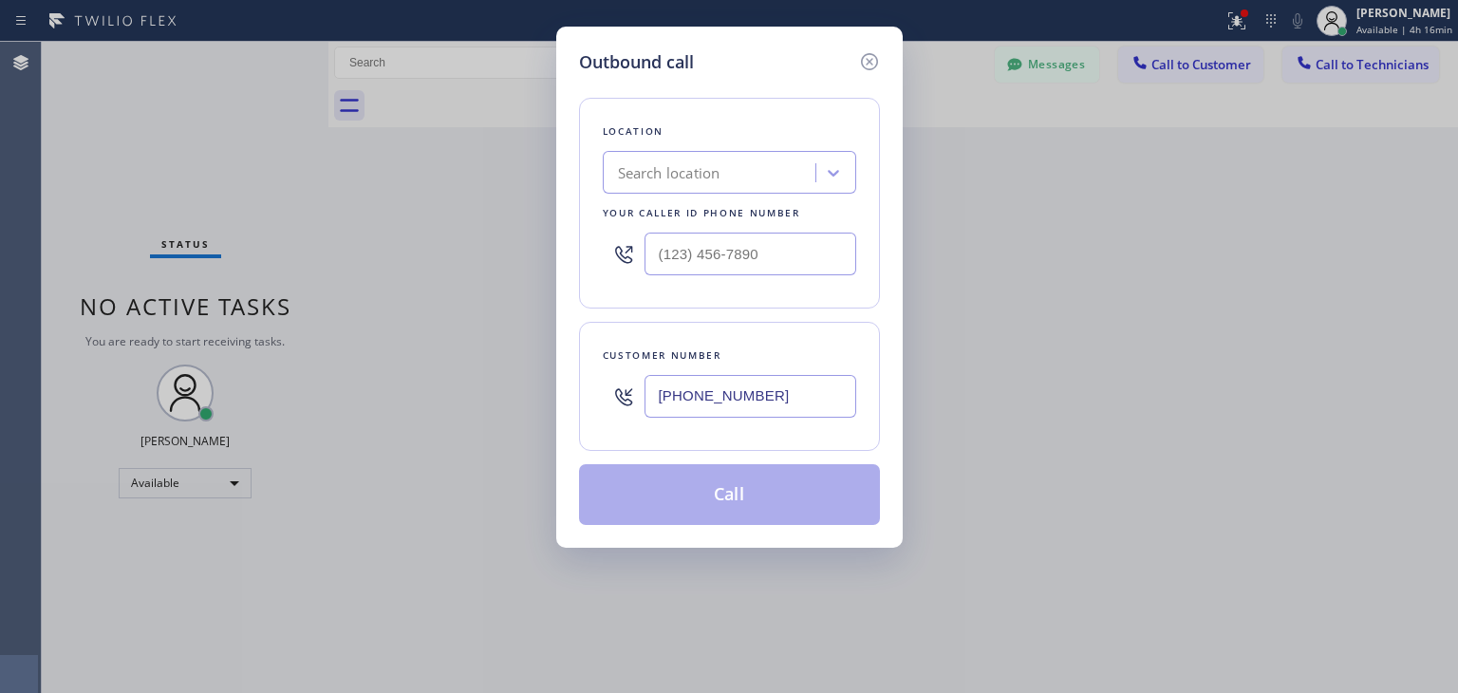
drag, startPoint x: 723, startPoint y: 145, endPoint x: 723, endPoint y: 171, distance: 25.6
click at [723, 171] on div "Location Search location Your caller id phone number" at bounding box center [729, 203] width 301 height 211
paste input "5 Star Appliance Repair"
click at [723, 171] on div "Search location" at bounding box center [711, 173] width 207 height 33
type input "5 Star Appliance Repair"
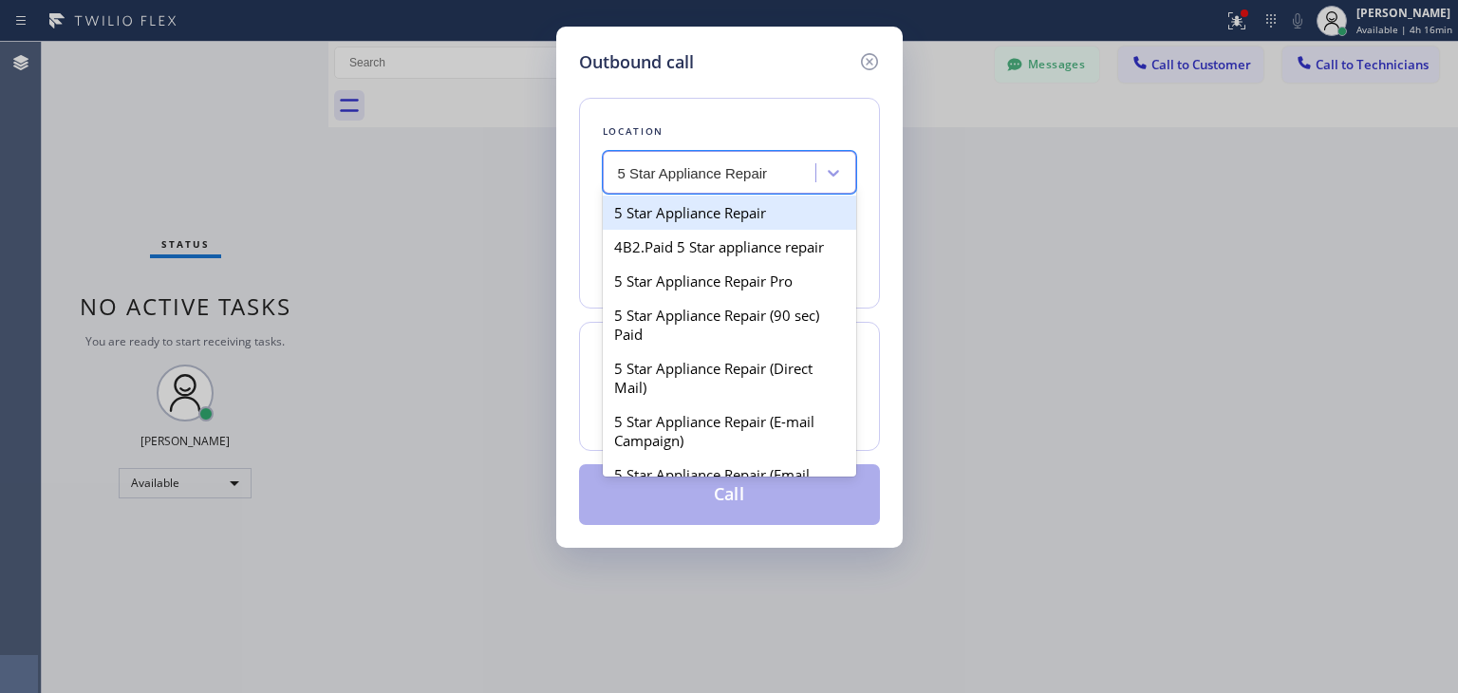
click at [763, 210] on div "5 Star Appliance Repair" at bounding box center [729, 213] width 253 height 34
type input "[PHONE_NUMBER]"
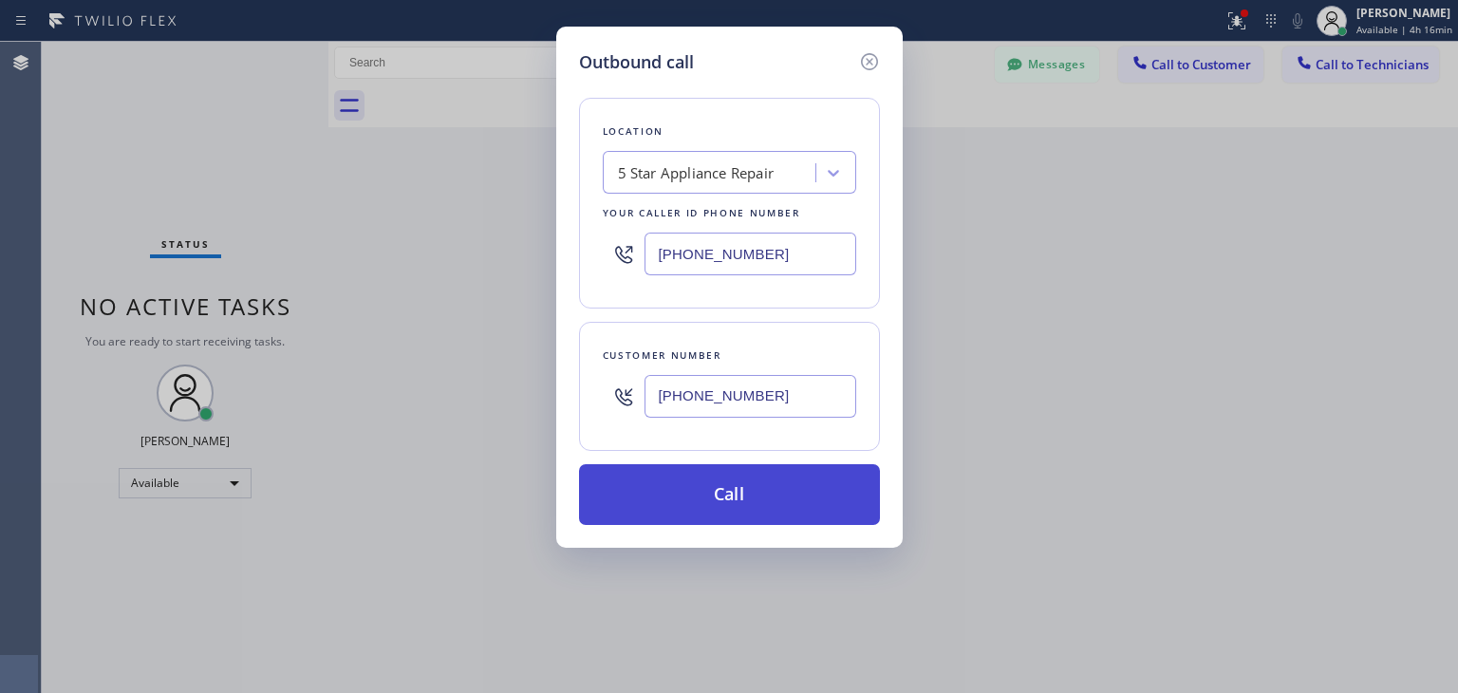
click at [756, 474] on button "Call" at bounding box center [729, 494] width 301 height 61
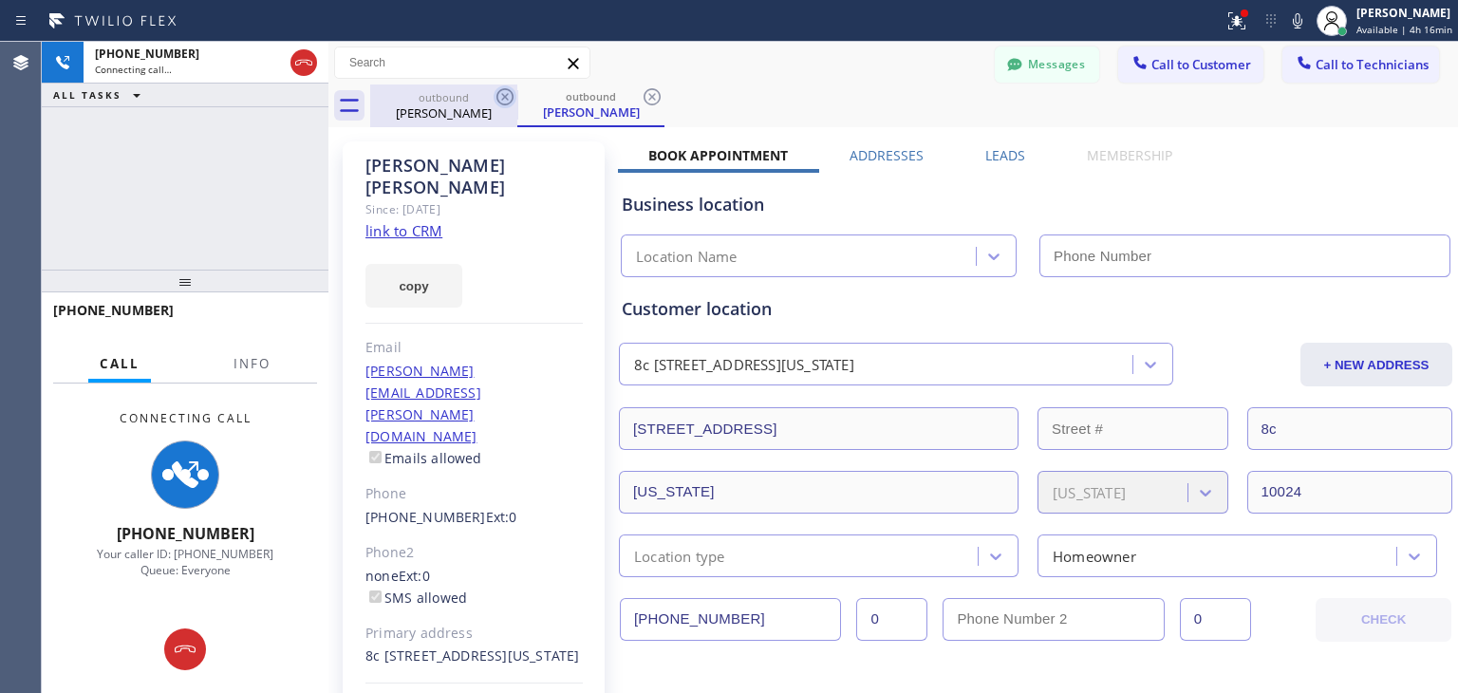
click at [503, 107] on icon at bounding box center [505, 96] width 23 height 23
type input "[PHONE_NUMBER]"
click at [503, 107] on icon at bounding box center [505, 96] width 23 height 23
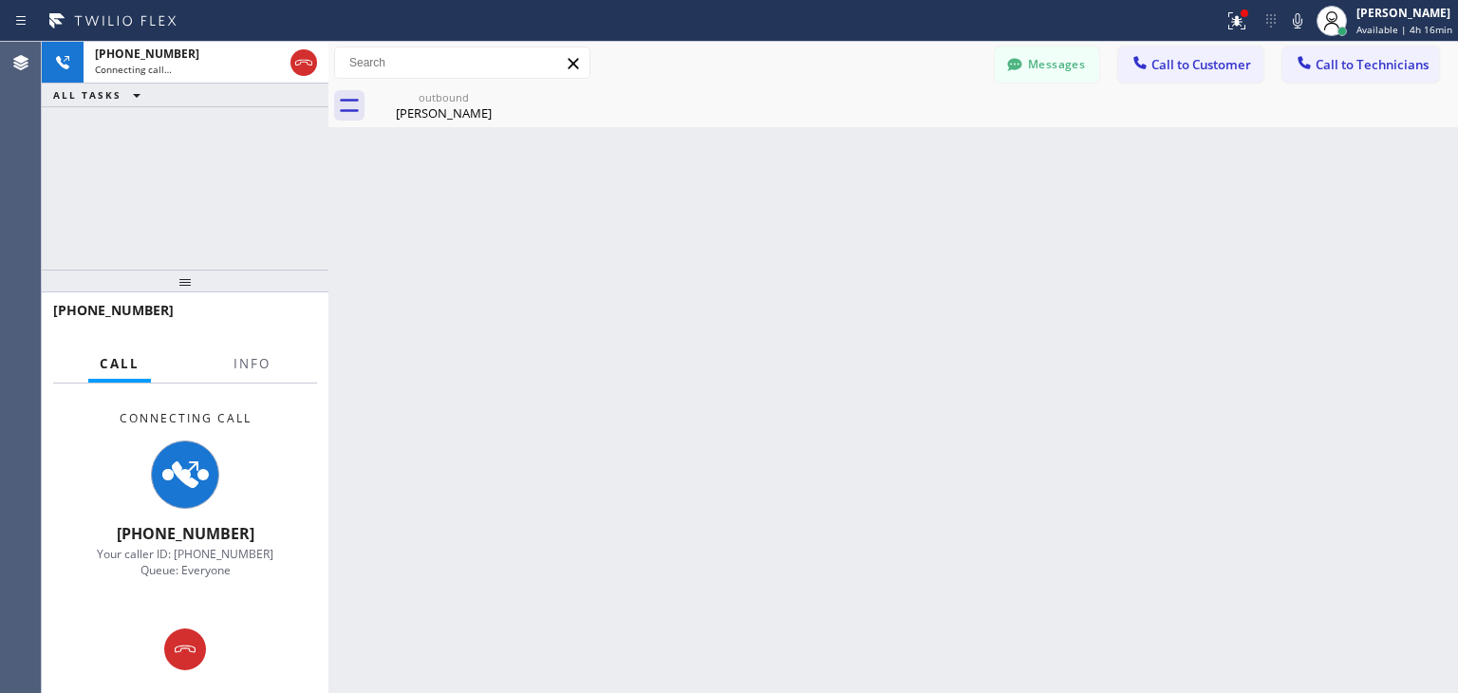
click at [0, 0] on icon at bounding box center [0, 0] width 0 height 0
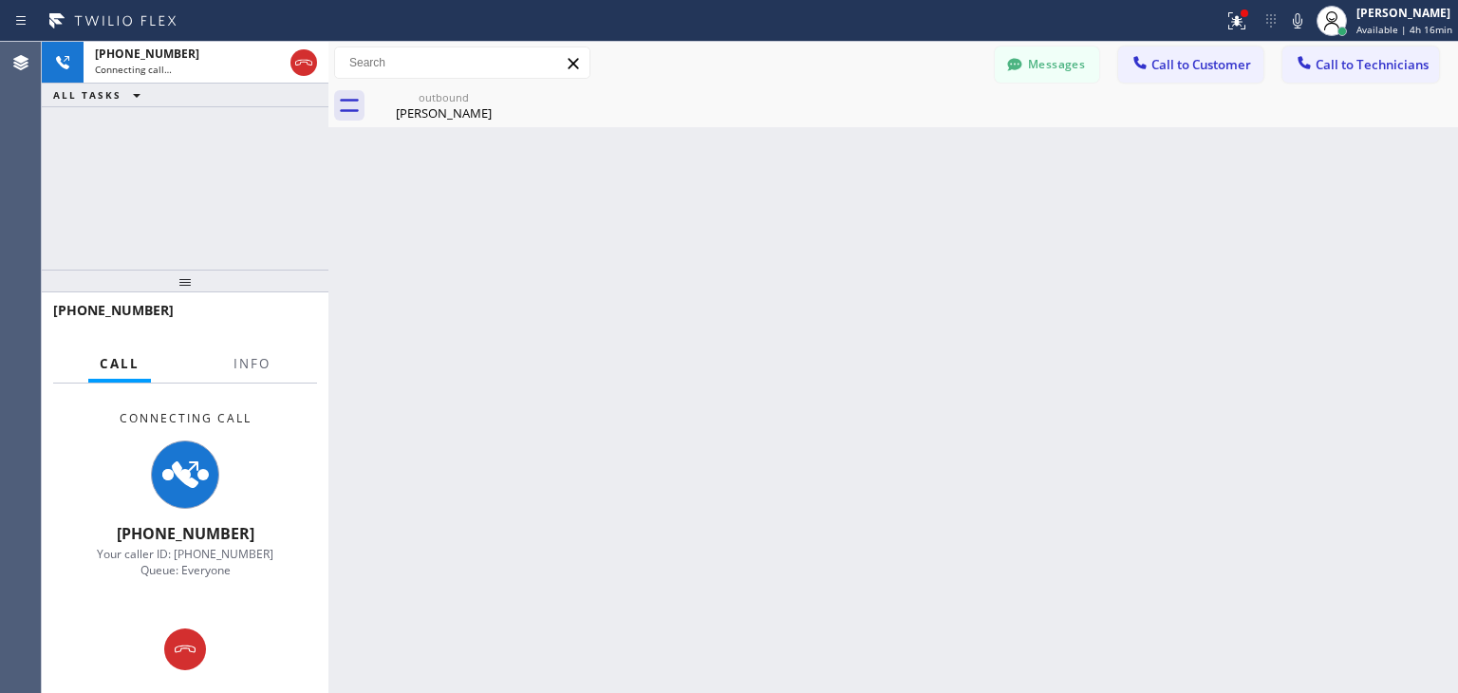
click at [0, 0] on icon at bounding box center [0, 0] width 0 height 0
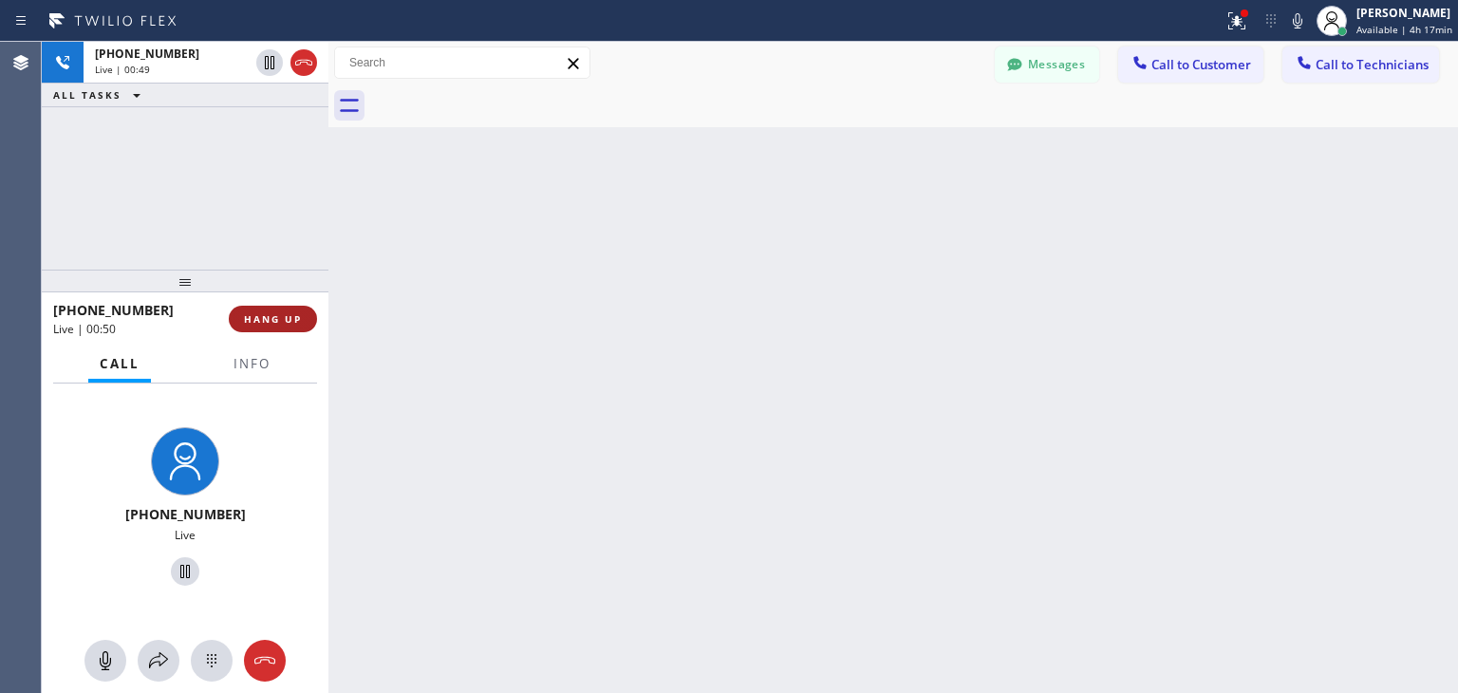
click at [296, 316] on span "HANG UP" at bounding box center [273, 318] width 58 height 13
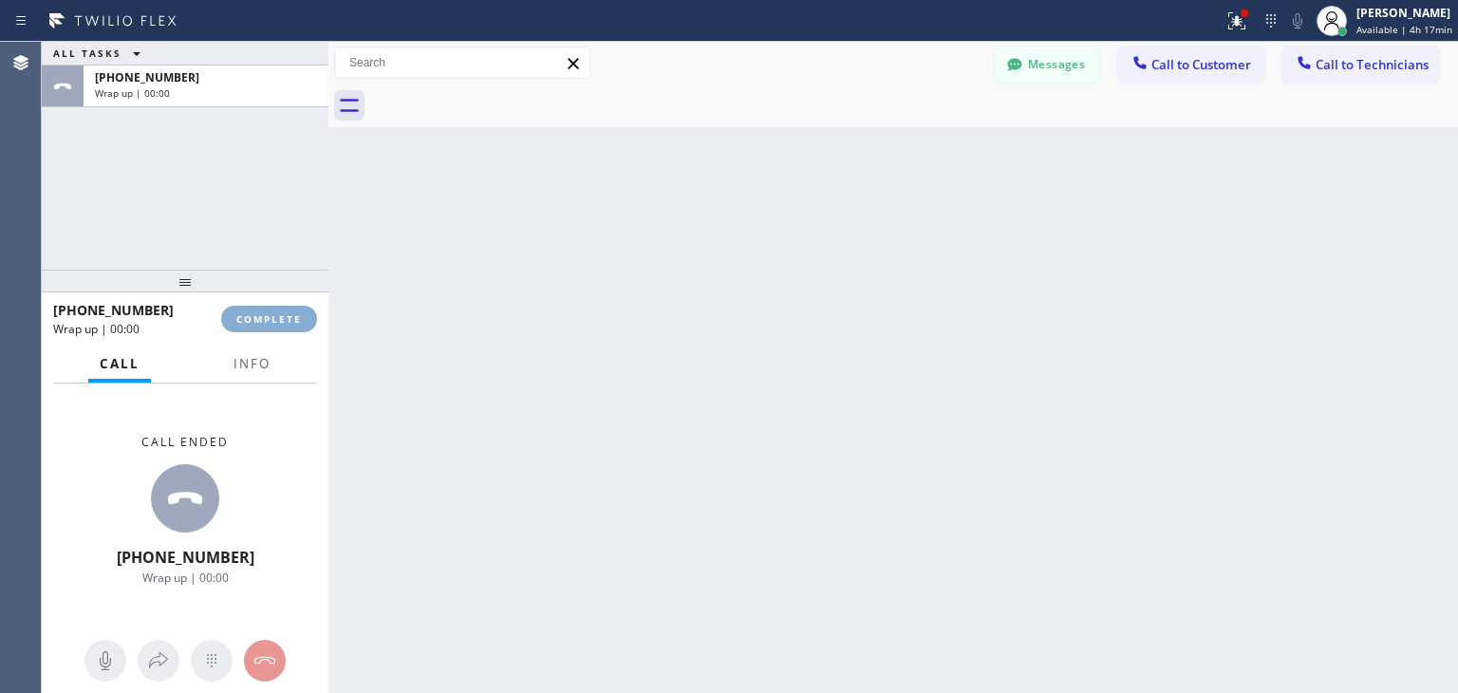
click at [299, 309] on button "COMPLETE" at bounding box center [269, 319] width 96 height 27
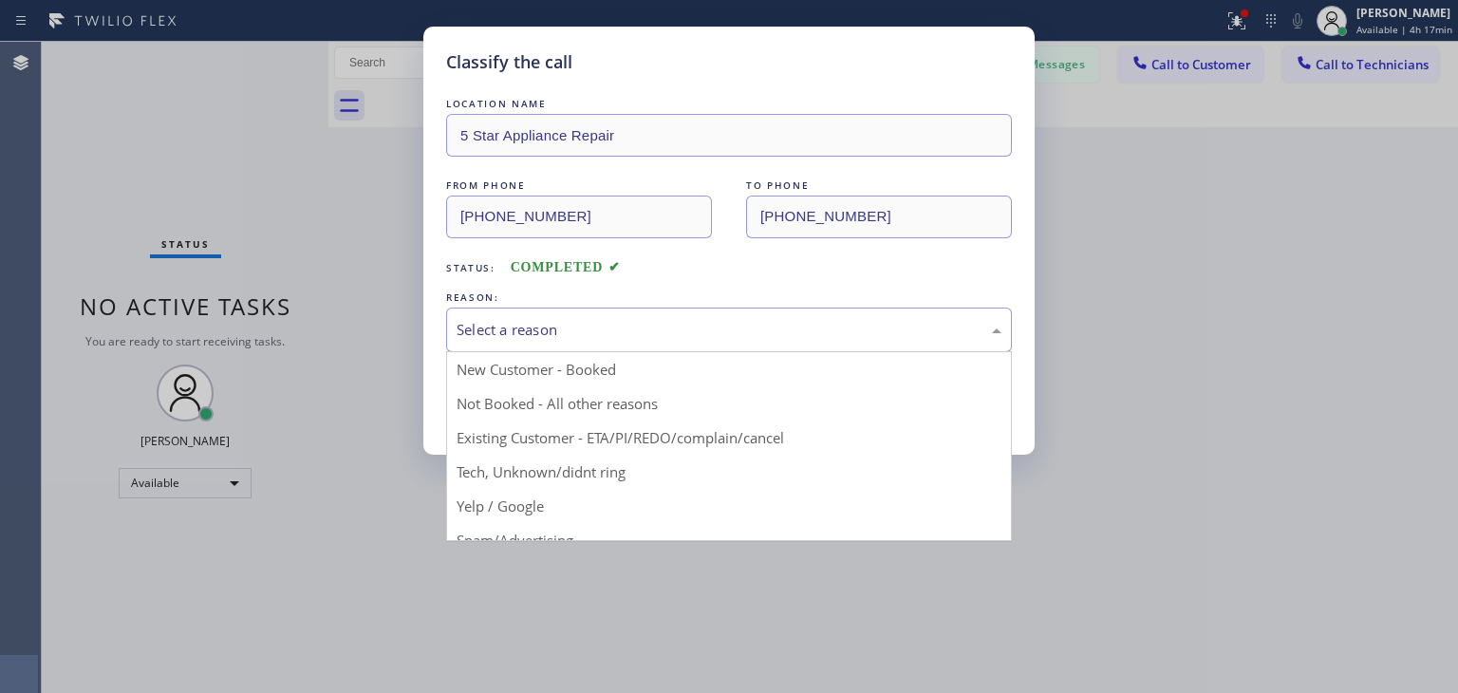
click at [821, 312] on div "Select a reason" at bounding box center [729, 330] width 566 height 45
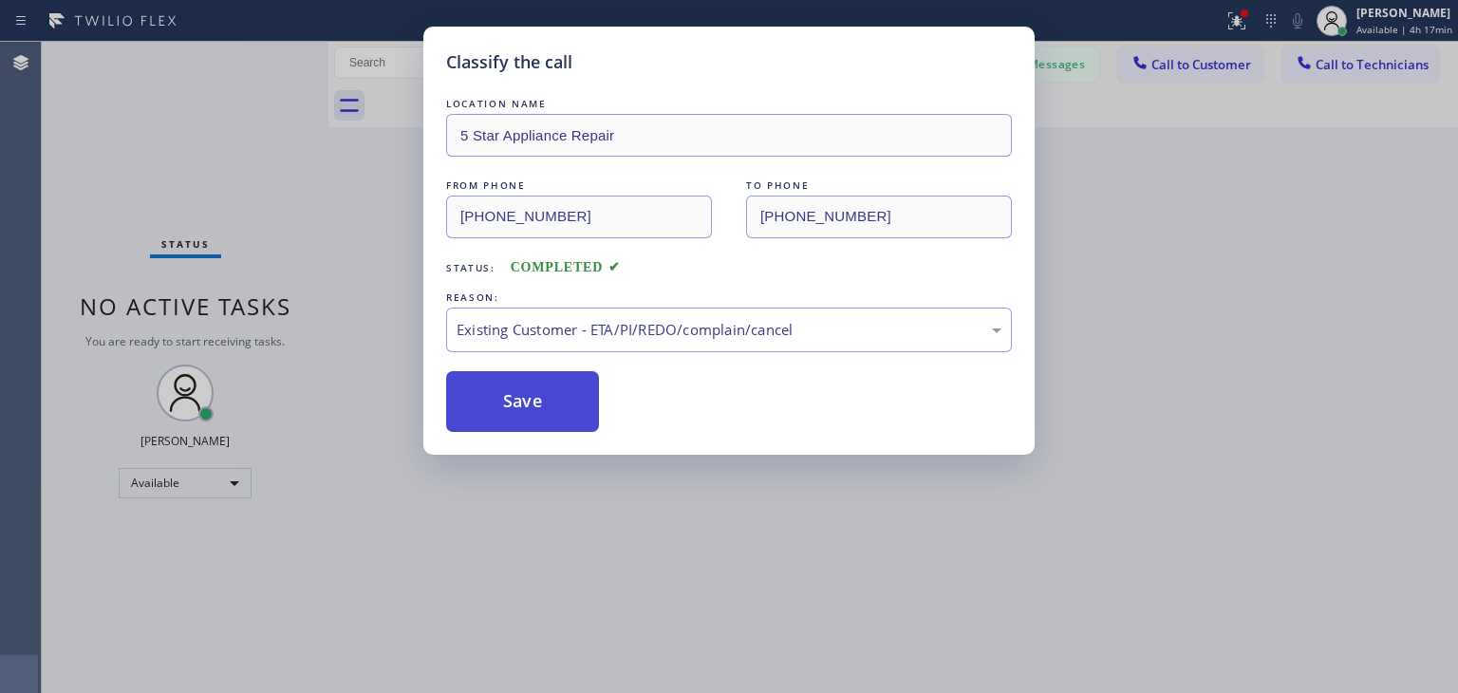
click at [579, 385] on button "Save" at bounding box center [522, 401] width 153 height 61
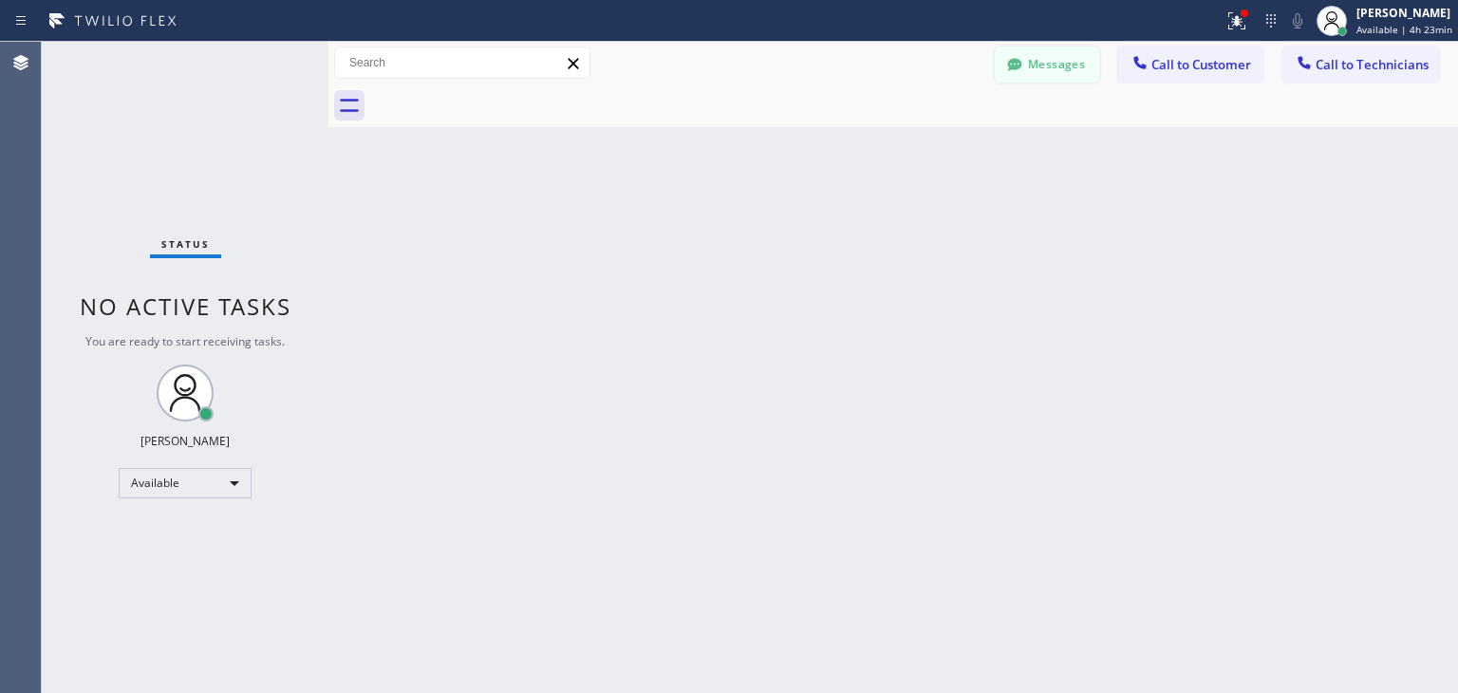
click at [1048, 73] on button "Messages" at bounding box center [1047, 65] width 104 height 36
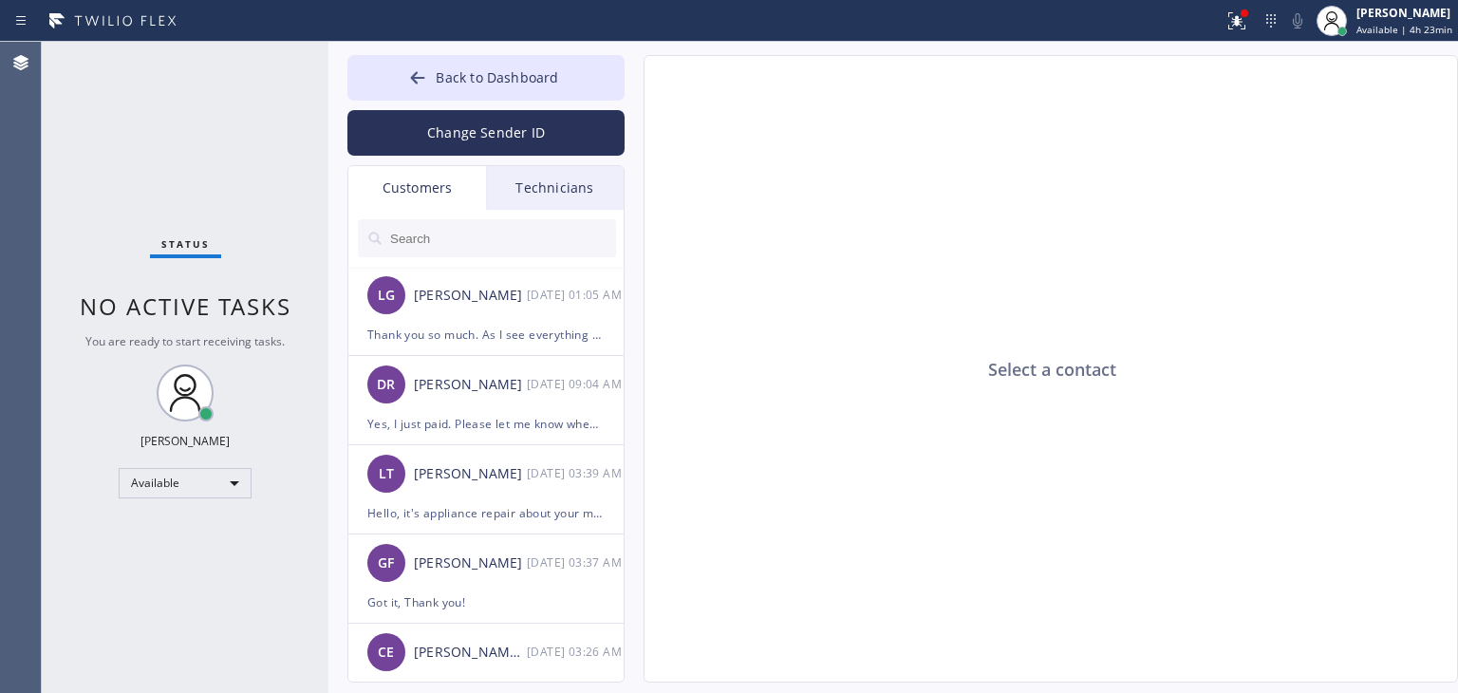
click at [479, 252] on input "text" at bounding box center [502, 238] width 228 height 38
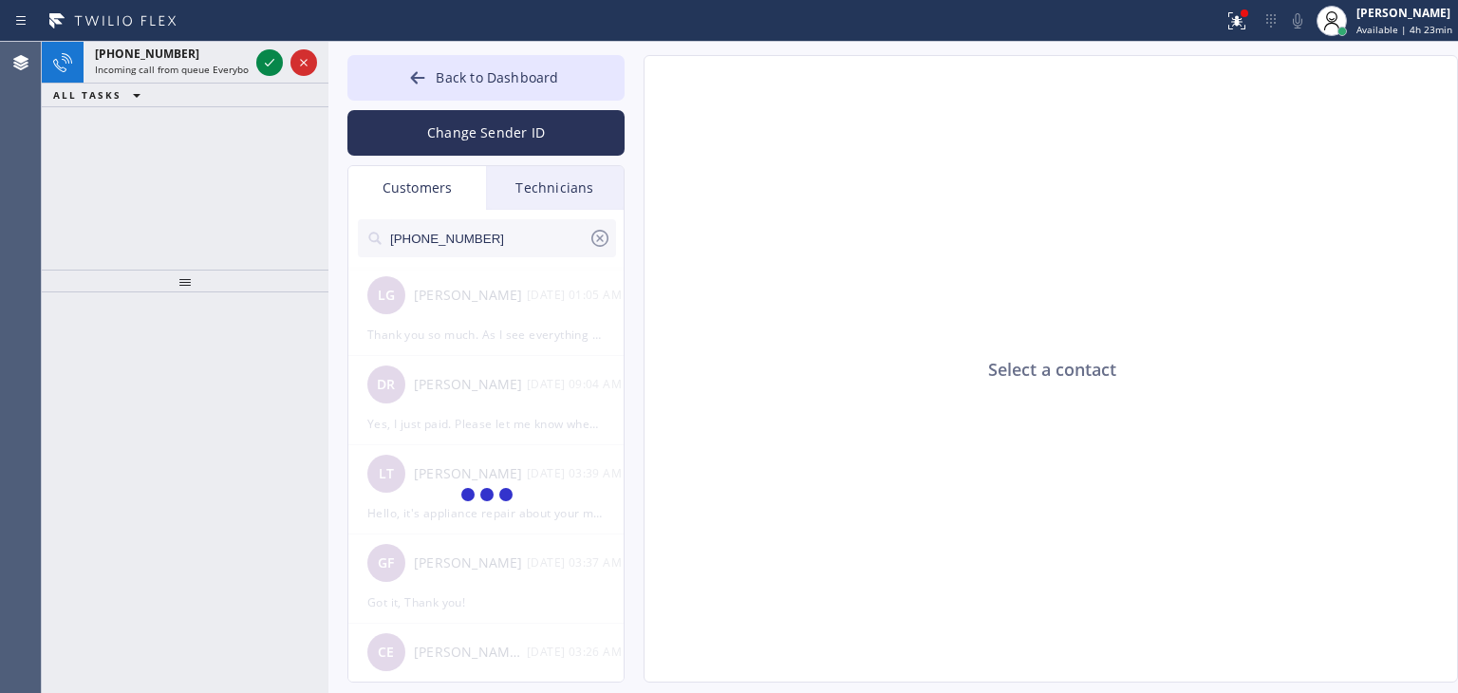
click at [479, 252] on input "[PHONE_NUMBER]" at bounding box center [488, 238] width 200 height 38
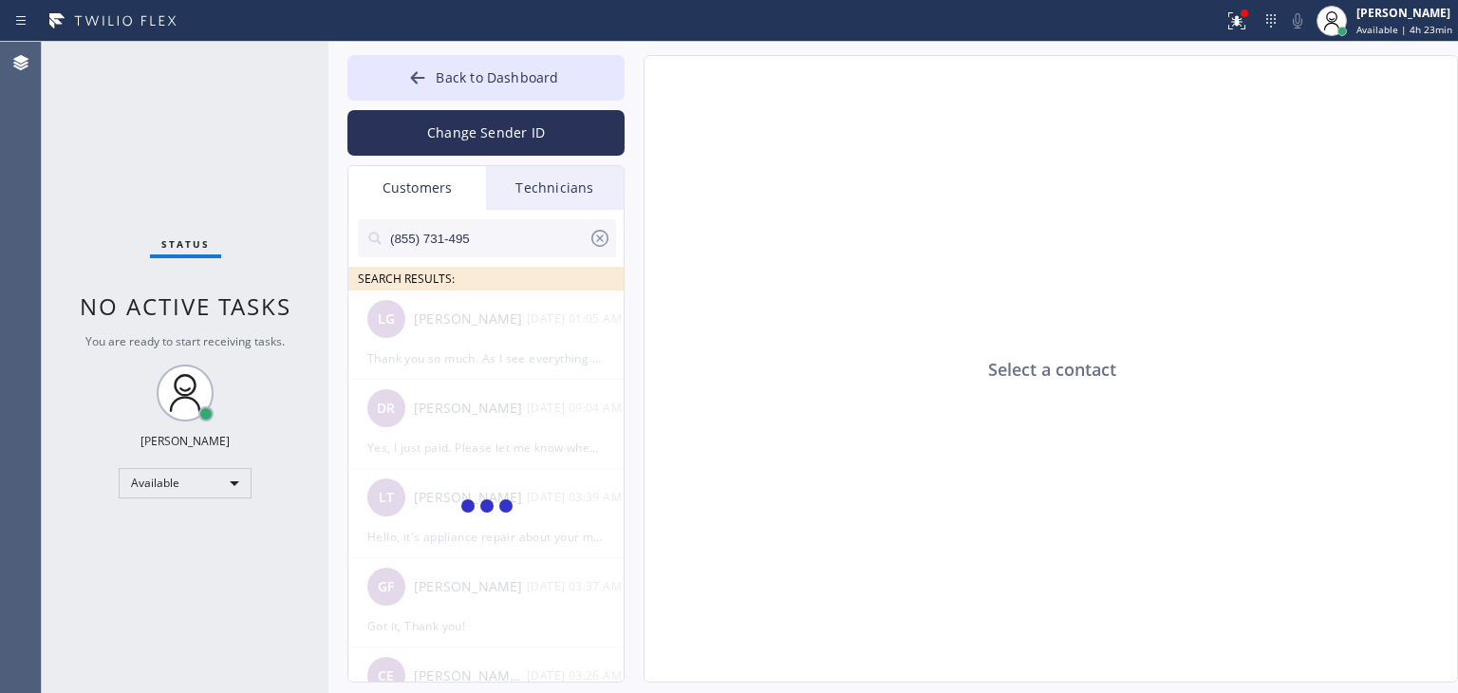
click at [506, 244] on input "(855) 731-495" at bounding box center [488, 238] width 200 height 38
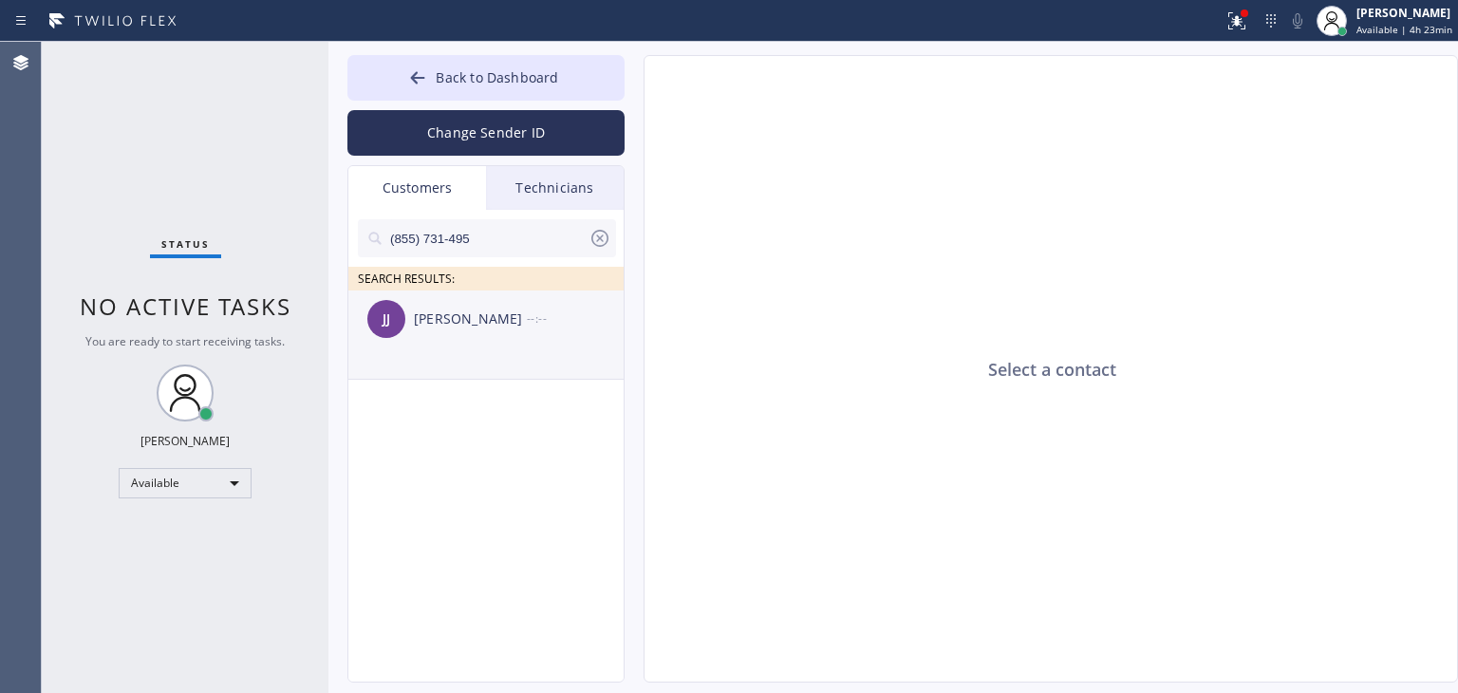
type input "(855) 731-495"
click at [441, 354] on ul "[PERSON_NAME] [PERSON_NAME] --:--" at bounding box center [486, 356] width 277 height 132
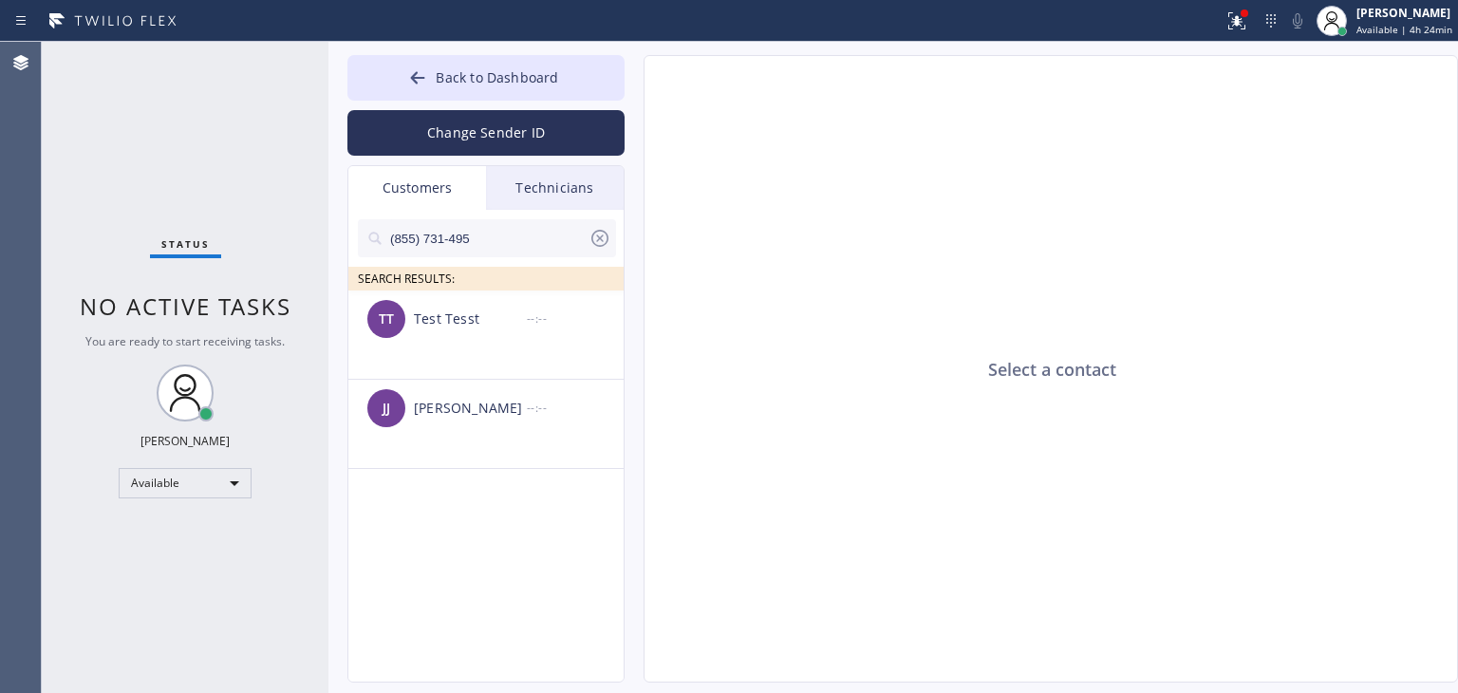
click at [479, 320] on div "Test Tesst" at bounding box center [470, 320] width 113 height 22
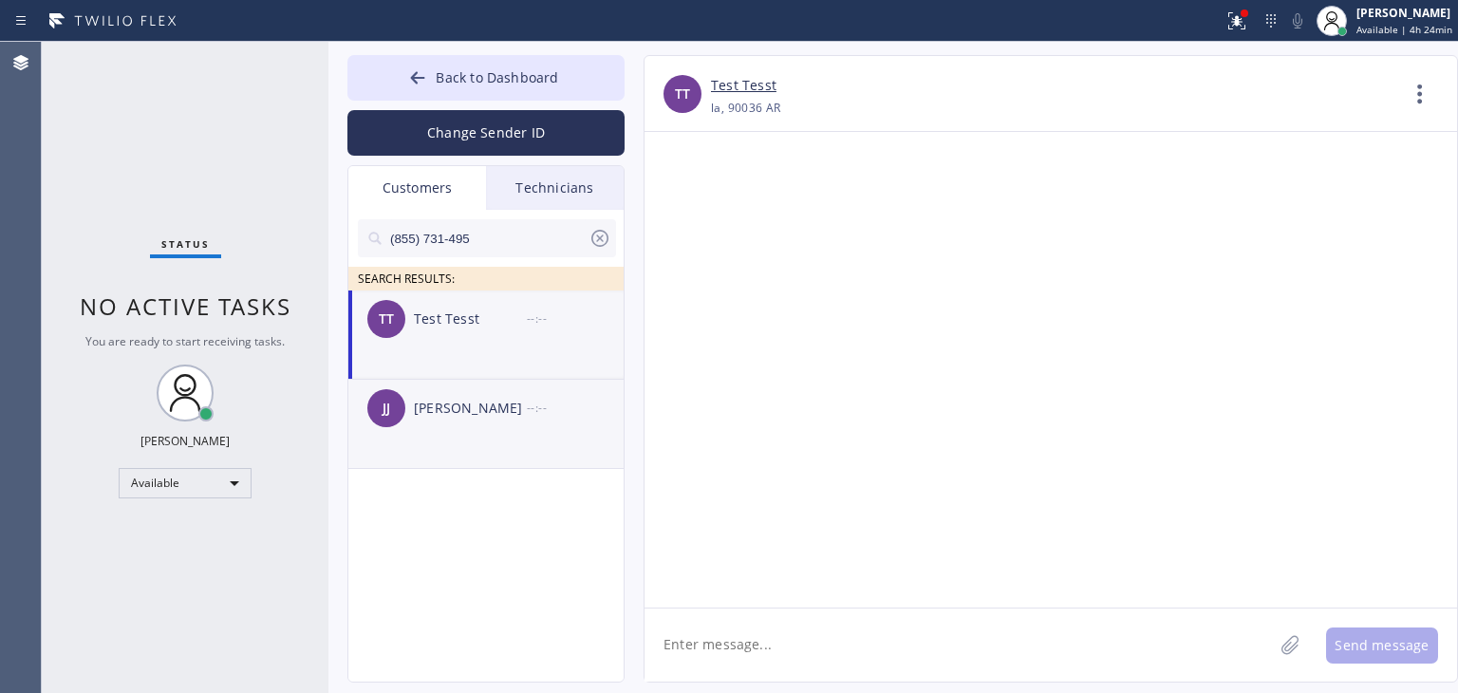
click at [490, 411] on div "[PERSON_NAME]" at bounding box center [470, 409] width 113 height 22
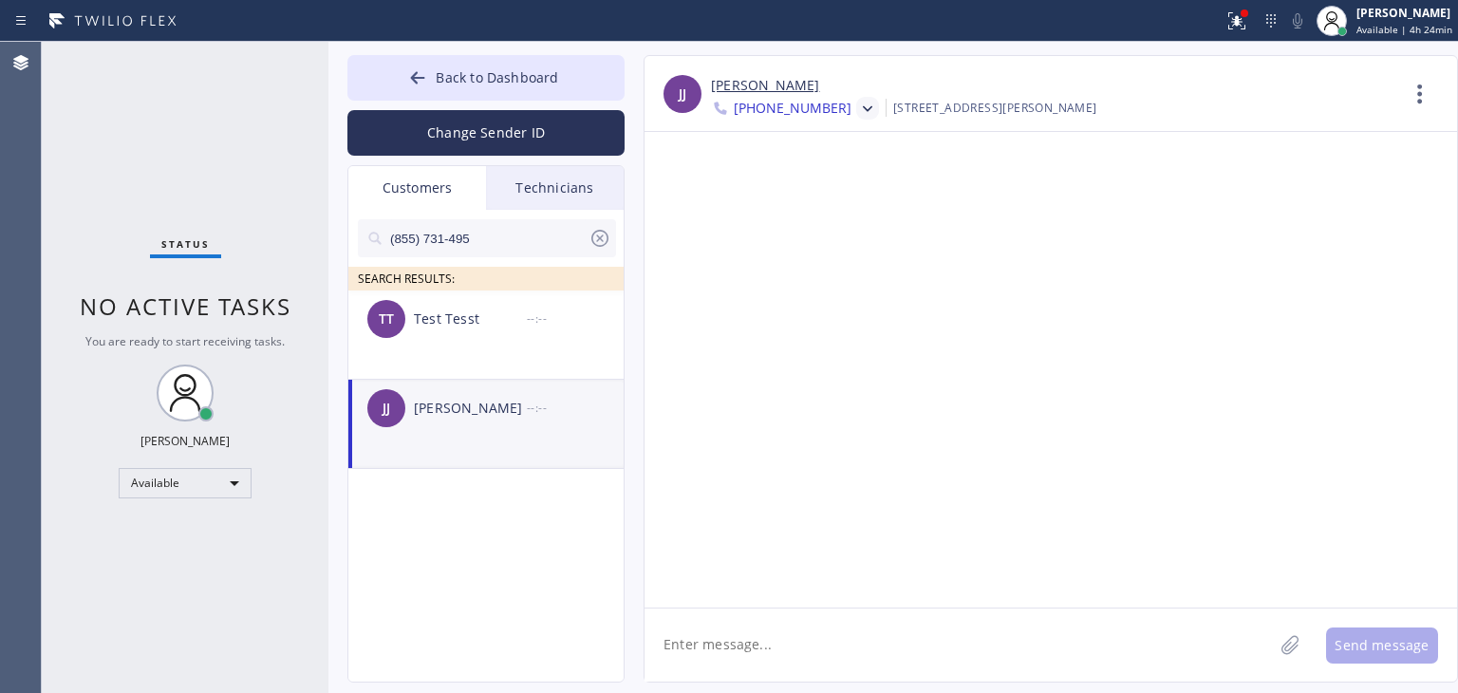
click at [858, 102] on icon at bounding box center [867, 109] width 19 height 19
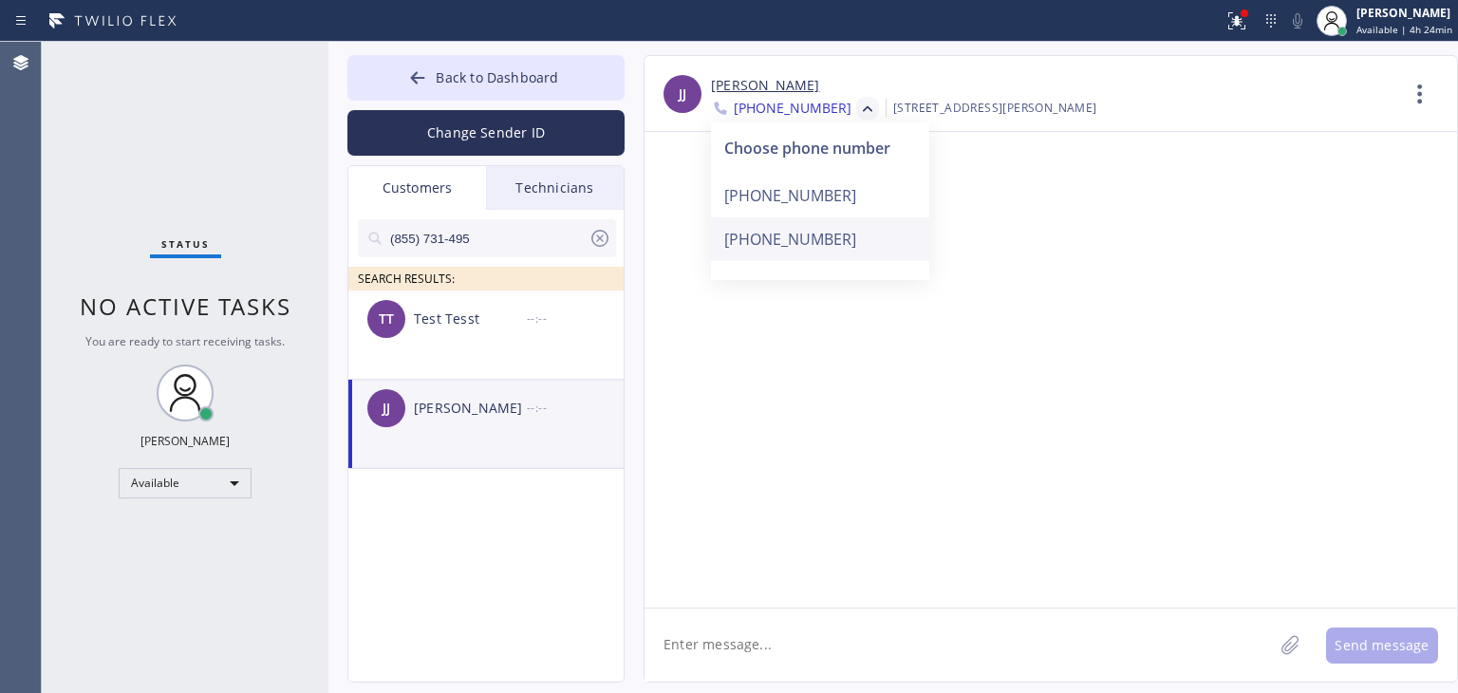
click at [814, 238] on div "[PHONE_NUMBER]" at bounding box center [820, 239] width 218 height 44
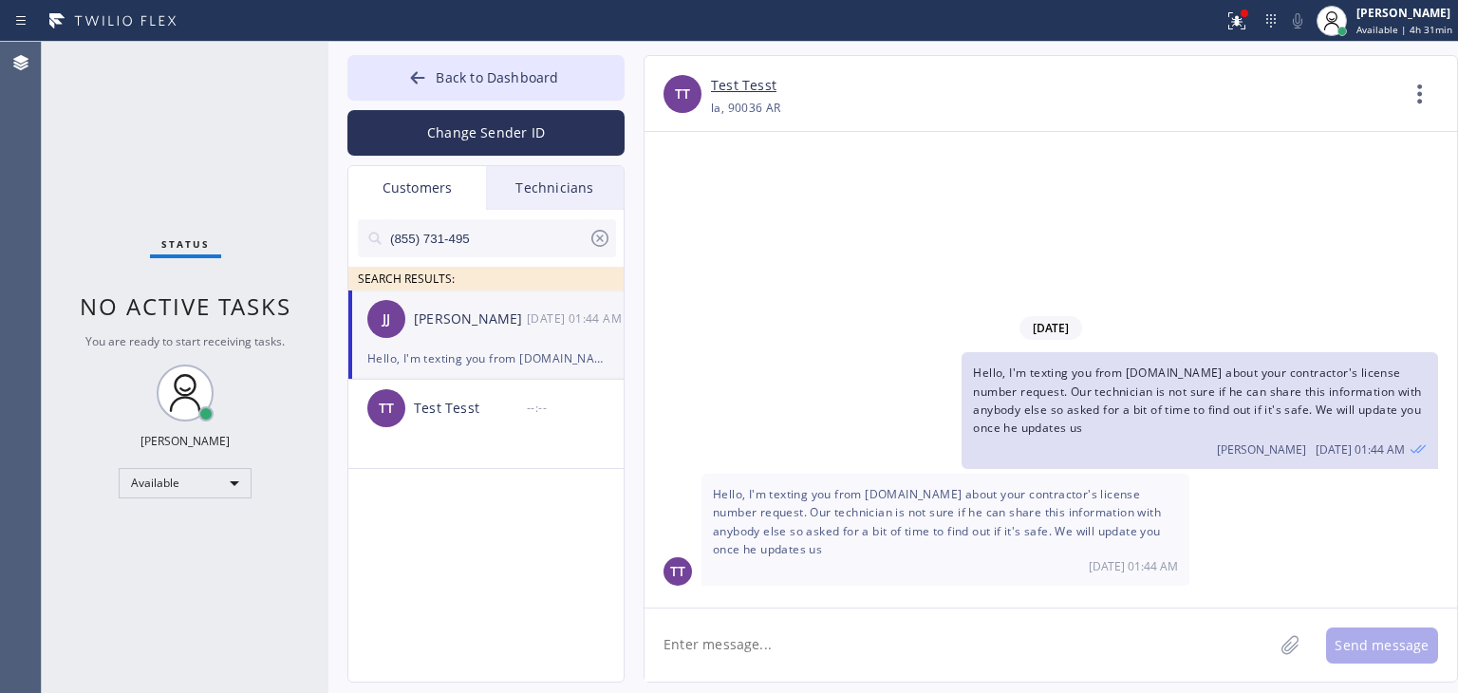
click at [1001, 503] on div "Hello, I'm texting you from [DOMAIN_NAME] about your contractor's license numbe…" at bounding box center [946, 530] width 488 height 112
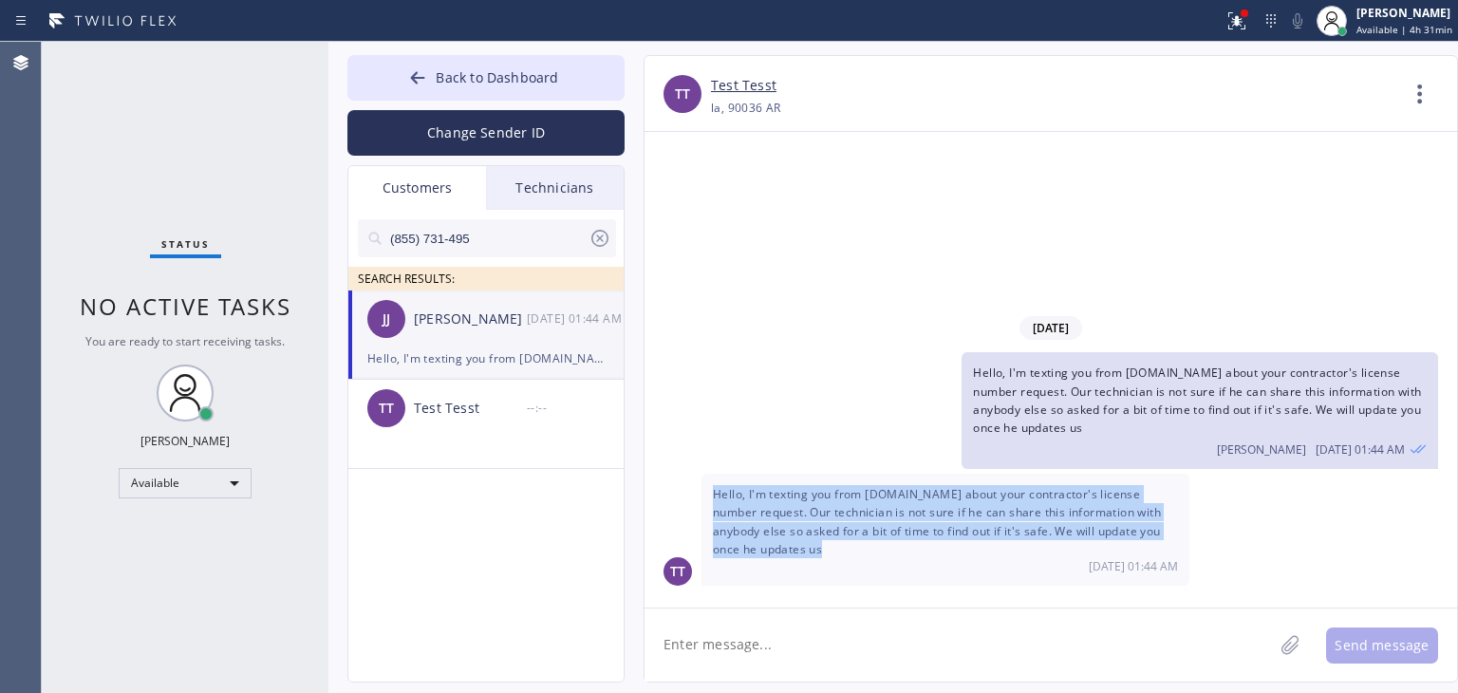
click at [1001, 503] on div "Hello, I'm texting you from [DOMAIN_NAME] about your contractor's license numbe…" at bounding box center [946, 530] width 488 height 112
click at [953, 538] on span "Hello, I'm texting you from [DOMAIN_NAME] about your contractor's license numbe…" at bounding box center [937, 521] width 448 height 71
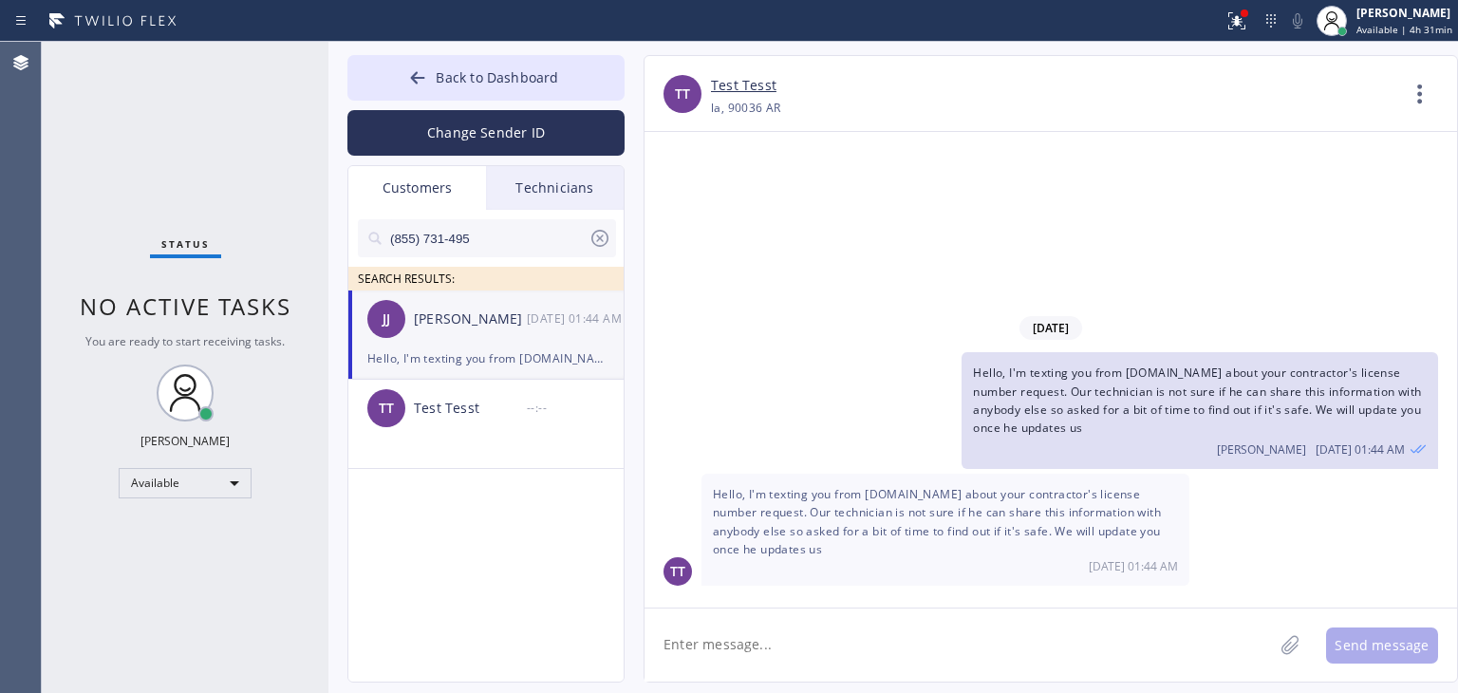
click at [937, 531] on span "Hello, I'm texting you from [DOMAIN_NAME] about your contractor's license numbe…" at bounding box center [937, 521] width 448 height 71
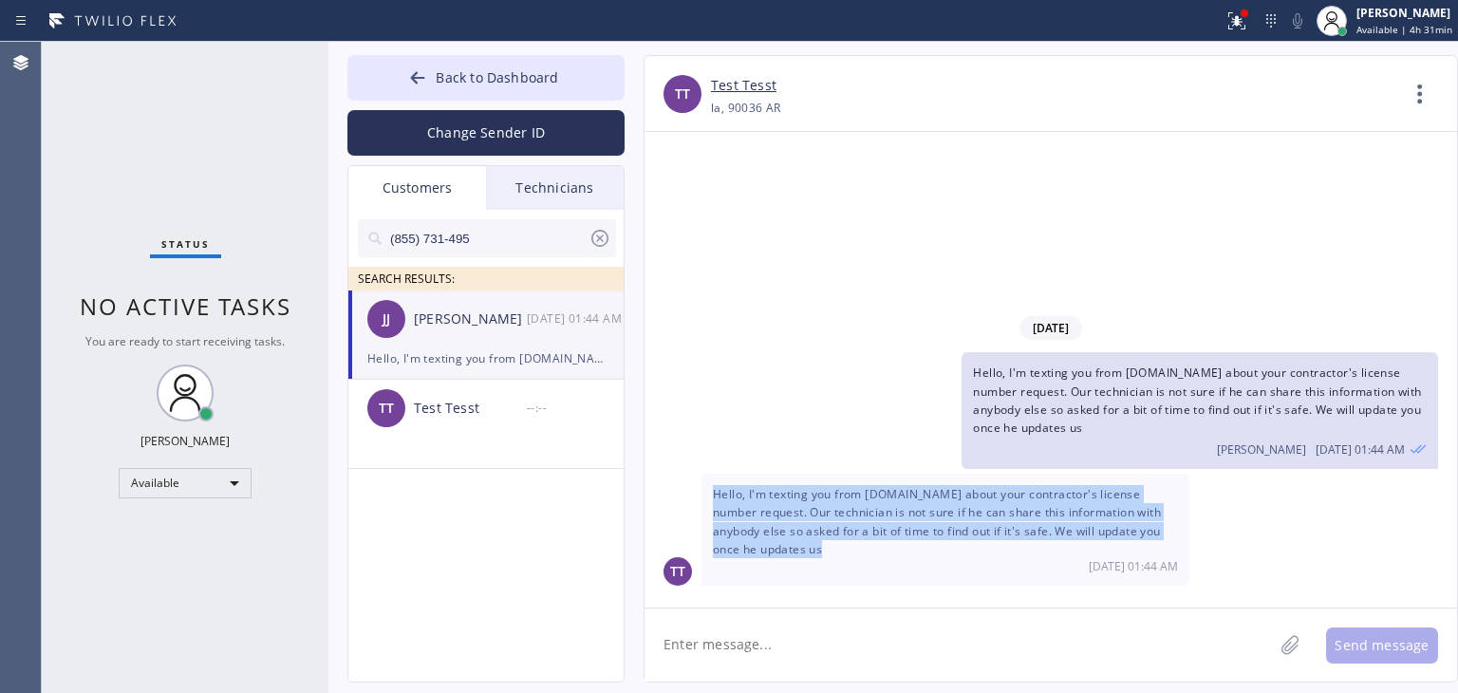
click at [937, 531] on span "Hello, I'm texting you from [DOMAIN_NAME] about your contractor's license numbe…" at bounding box center [937, 521] width 448 height 71
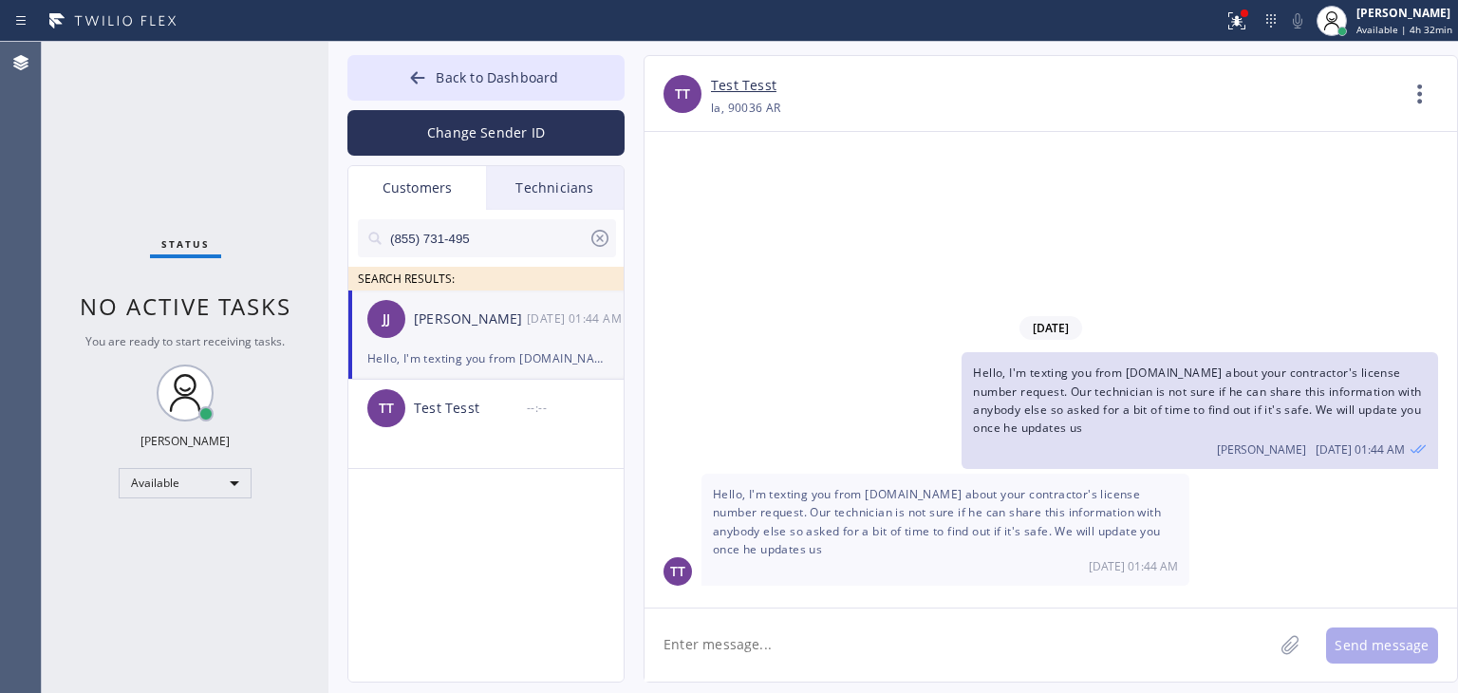
click at [1112, 402] on span "Hello, I'm texting you from [DOMAIN_NAME] about your contractor's license numbe…" at bounding box center [1197, 400] width 448 height 71
click at [511, 342] on div "[PERSON_NAME] [PERSON_NAME] [DATE] 01:44 AM" at bounding box center [486, 318] width 277 height 57
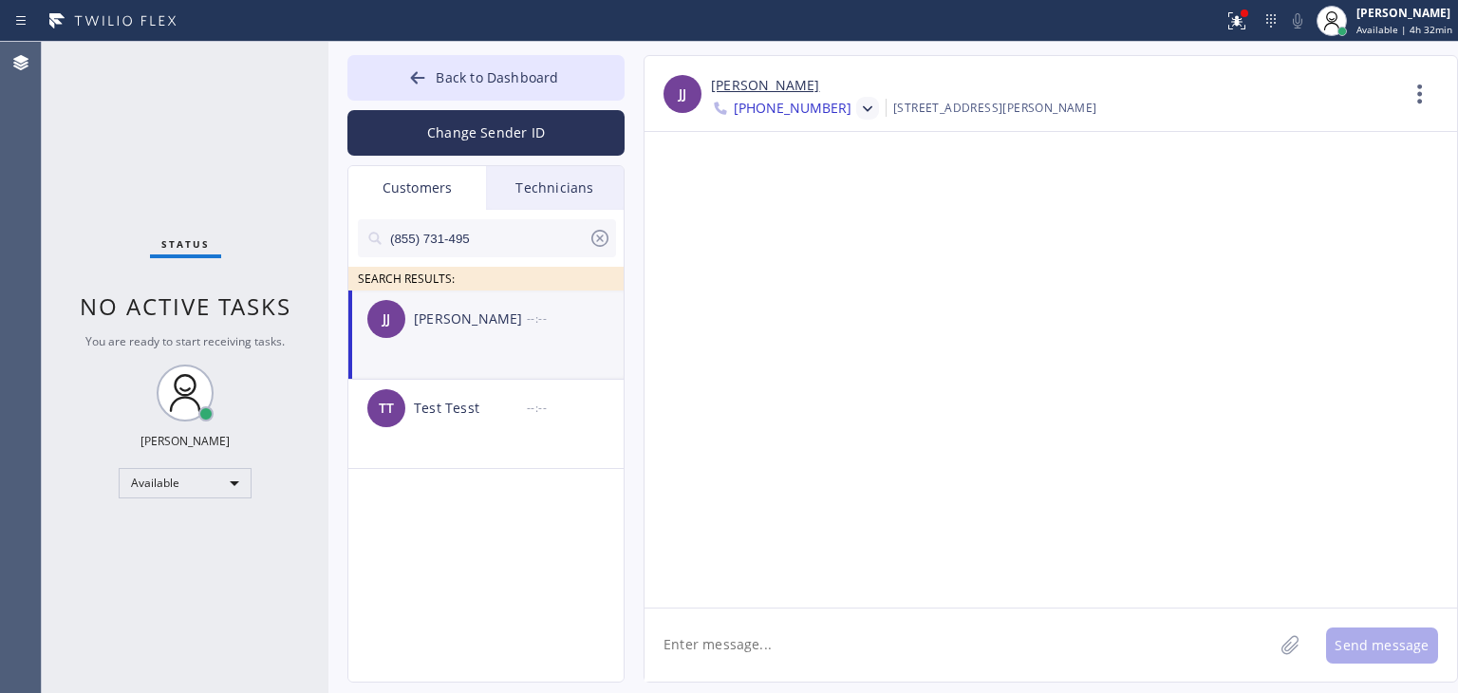
click at [562, 365] on li "[PERSON_NAME] [PERSON_NAME] --:--" at bounding box center [486, 334] width 277 height 89
click at [558, 88] on button "Back to Dashboard" at bounding box center [485, 78] width 277 height 46
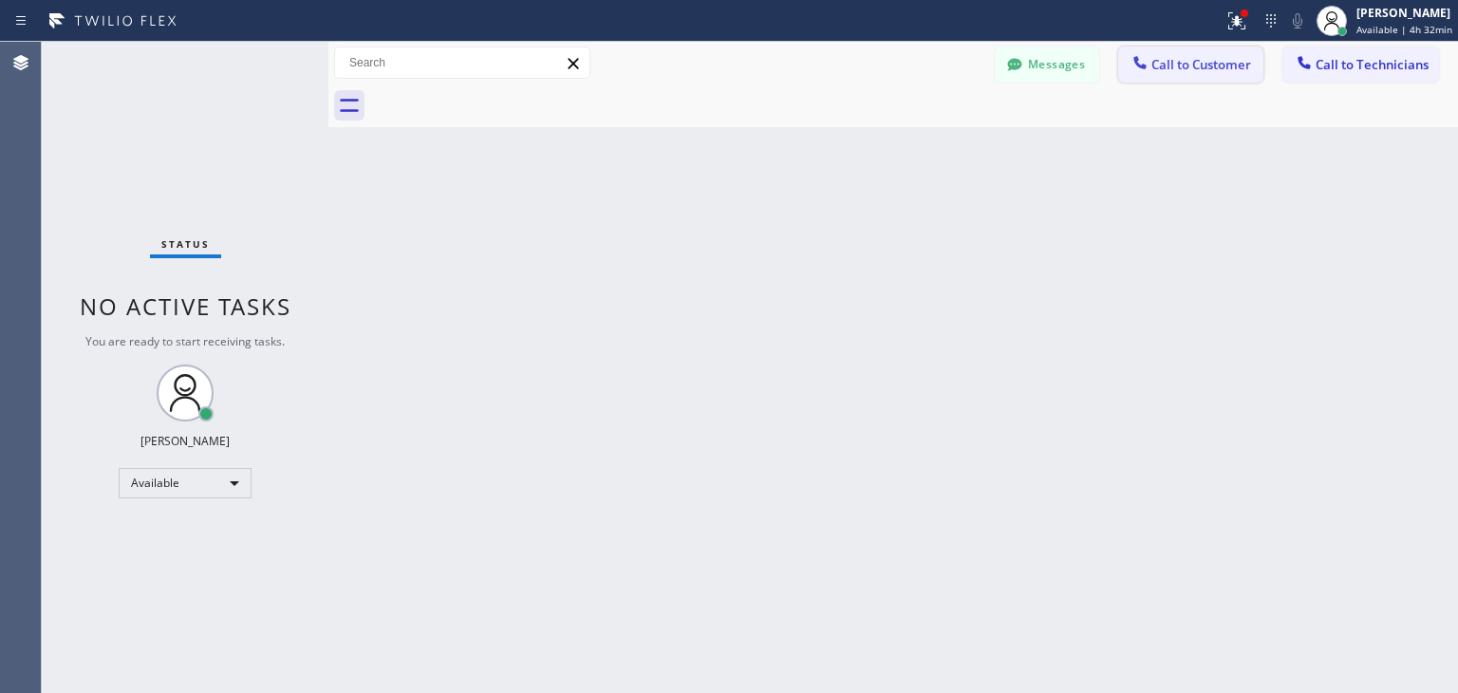
click at [1196, 65] on span "Call to Customer" at bounding box center [1201, 64] width 100 height 17
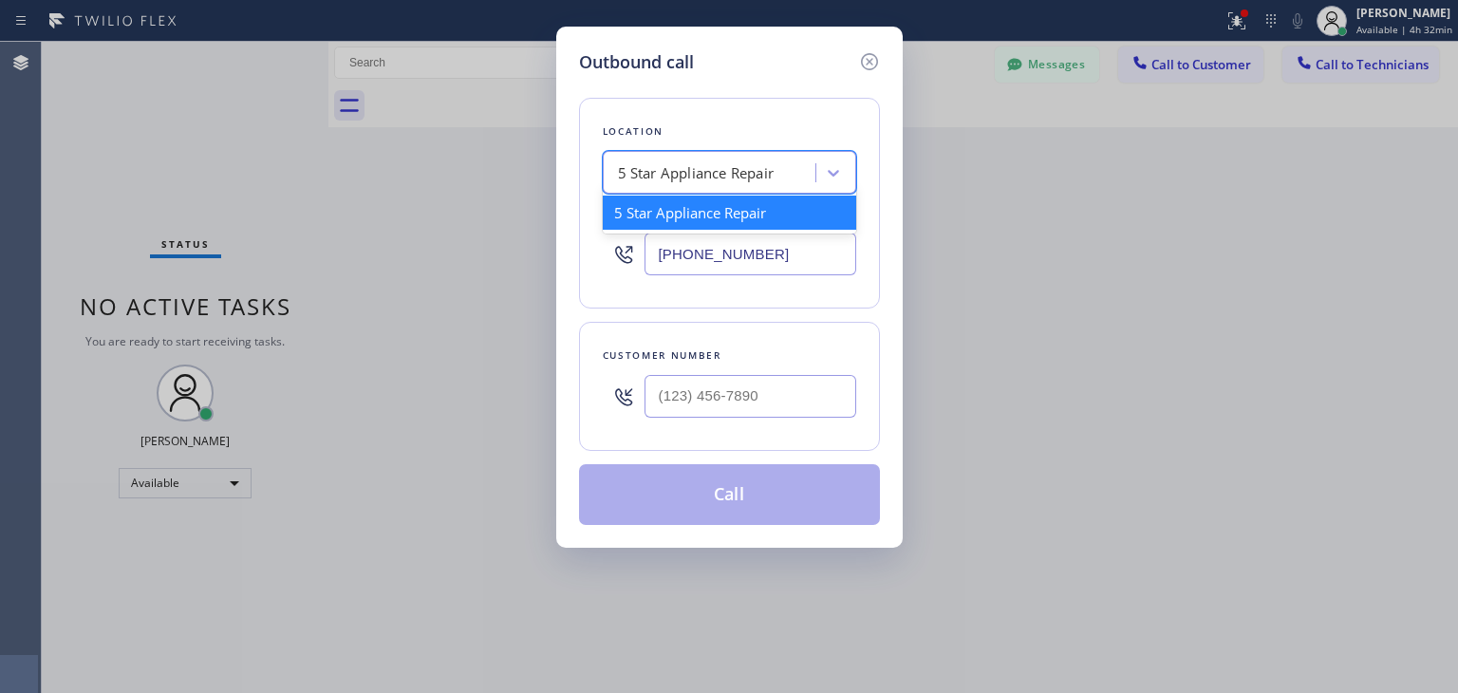
click at [687, 172] on div "5 Star Appliance Repair" at bounding box center [696, 173] width 157 height 22
paste input "[DOMAIN_NAME]"
type input "[DOMAIN_NAME]"
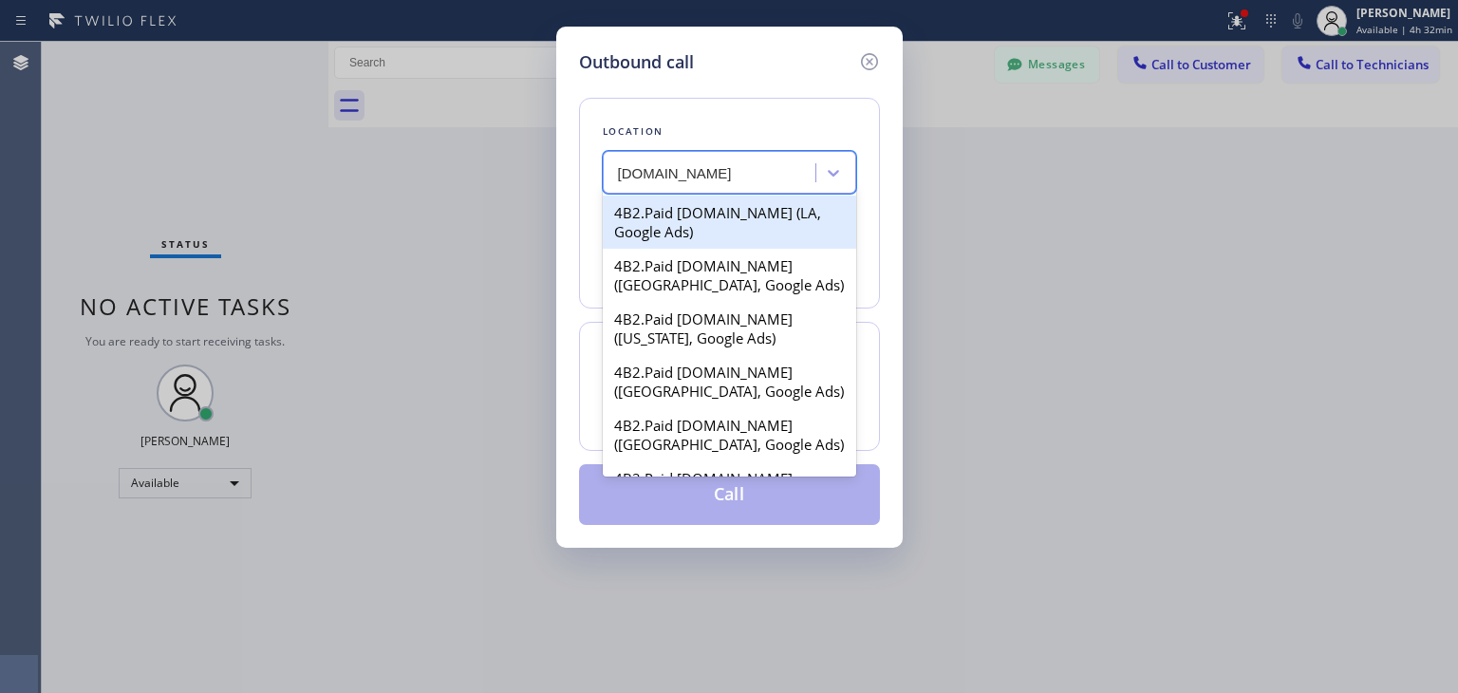
click at [747, 206] on div "4B2.Paid [DOMAIN_NAME] (LA, Google Ads)" at bounding box center [729, 222] width 253 height 53
type input "[PHONE_NUMBER]"
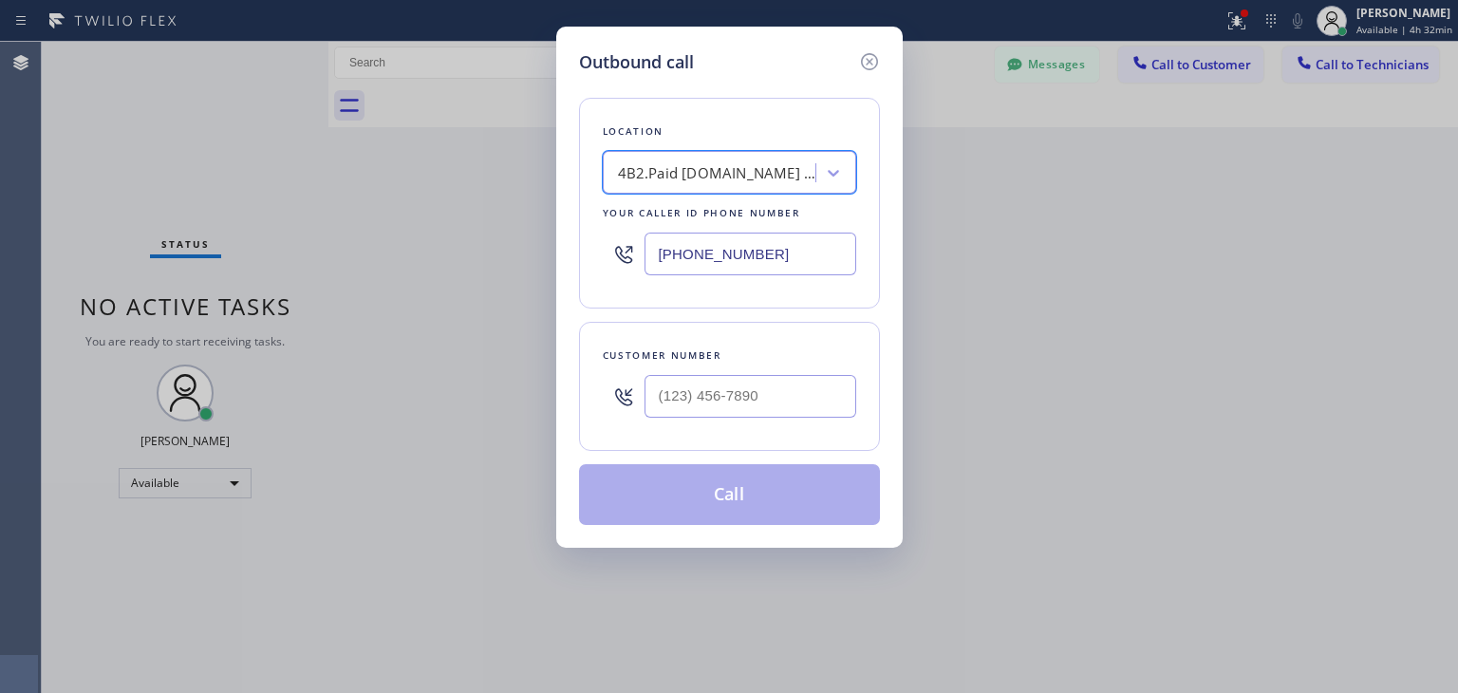
click at [789, 168] on div "4B2.Paid [DOMAIN_NAME] (LA, Google Ads)" at bounding box center [717, 173] width 199 height 22
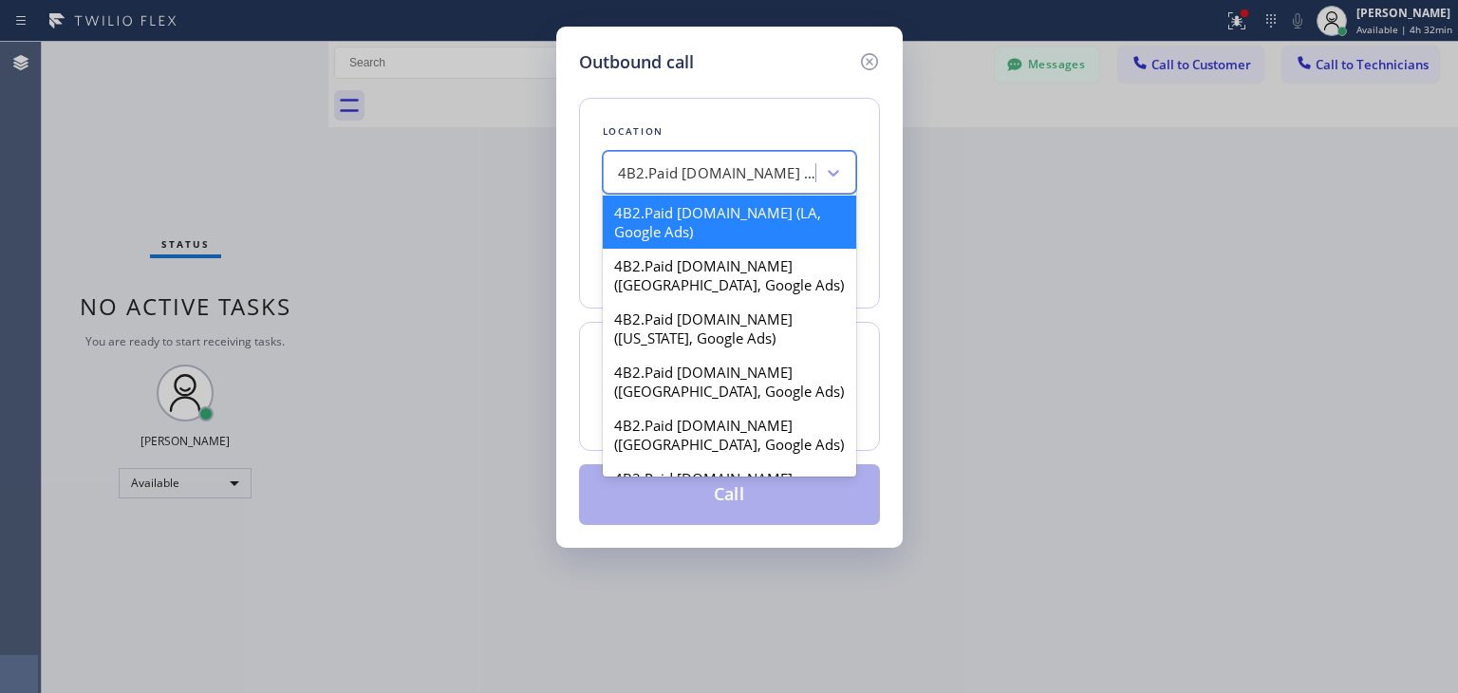
paste input "[DOMAIN_NAME] ([GEOGRAPHIC_DATA][PERSON_NAME], Google Ads)"
type input "[DOMAIN_NAME] ([GEOGRAPHIC_DATA][PERSON_NAME], Google Ads)"
click at [806, 188] on div "4B2.Paid [DOMAIN_NAME] (LA, Google Ads) [DOMAIN_NAME] ([GEOGRAPHIC_DATA][PERSON…" at bounding box center [729, 172] width 253 height 43
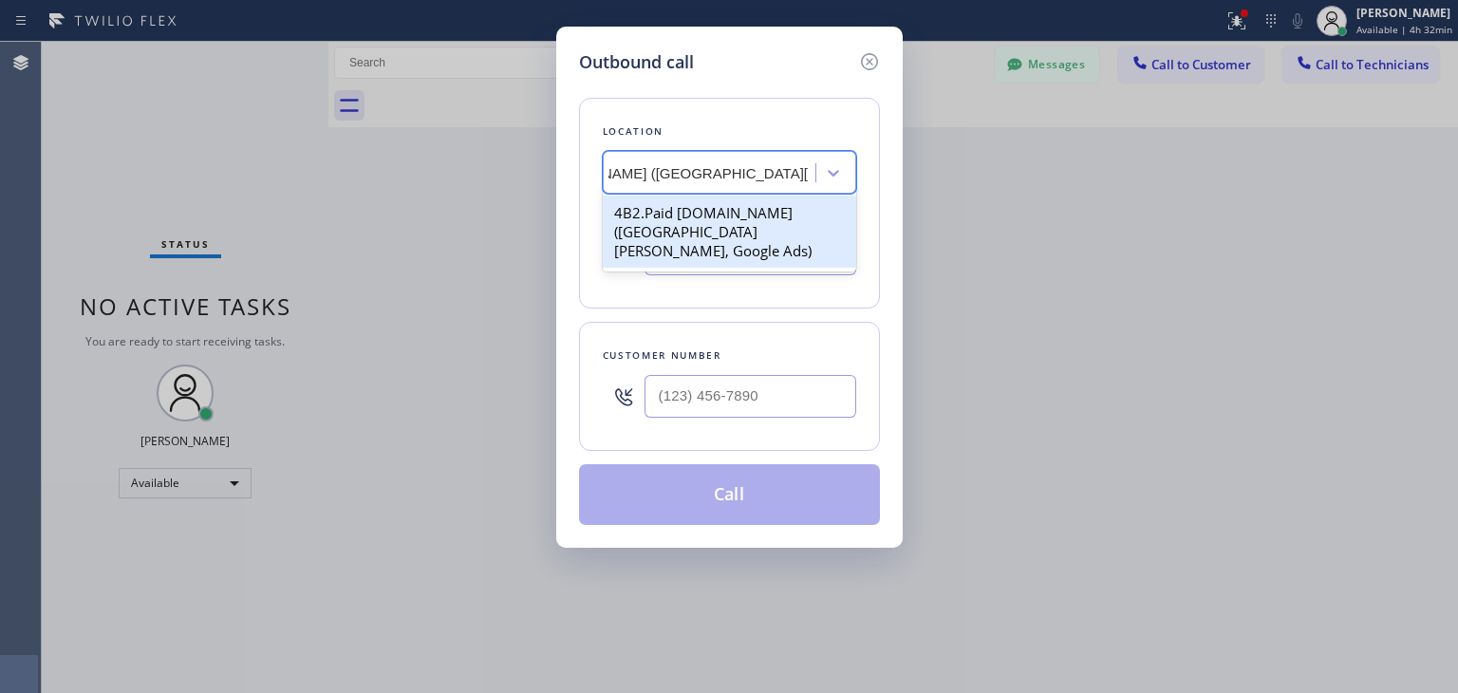
click at [778, 230] on div "4B2.Paid [DOMAIN_NAME] ([GEOGRAPHIC_DATA][PERSON_NAME], Google Ads)" at bounding box center [729, 232] width 253 height 72
type input "[PHONE_NUMBER]"
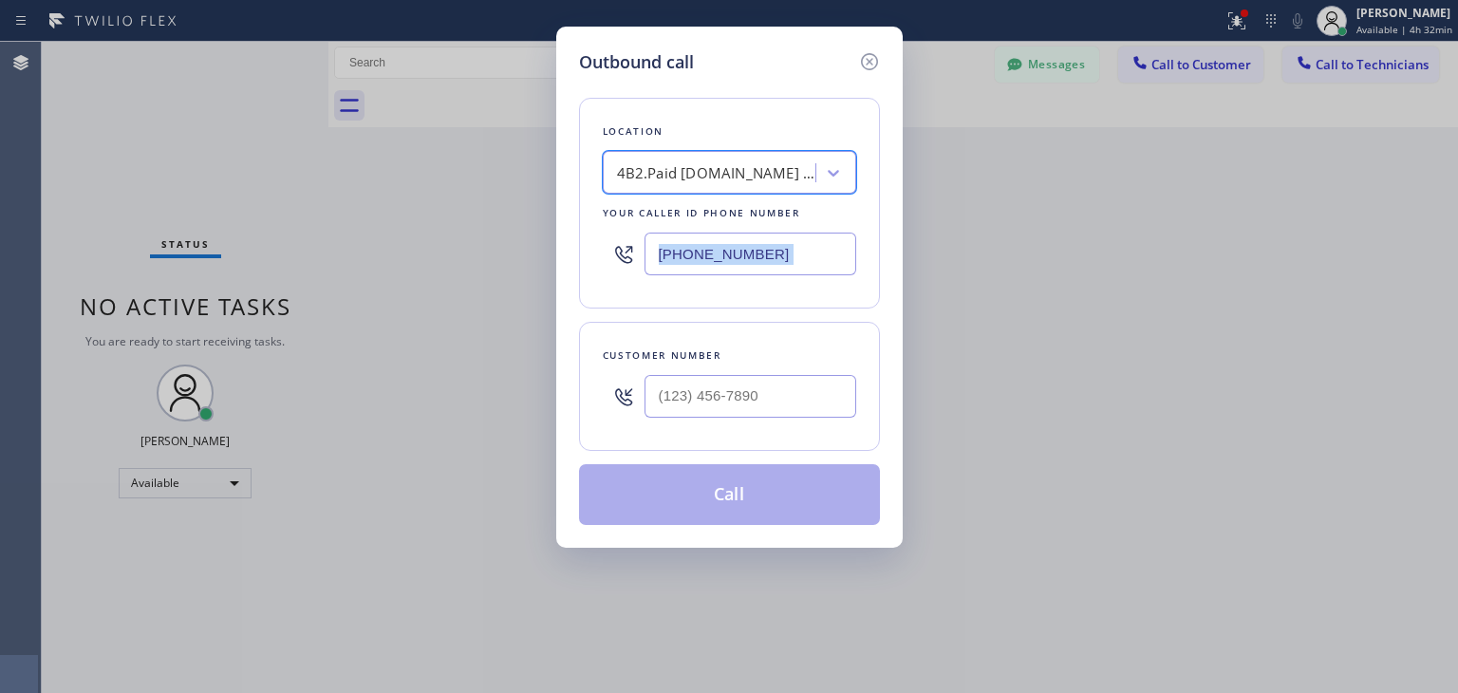
click at [778, 230] on div "[PHONE_NUMBER]" at bounding box center [729, 254] width 253 height 62
click at [778, 247] on input "[PHONE_NUMBER]" at bounding box center [751, 254] width 212 height 43
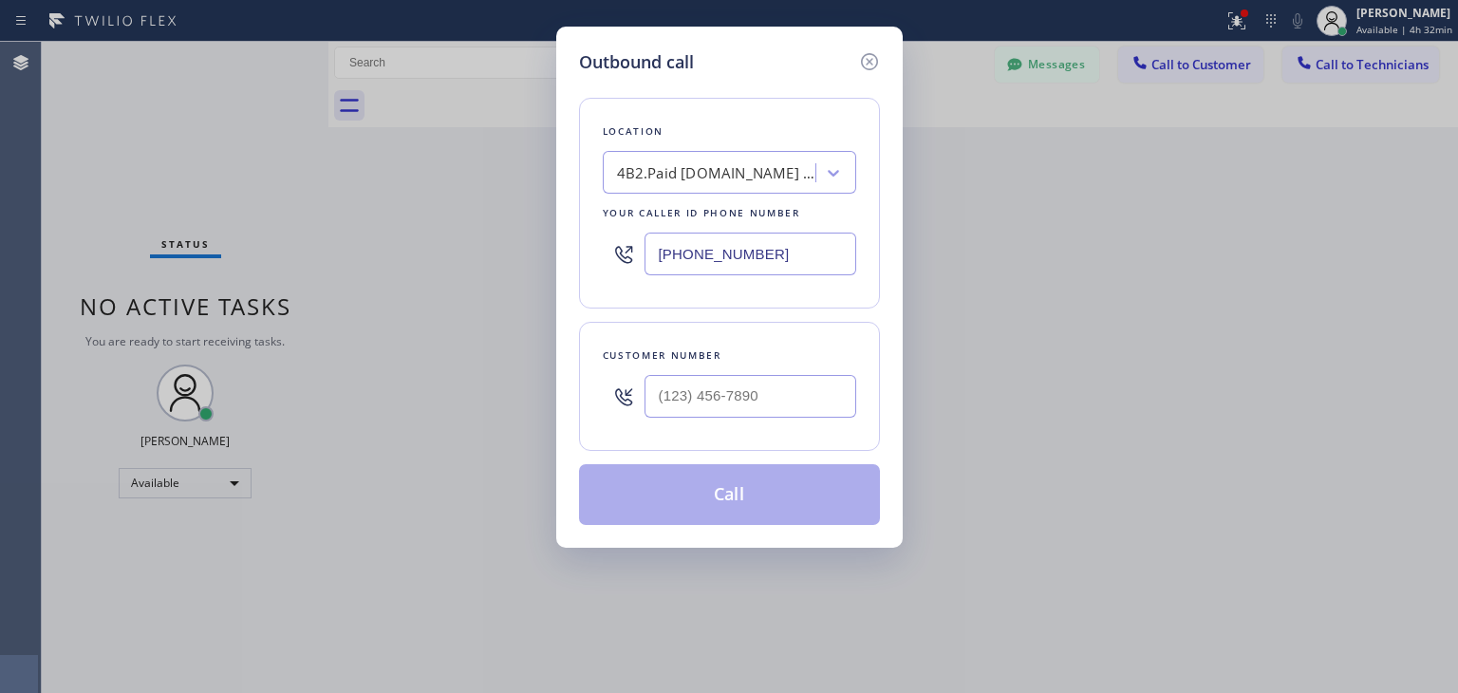
click at [778, 247] on input "[PHONE_NUMBER]" at bounding box center [751, 254] width 212 height 43
click at [869, 54] on icon at bounding box center [868, 61] width 17 height 17
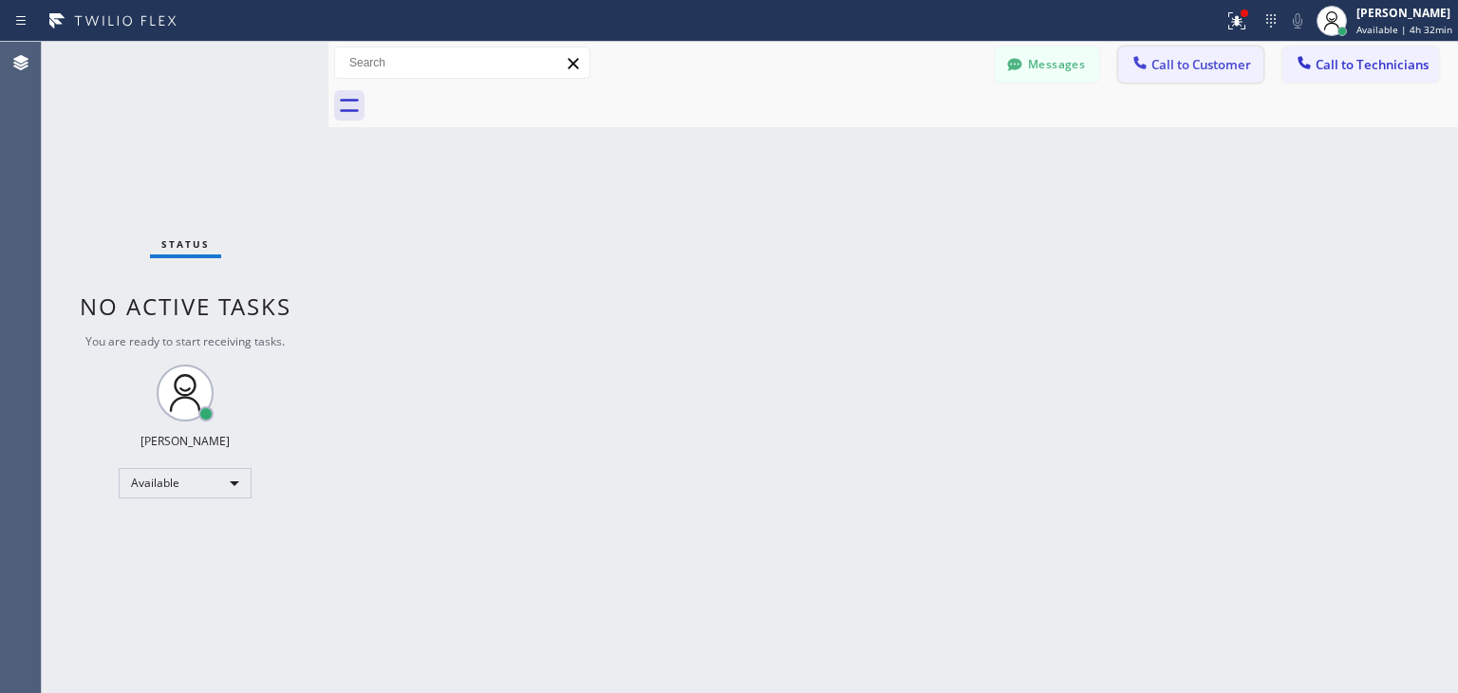
click at [1192, 69] on span "Call to Customer" at bounding box center [1201, 64] width 100 height 17
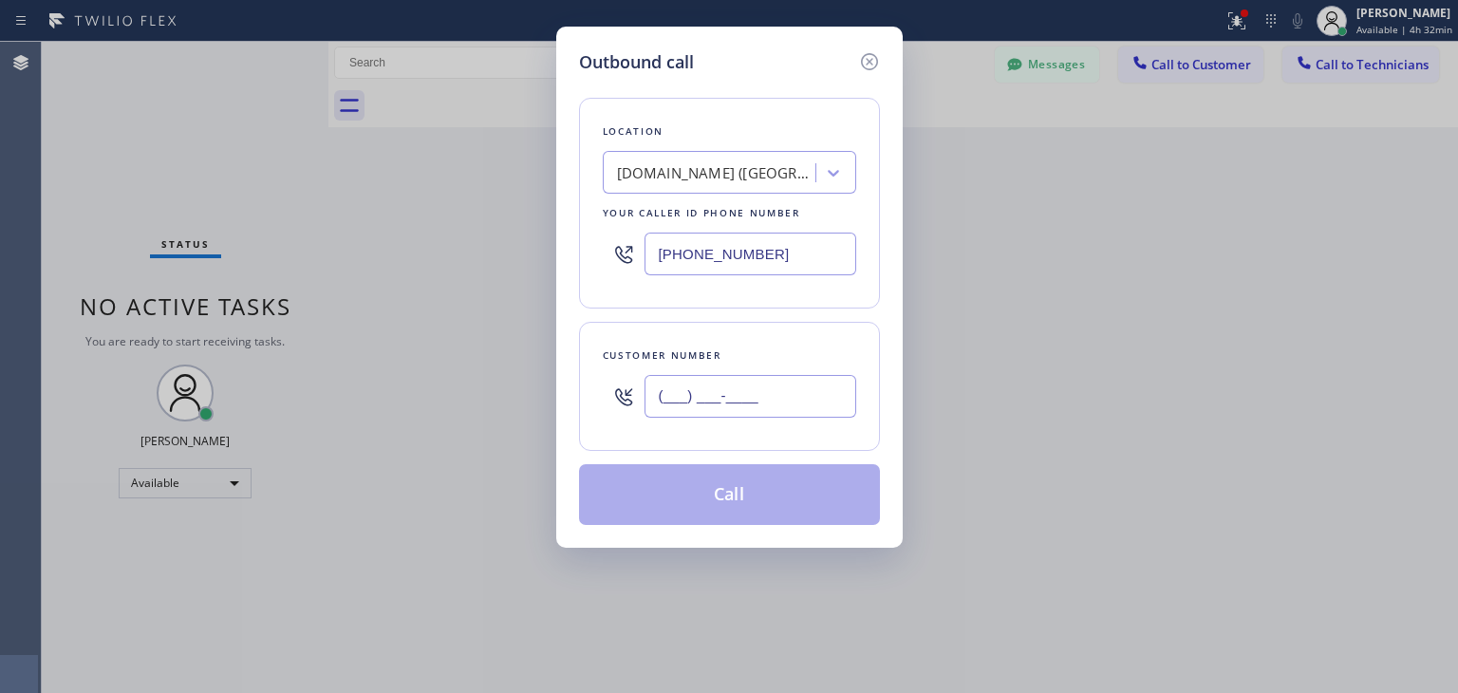
click at [695, 375] on input "(___) ___-____" at bounding box center [751, 396] width 212 height 43
paste input "415) 568-0496"
type input "[PHONE_NUMBER]"
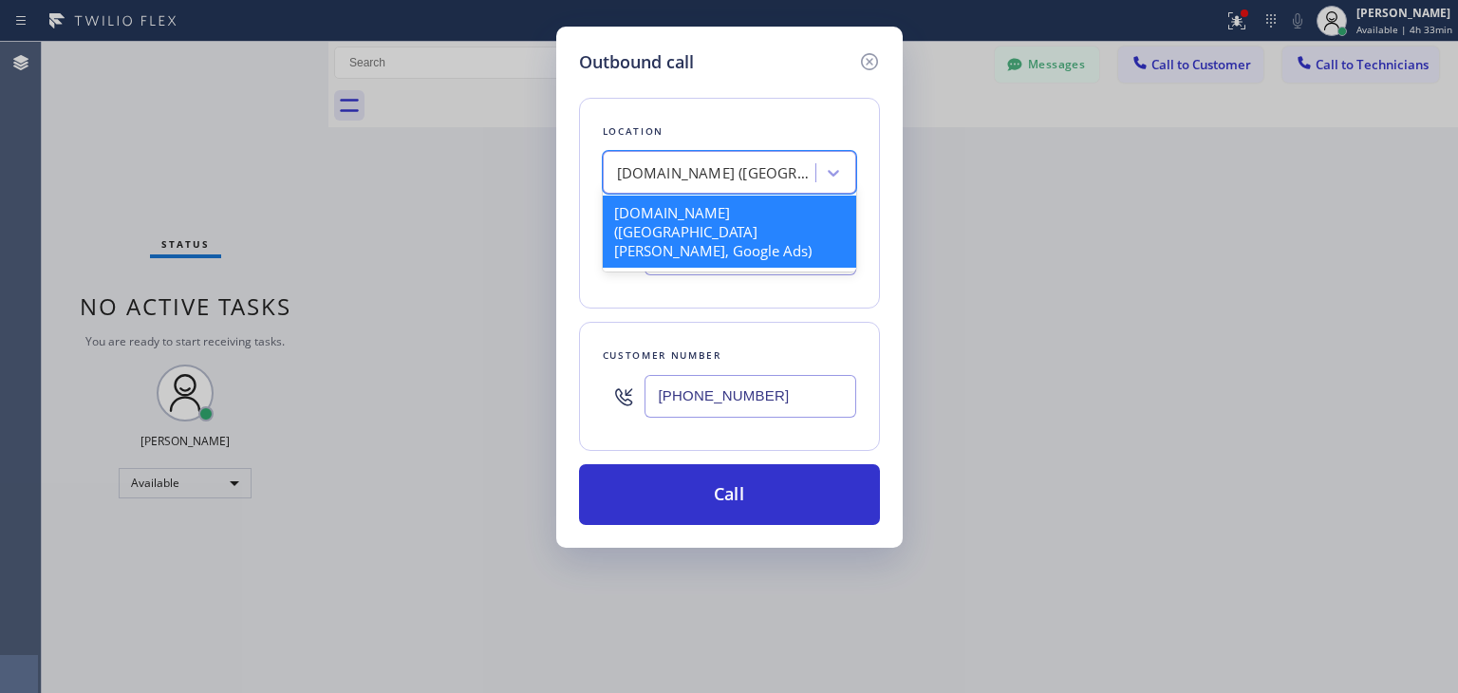
paste input "5 Star Appliance Repair"
type input "5 Star Appliance Repair"
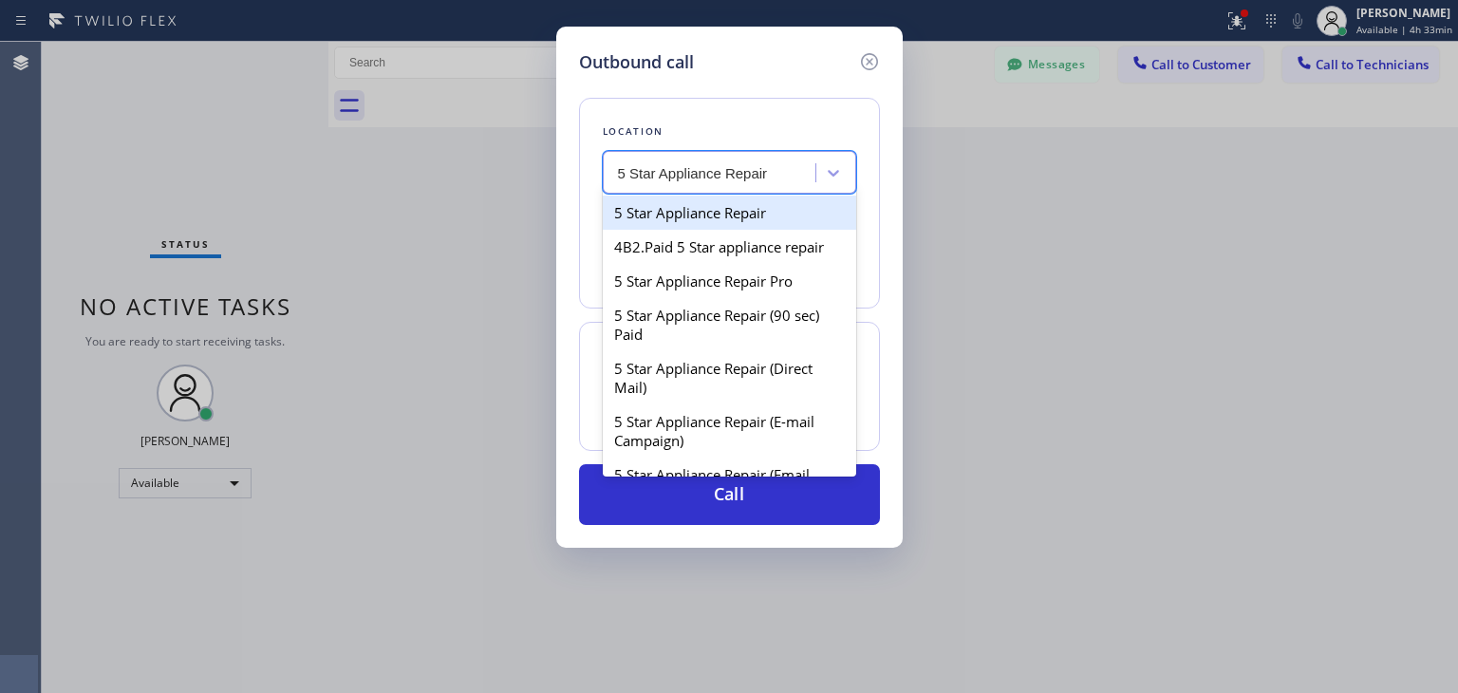
scroll to position [0, 0]
click at [735, 214] on div "5 Star Appliance Repair" at bounding box center [729, 213] width 253 height 34
type input "[PHONE_NUMBER]"
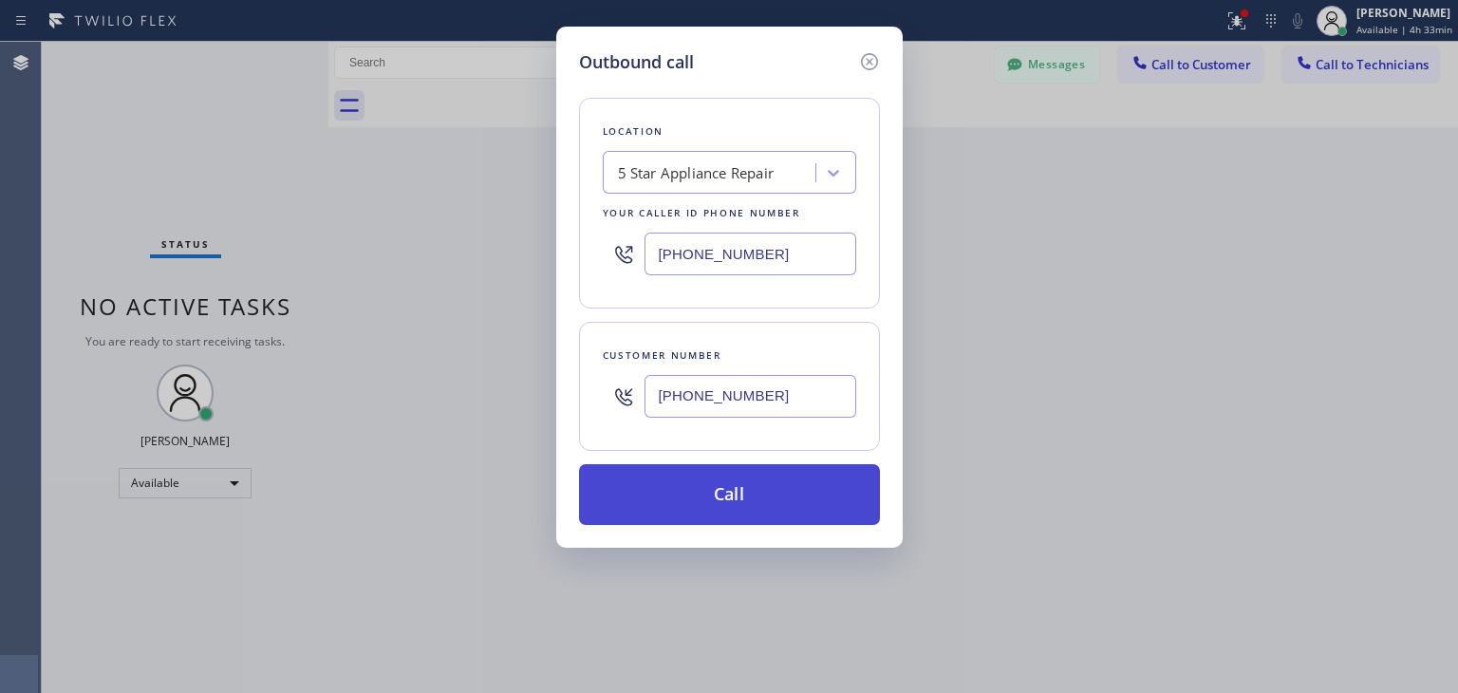
click at [721, 495] on button "Call" at bounding box center [729, 494] width 301 height 61
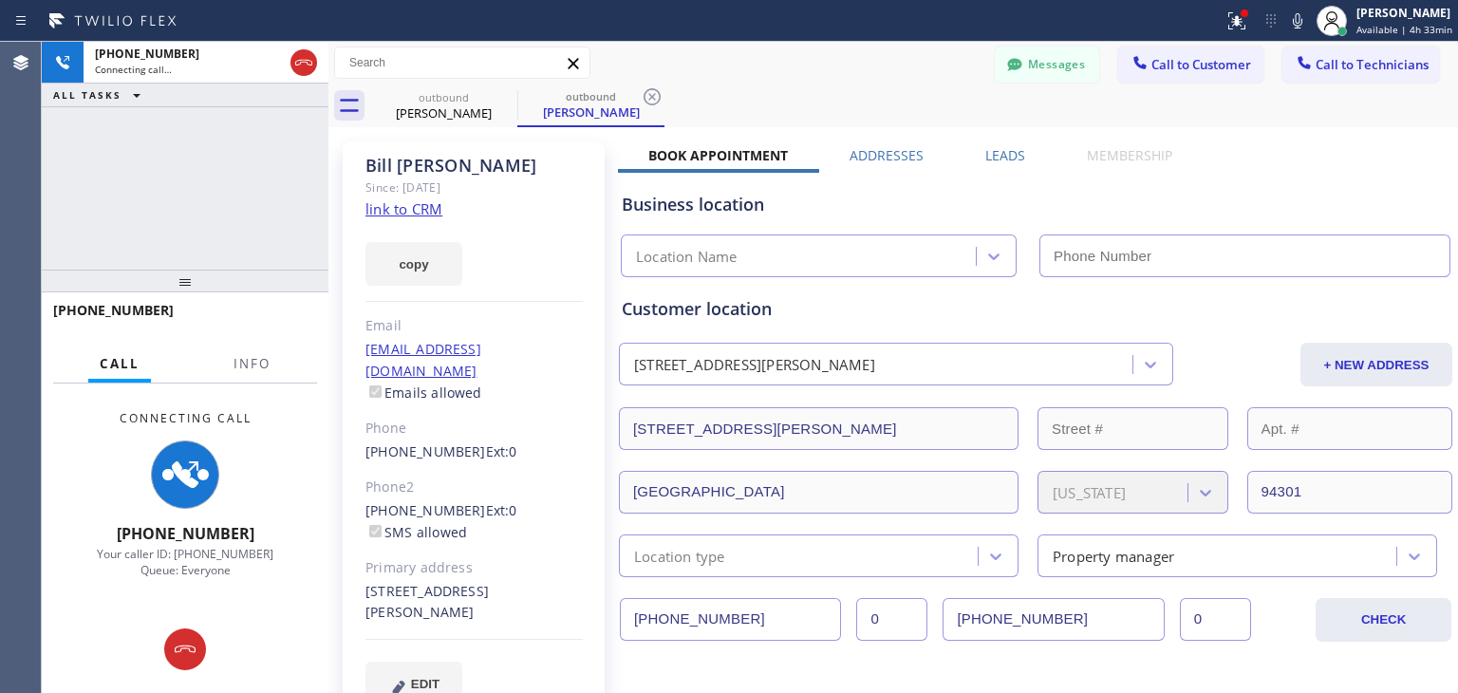
type input "[PHONE_NUMBER]"
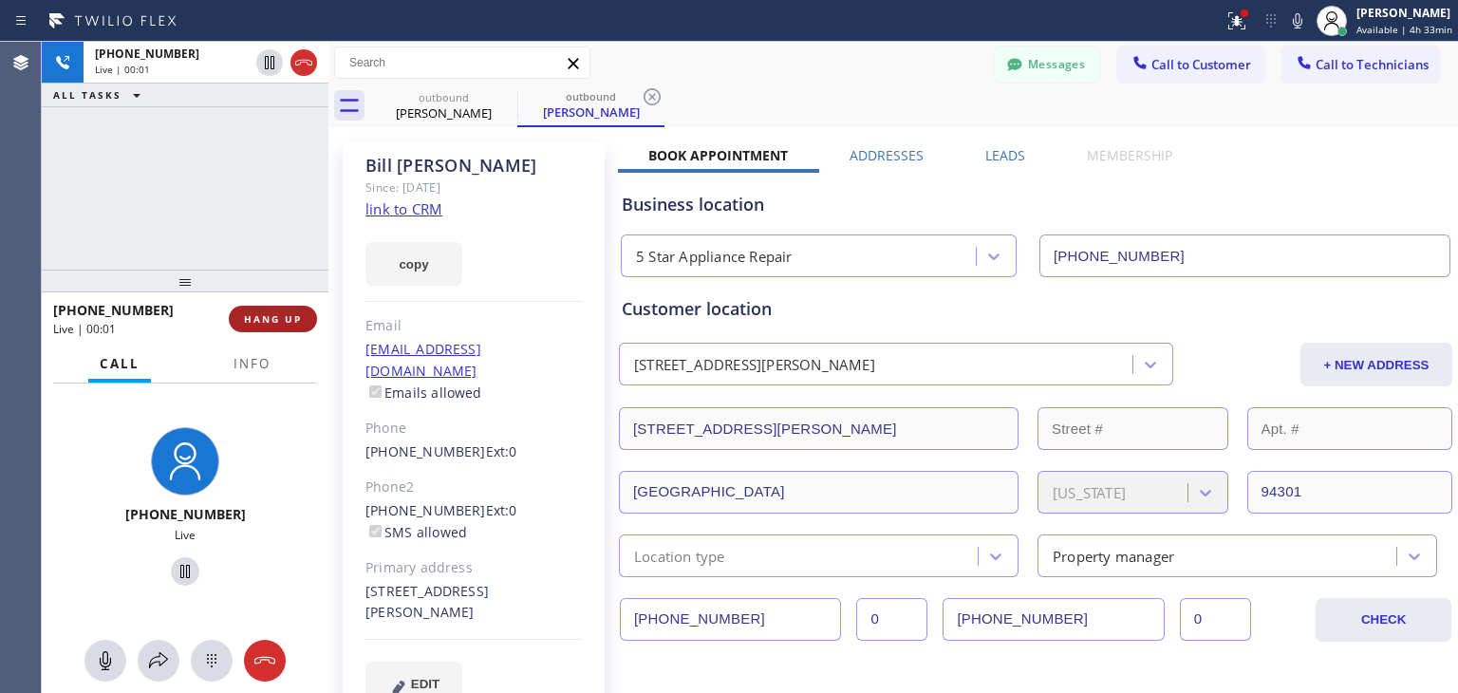
click at [308, 327] on button "HANG UP" at bounding box center [273, 319] width 88 height 27
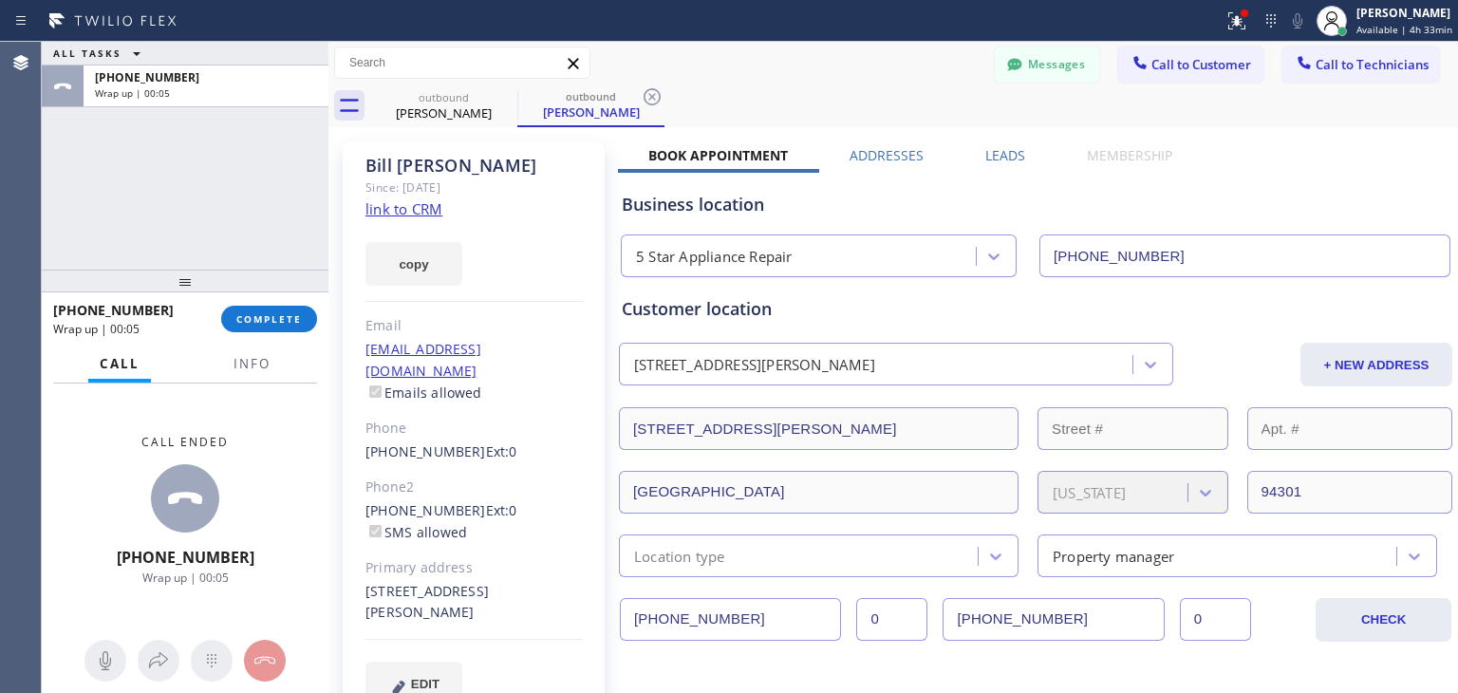
drag, startPoint x: 1150, startPoint y: 68, endPoint x: 779, endPoint y: 389, distance: 489.9
click at [779, 389] on div "outbound [PERSON_NAME] outbound [PERSON_NAME] Messages Call to Customer Call to…" at bounding box center [893, 704] width 1130 height 1325
click at [1187, 81] on button "Call to Customer" at bounding box center [1190, 65] width 145 height 36
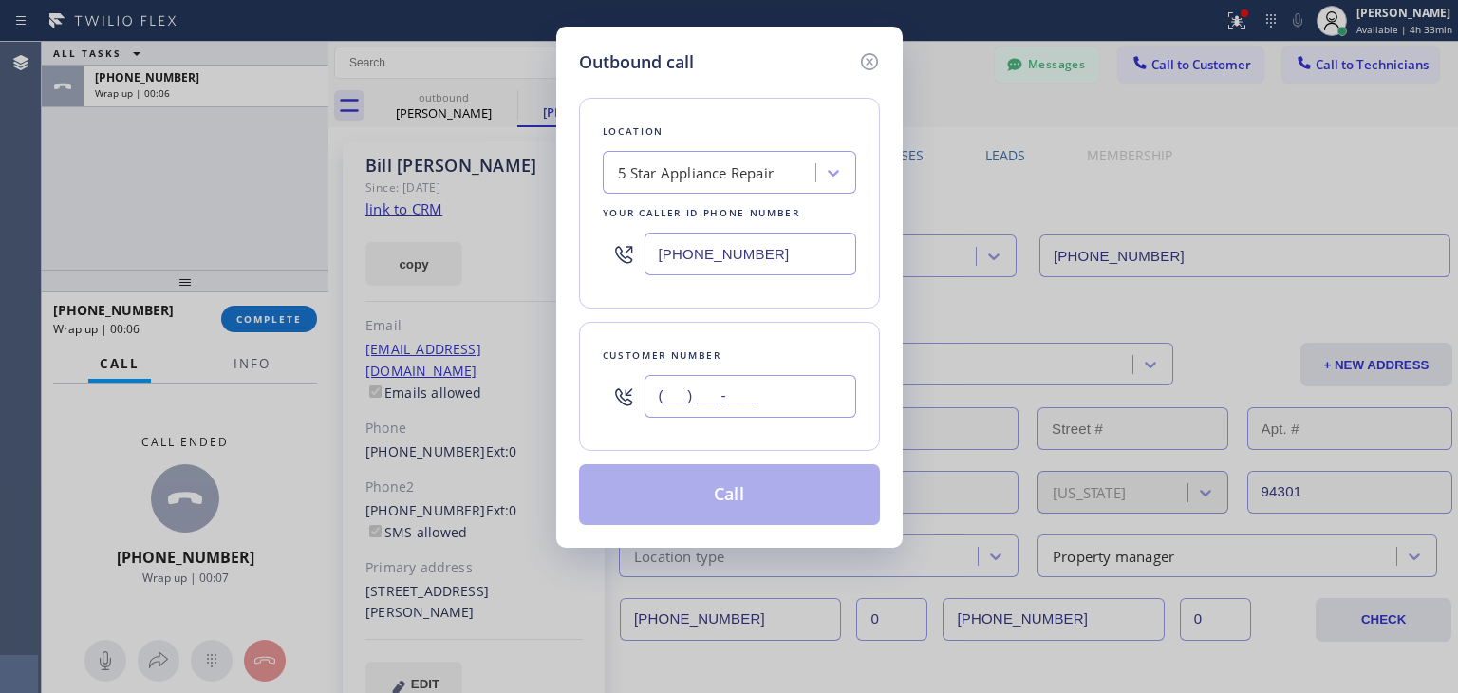
paste input "707) 492-2441"
click at [731, 387] on input "[PHONE_NUMBER]" at bounding box center [751, 396] width 212 height 43
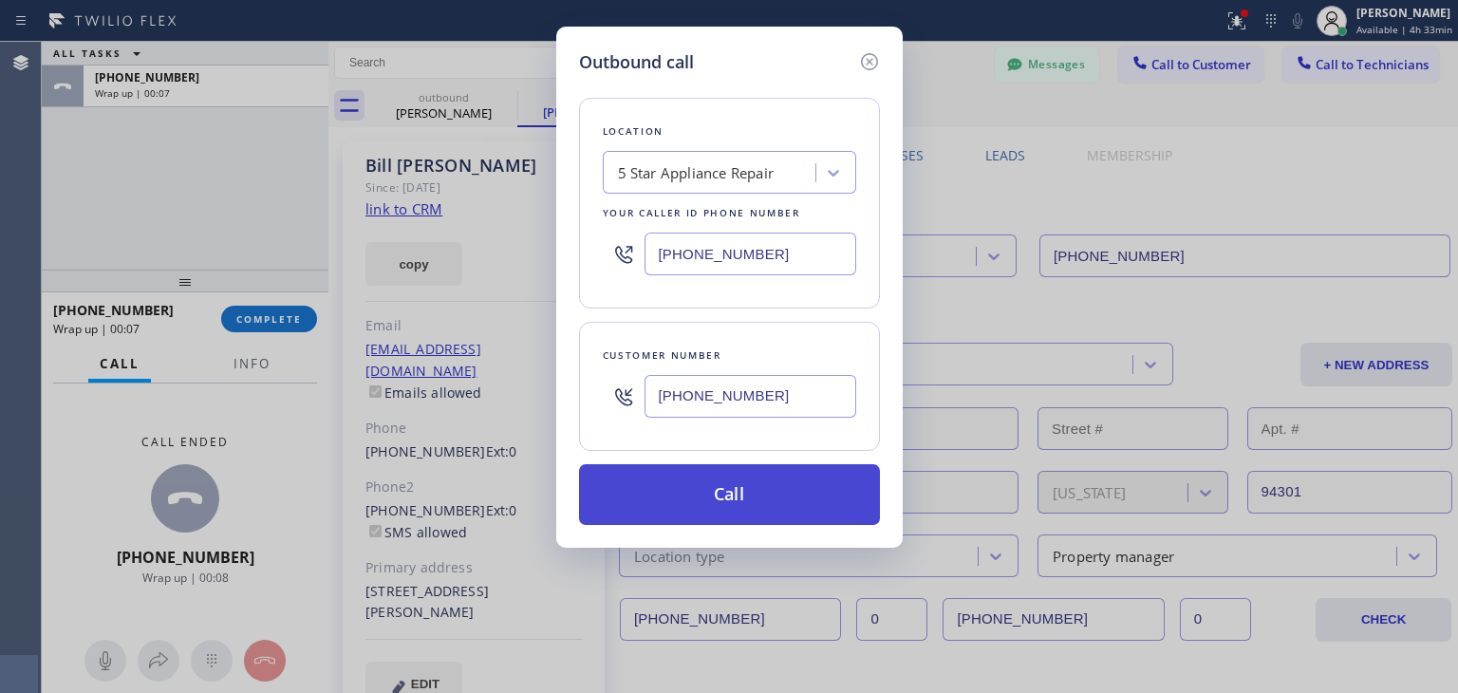
type input "[PHONE_NUMBER]"
click at [714, 508] on button "Call" at bounding box center [729, 494] width 301 height 61
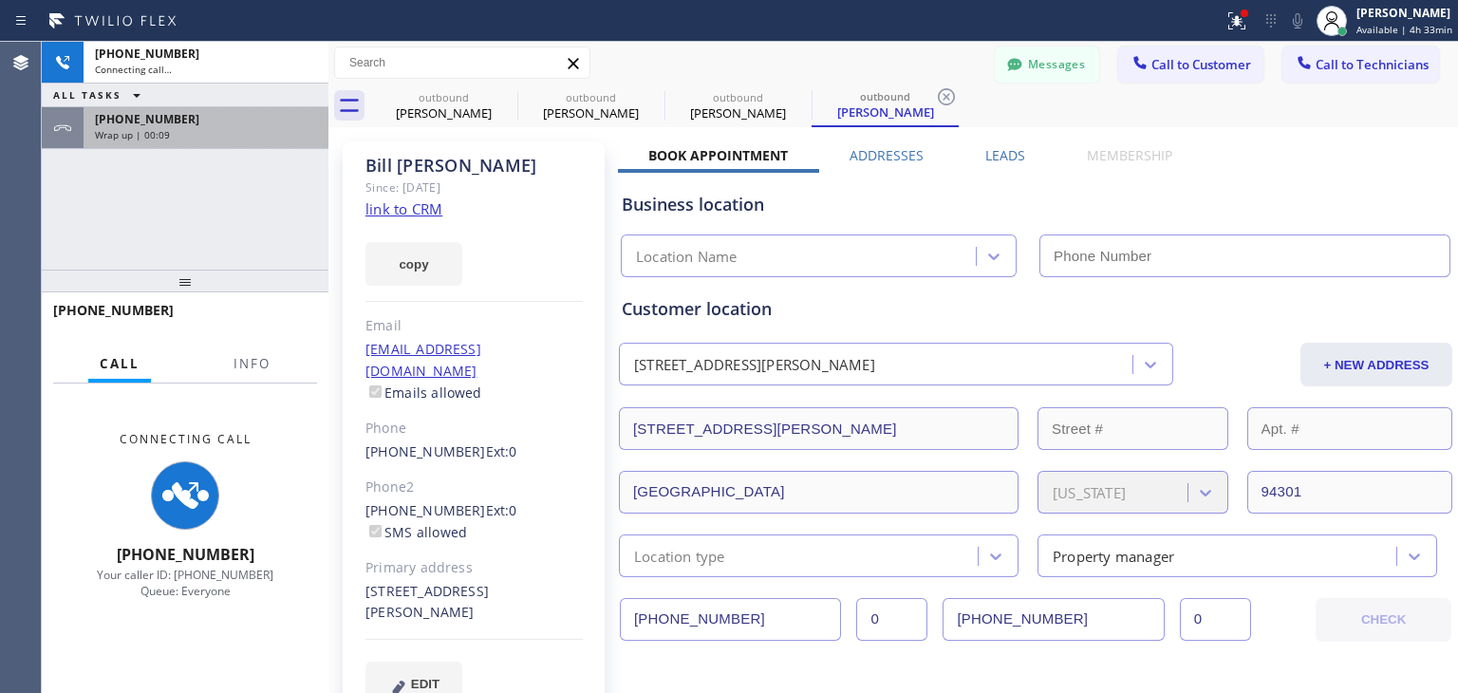
click at [238, 138] on div "Wrap up | 00:09" at bounding box center [206, 134] width 222 height 13
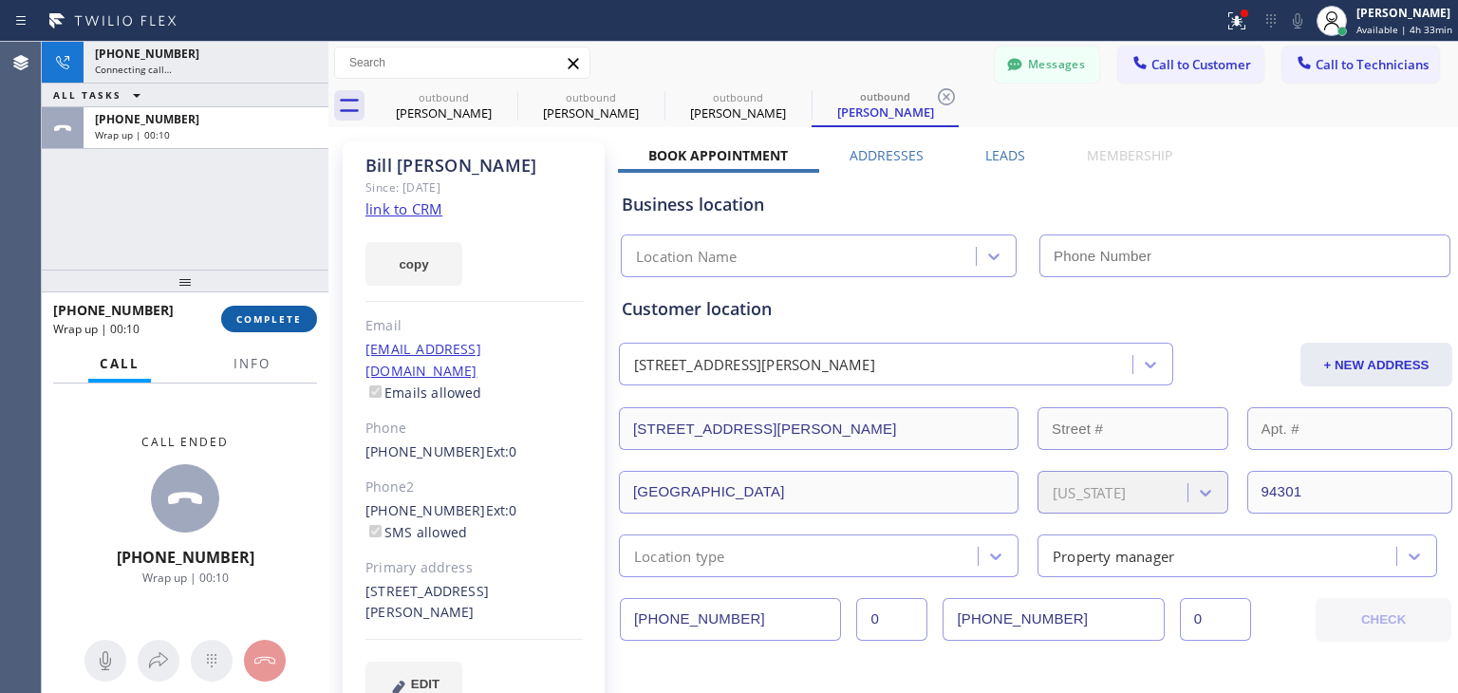
click at [275, 318] on span "COMPLETE" at bounding box center [268, 318] width 65 height 13
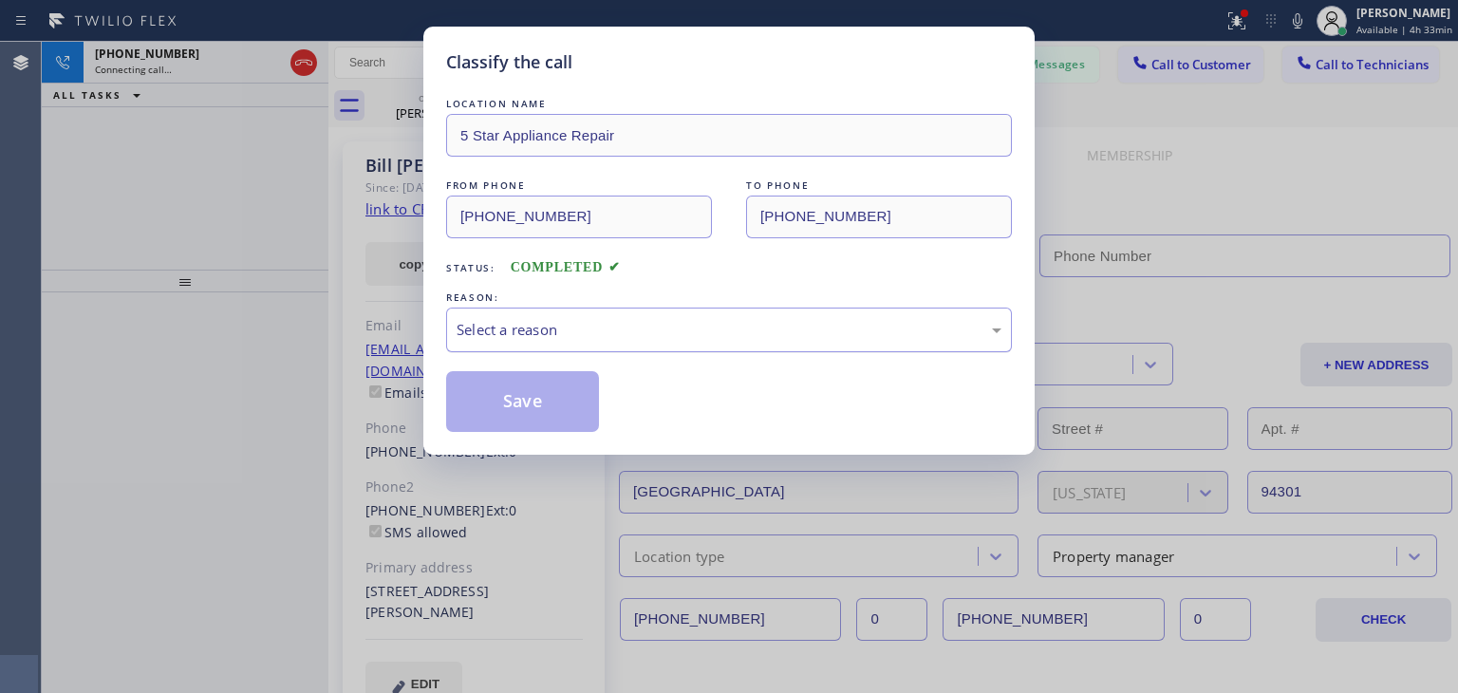
type input "[PHONE_NUMBER]"
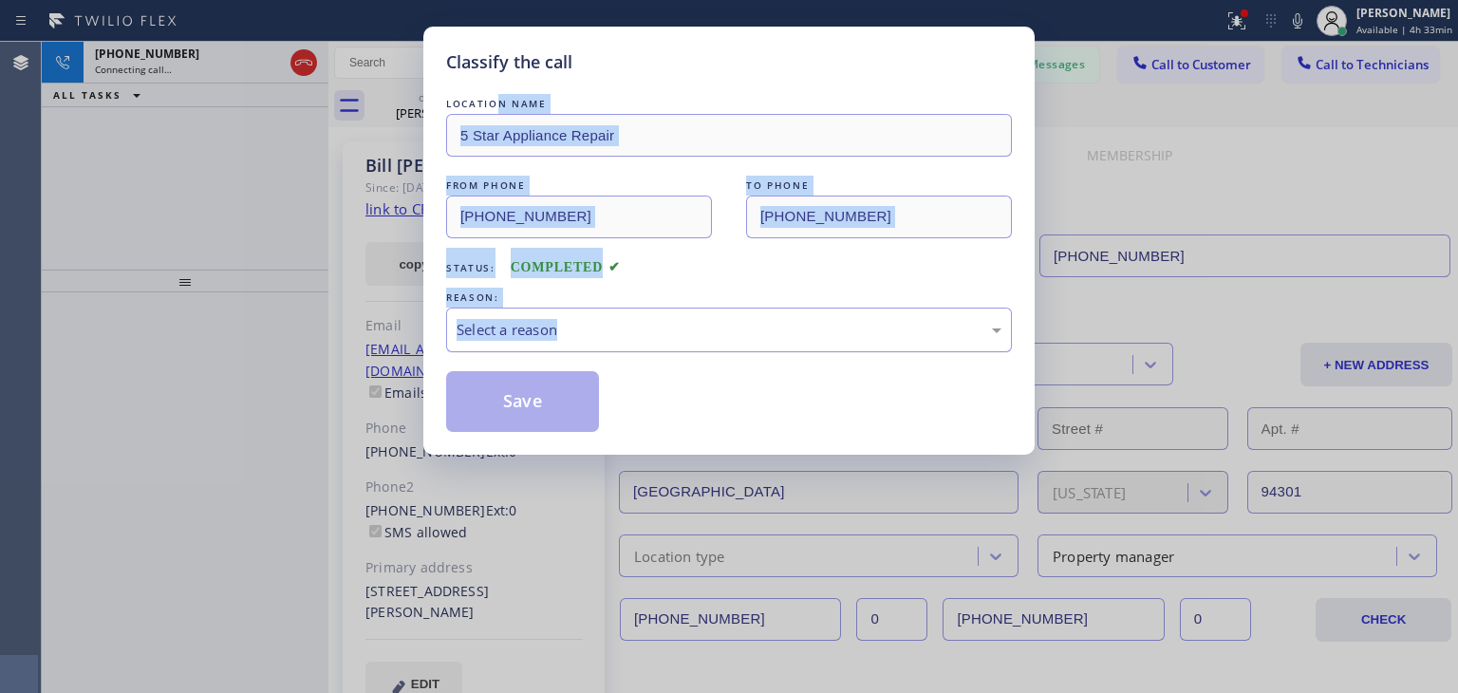
drag, startPoint x: 489, startPoint y: 94, endPoint x: 636, endPoint y: 309, distance: 260.9
click at [636, 309] on div "LOCATION NAME 5 Star Appliance Repair FROM PHONE [PHONE_NUMBER] TO PHONE [PHONE…" at bounding box center [729, 263] width 566 height 338
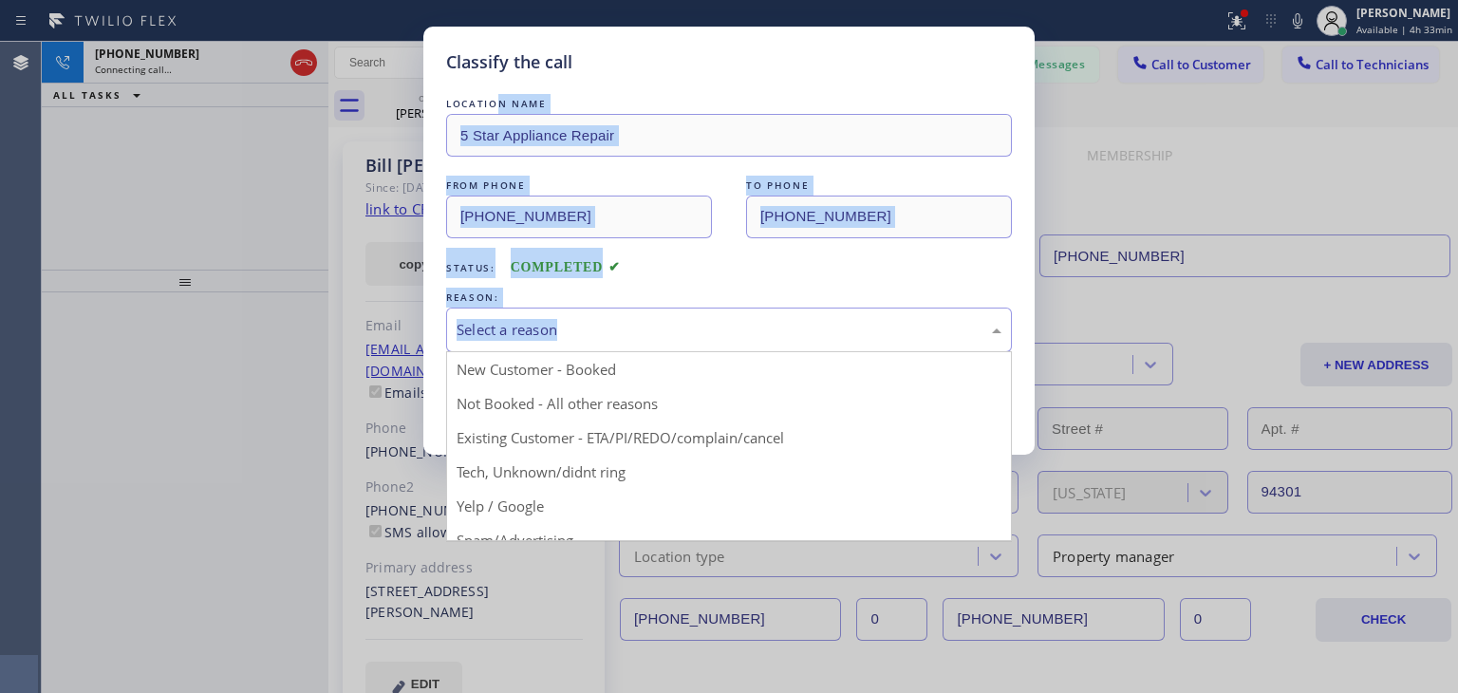
click at [636, 309] on div "Select a reason" at bounding box center [729, 330] width 566 height 45
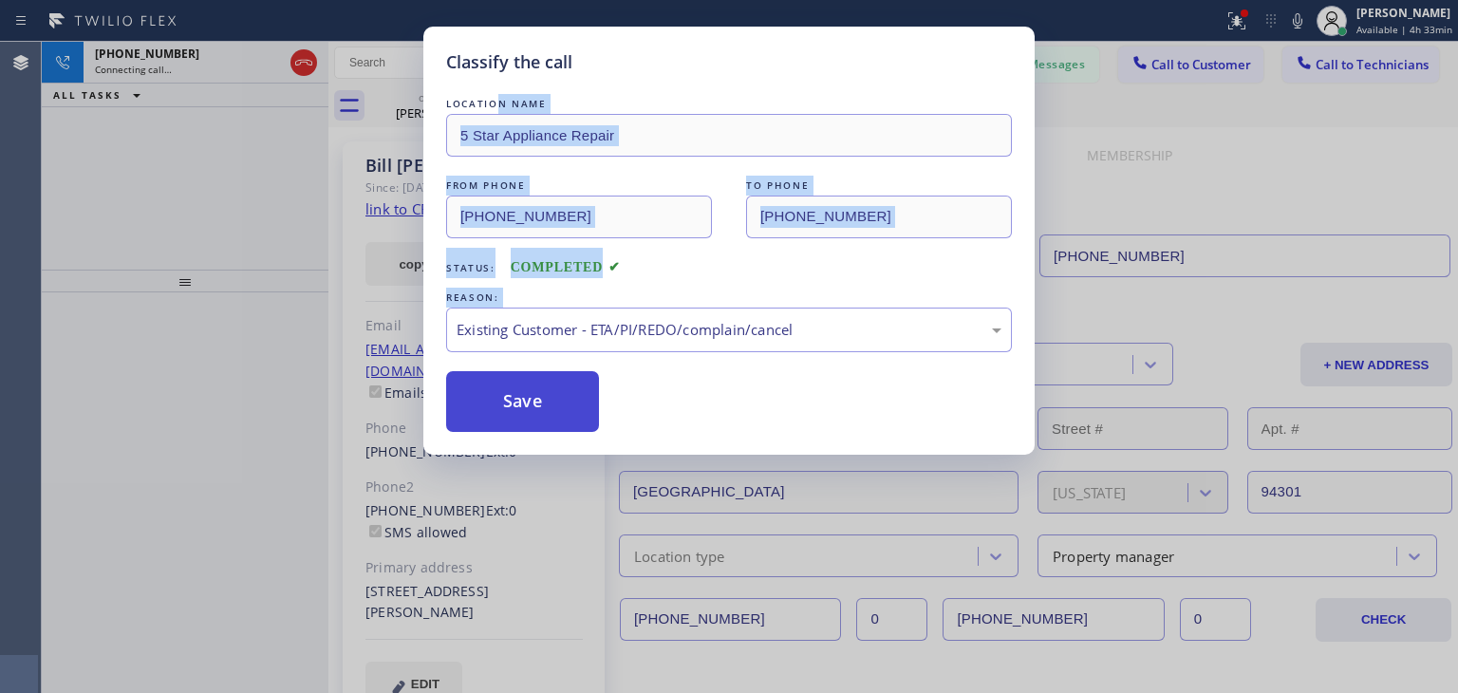
click at [541, 377] on button "Save" at bounding box center [522, 401] width 153 height 61
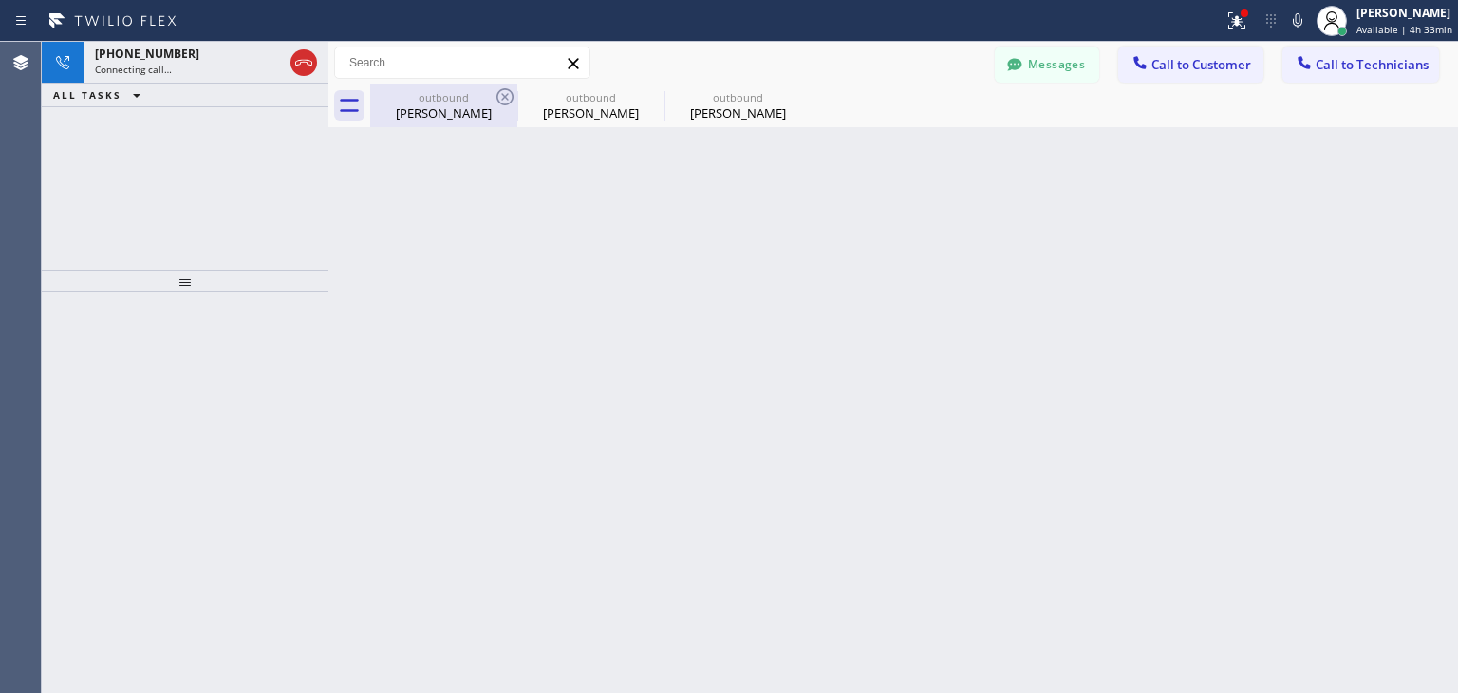
click at [489, 92] on div "outbound" at bounding box center [443, 97] width 143 height 14
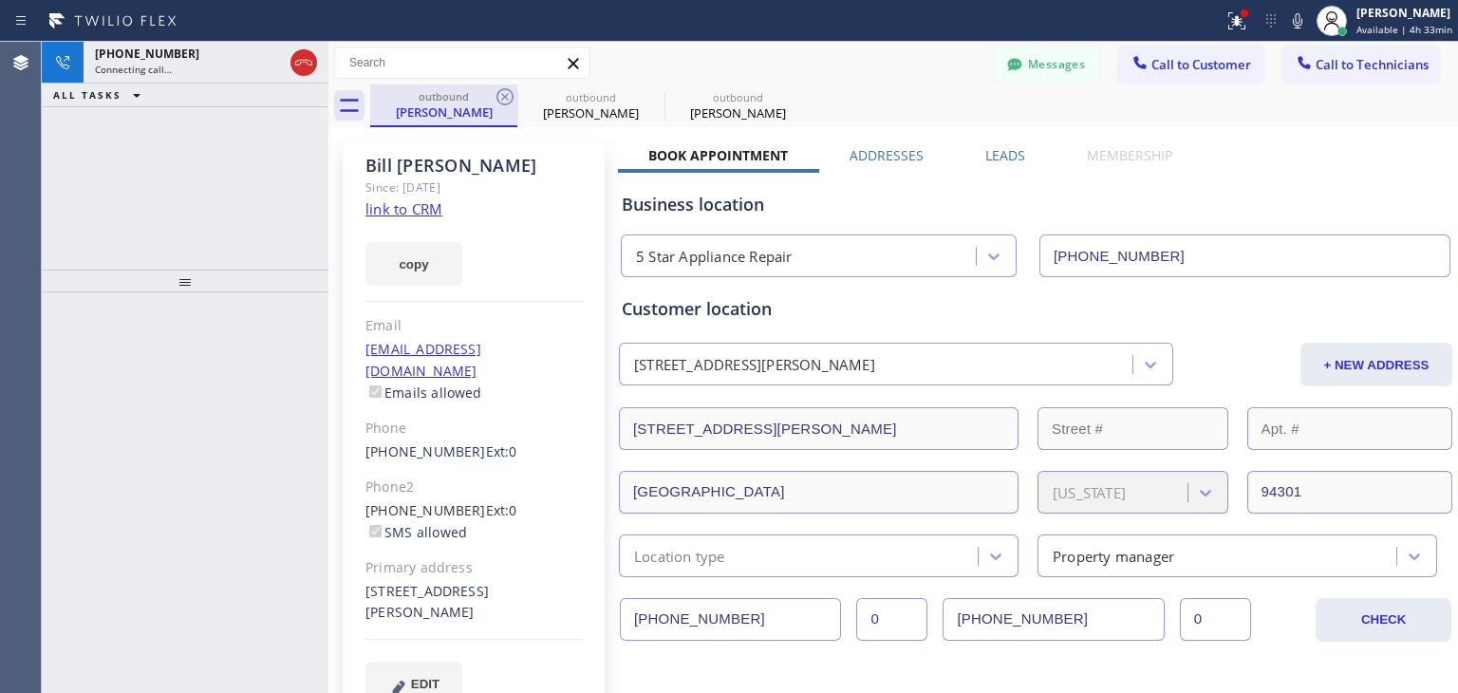
click at [492, 92] on div "outbound" at bounding box center [443, 96] width 143 height 14
click at [500, 95] on icon at bounding box center [505, 96] width 23 height 23
click at [0, 0] on icon at bounding box center [0, 0] width 0 height 0
click at [500, 95] on icon at bounding box center [505, 96] width 23 height 23
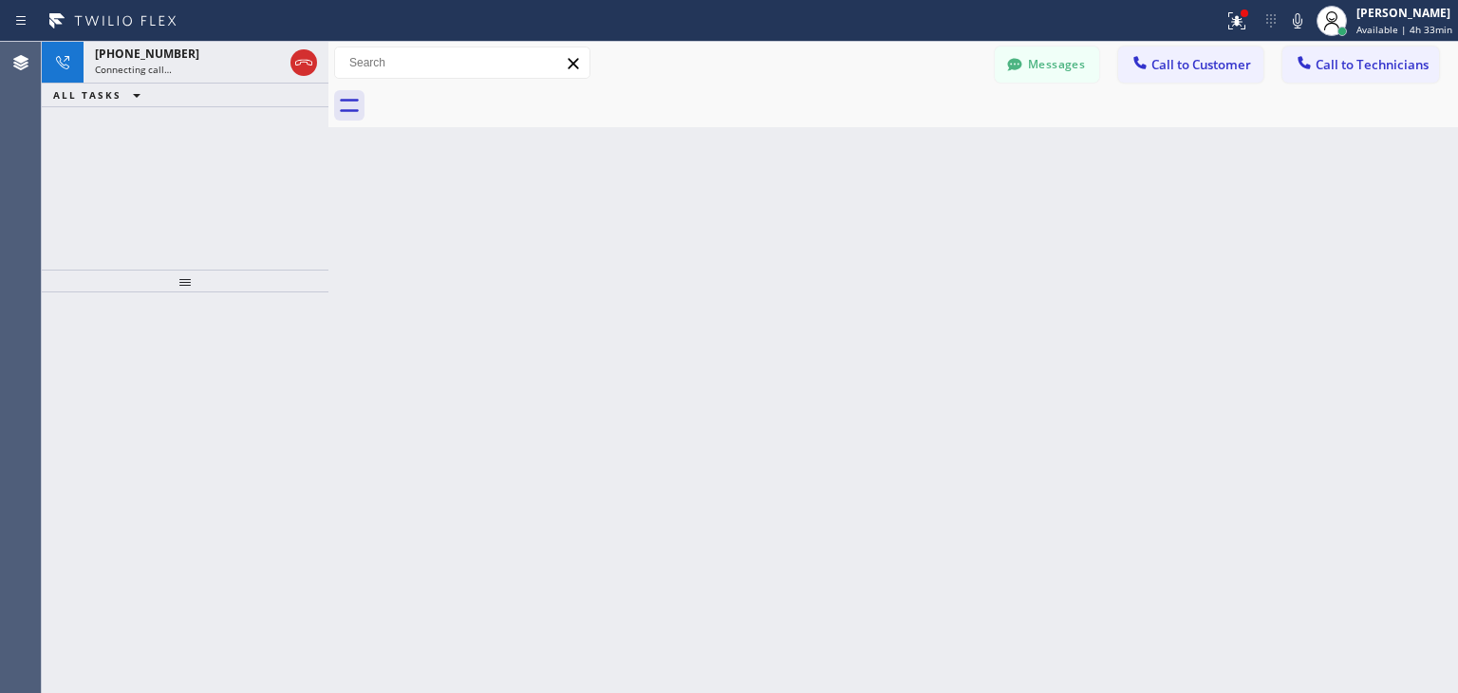
click at [500, 95] on div at bounding box center [914, 105] width 1088 height 43
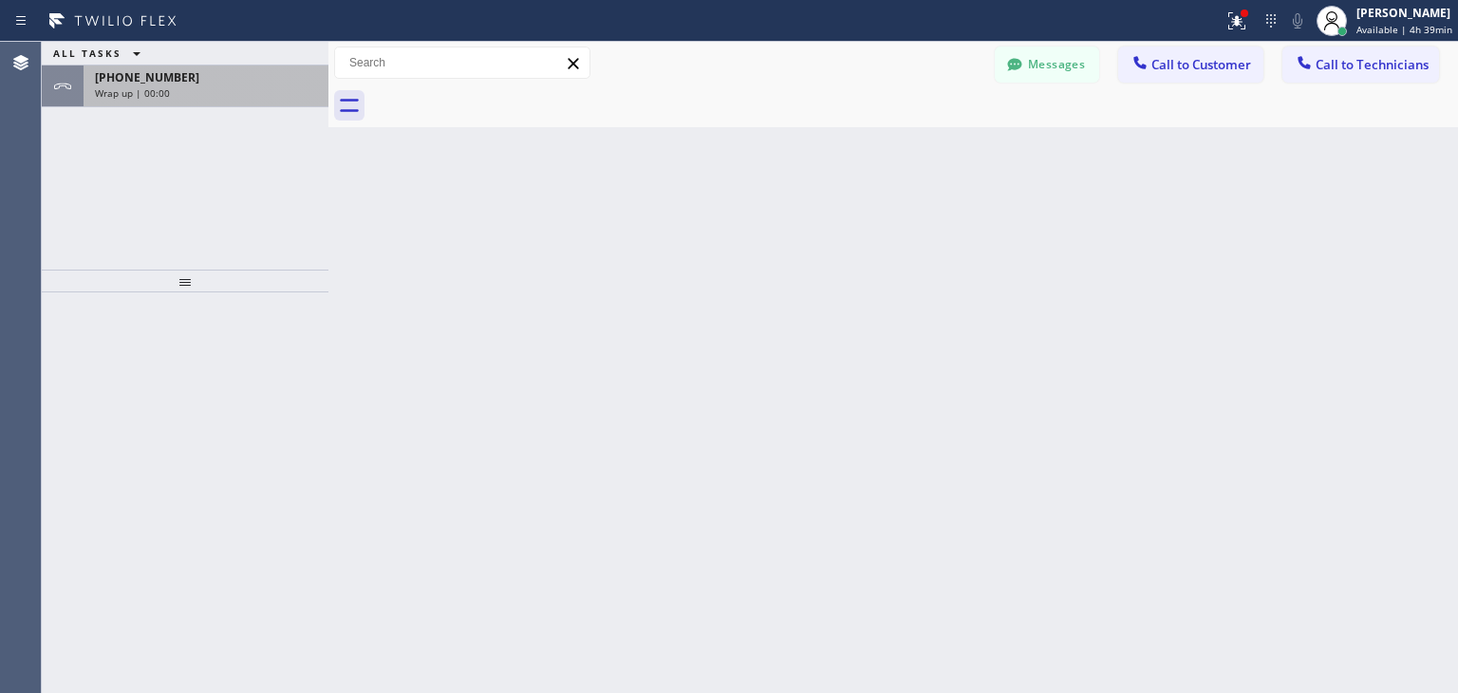
click at [256, 86] on div "Wrap up | 00:00" at bounding box center [206, 92] width 222 height 13
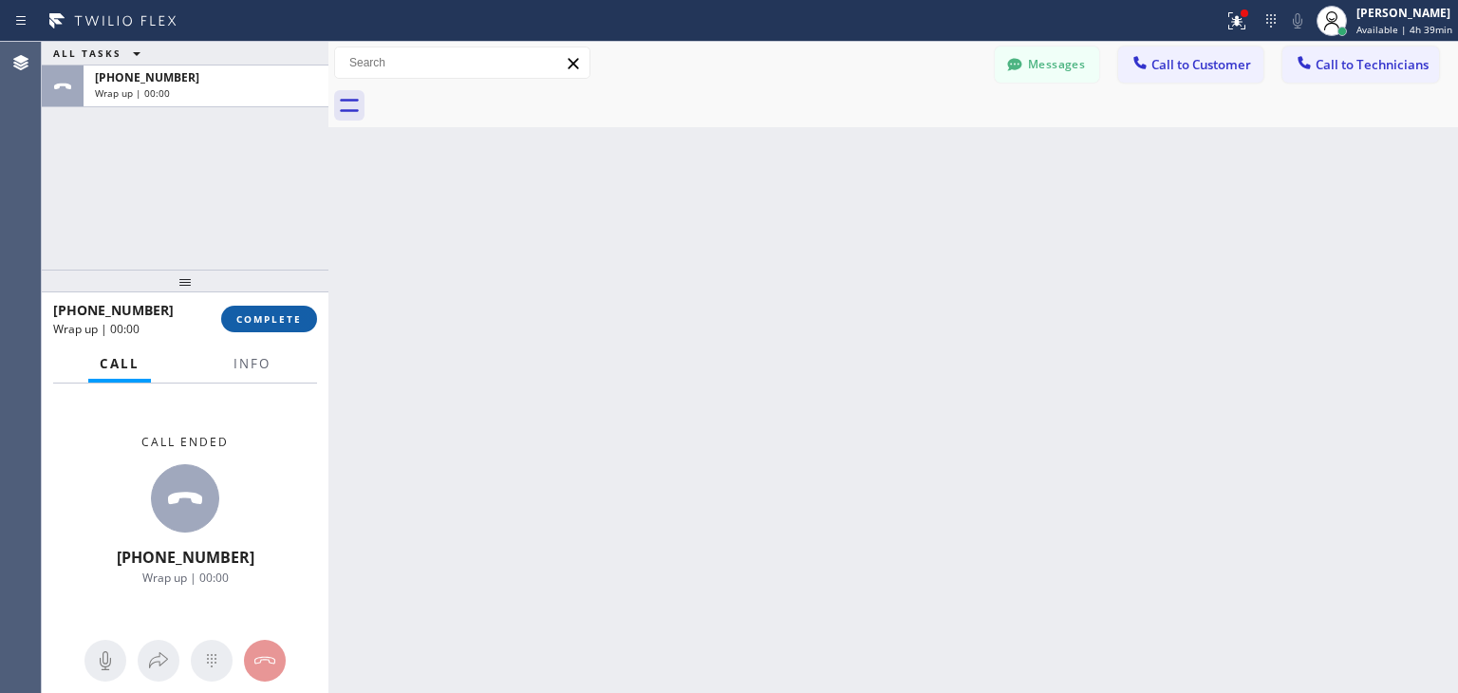
click at [276, 312] on span "COMPLETE" at bounding box center [268, 318] width 65 height 13
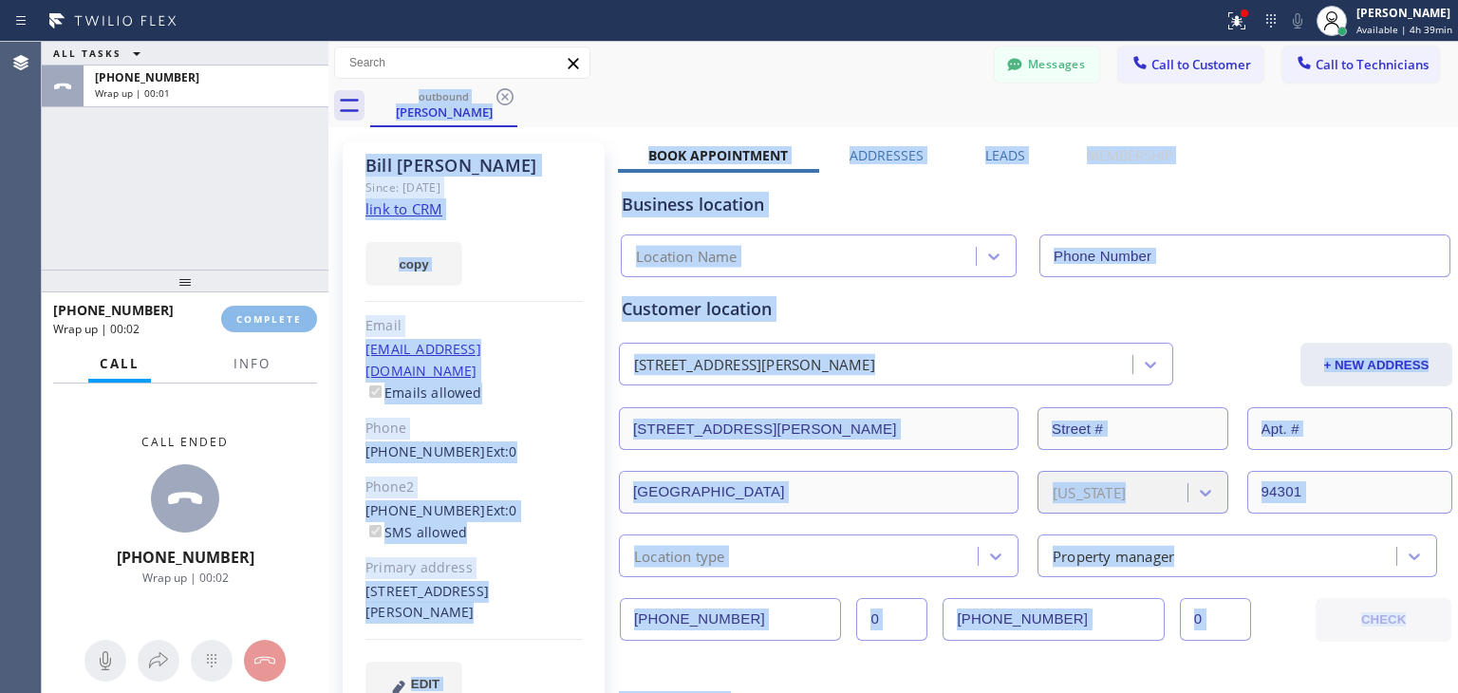
type input "[PHONE_NUMBER]"
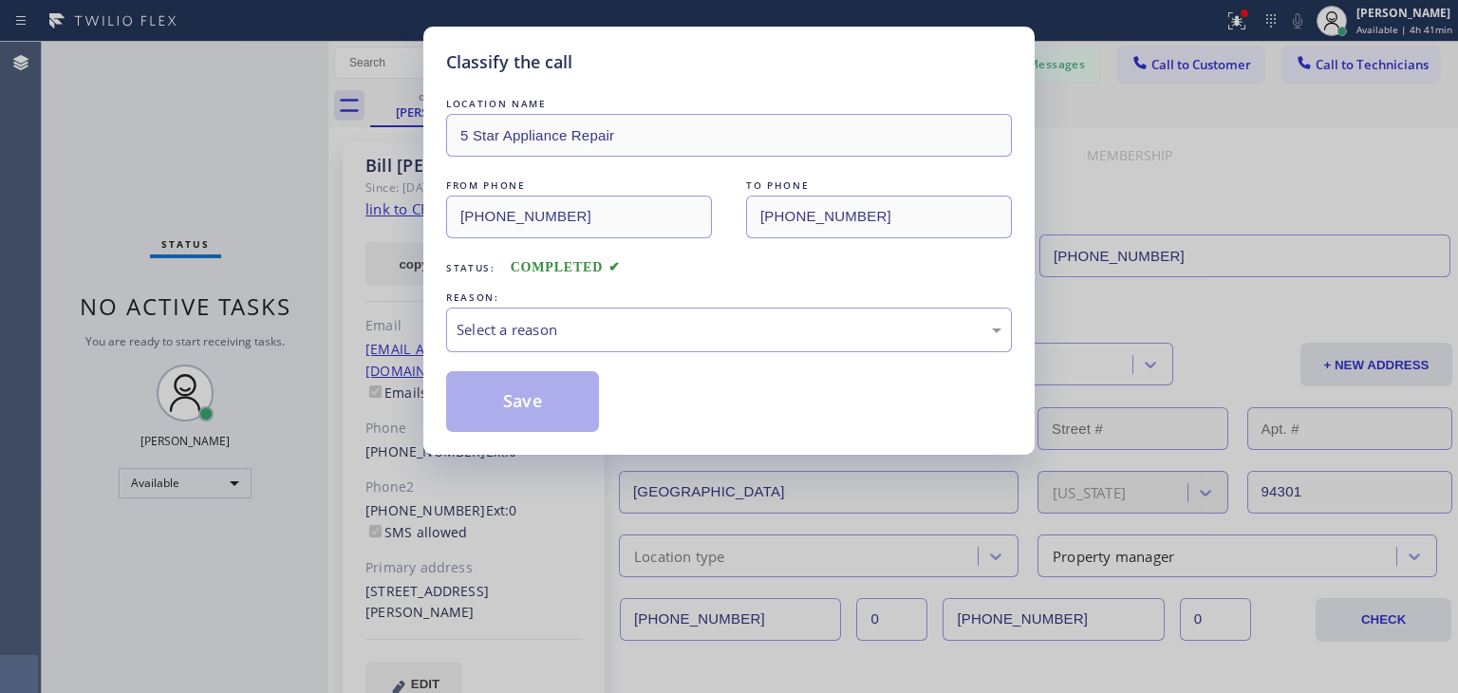
click at [750, 302] on div "REASON:" at bounding box center [729, 298] width 566 height 20
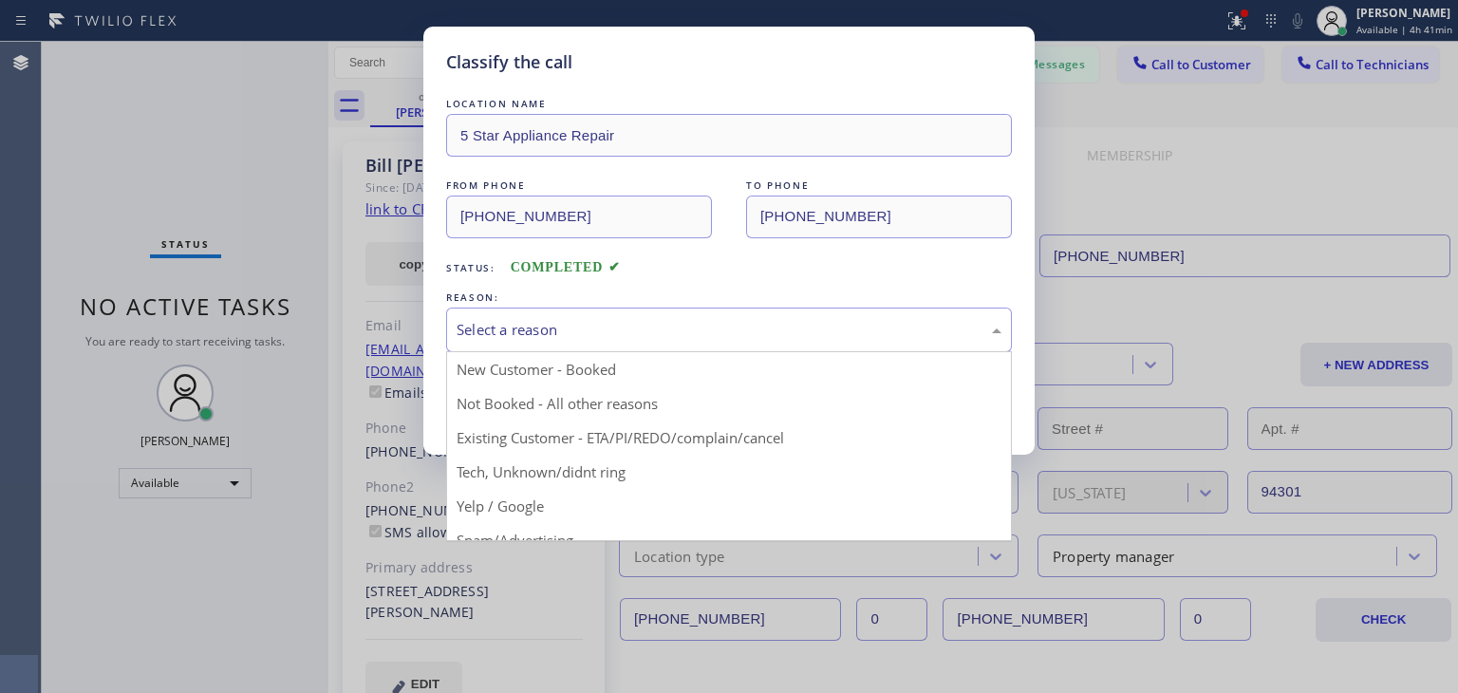
click at [748, 328] on div "Select a reason" at bounding box center [729, 330] width 545 height 22
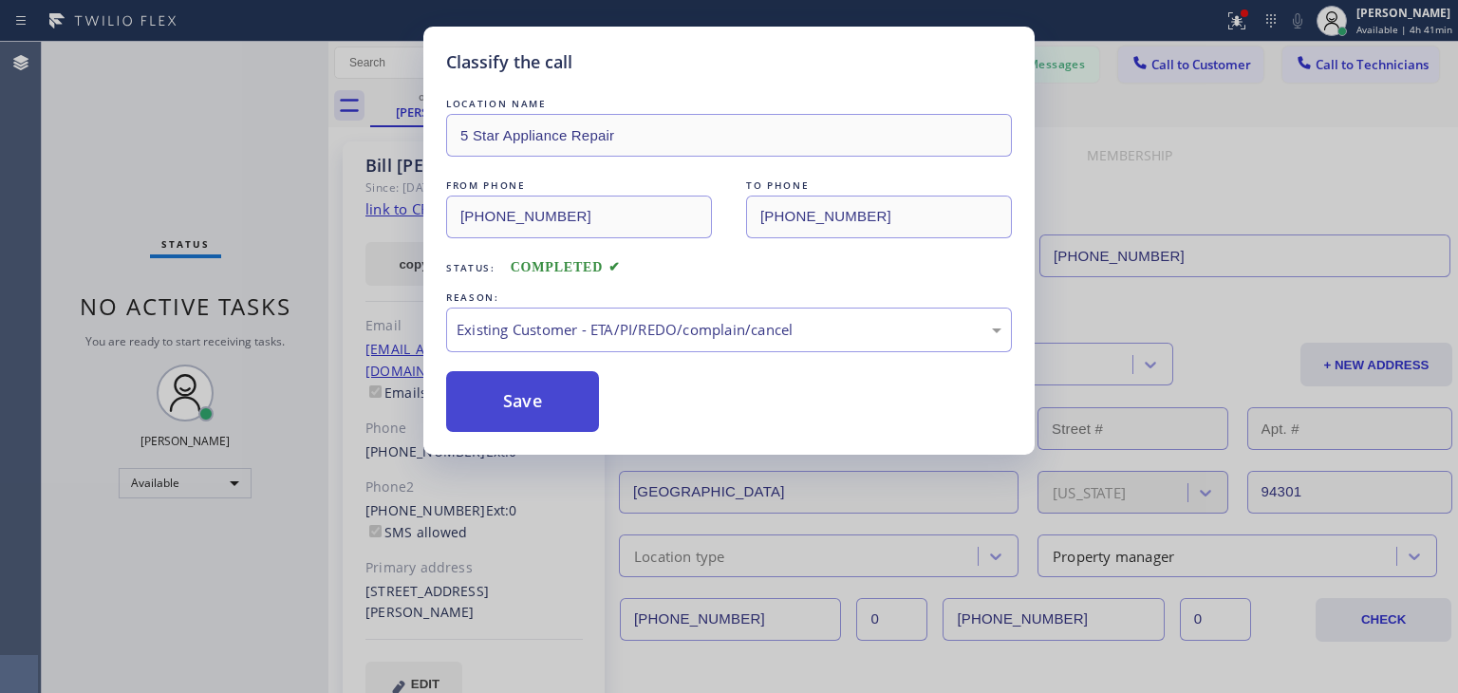
drag, startPoint x: 451, startPoint y: 362, endPoint x: 529, endPoint y: 395, distance: 84.6
click at [529, 395] on div "LOCATION NAME 5 Star Appliance Repair FROM PHONE [PHONE_NUMBER] TO PHONE [PHONE…" at bounding box center [729, 263] width 566 height 338
click at [529, 395] on button "Save" at bounding box center [522, 401] width 153 height 61
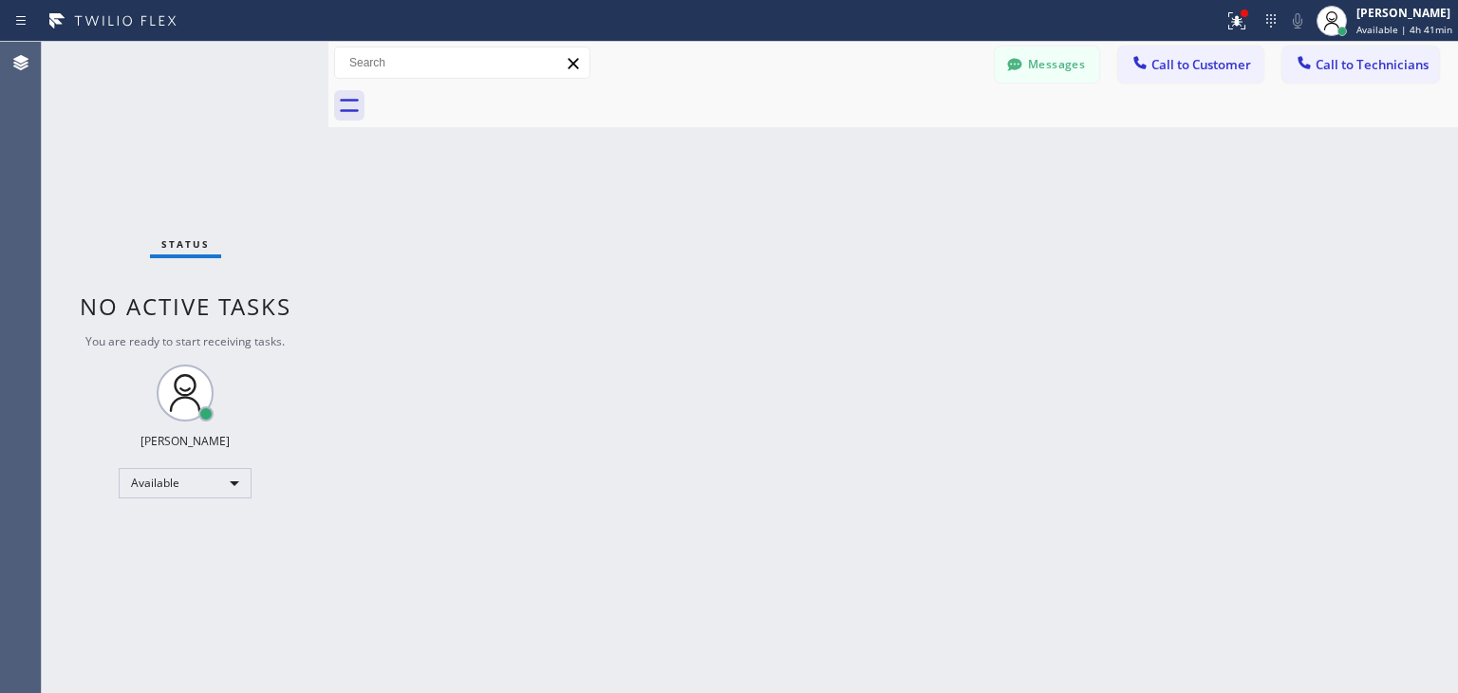
click at [1058, 69] on button "Messages" at bounding box center [1047, 65] width 104 height 36
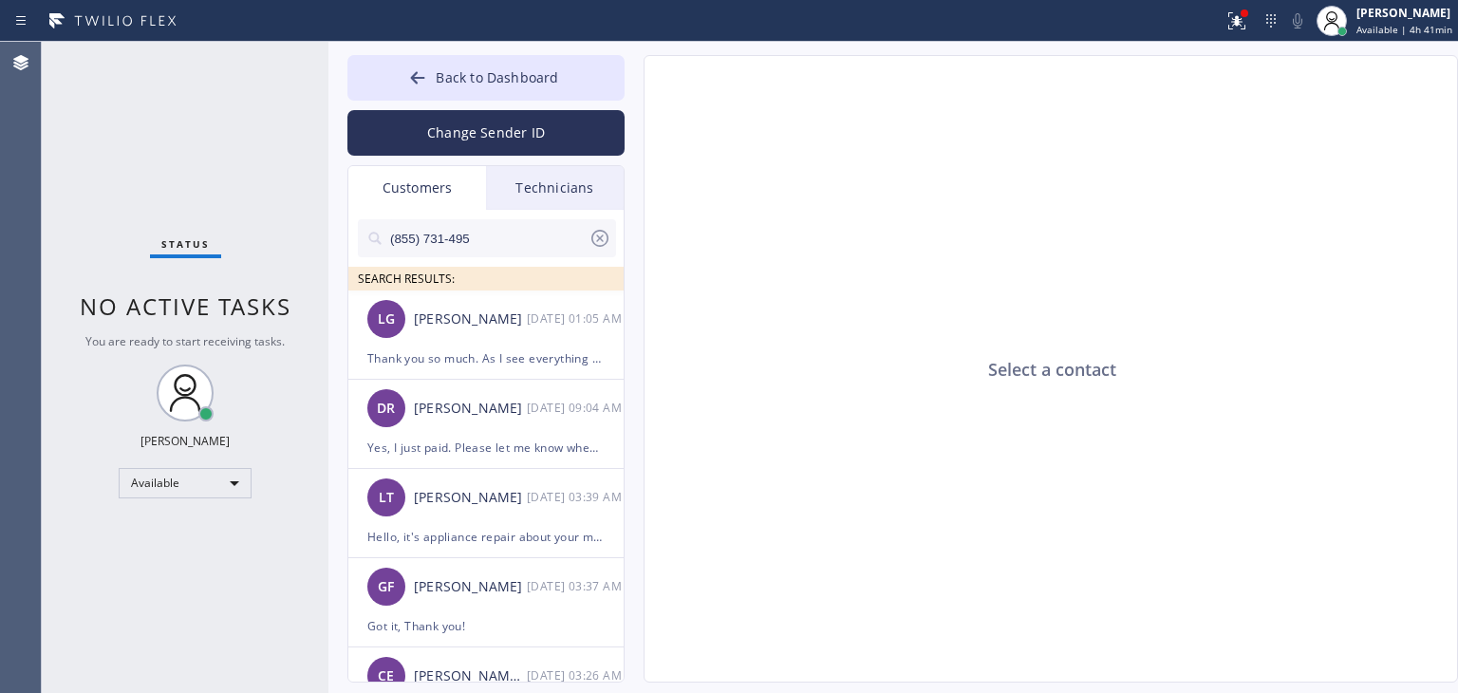
click at [604, 242] on icon at bounding box center [600, 238] width 23 height 23
click at [565, 83] on button "Back to Dashboard" at bounding box center [485, 78] width 277 height 46
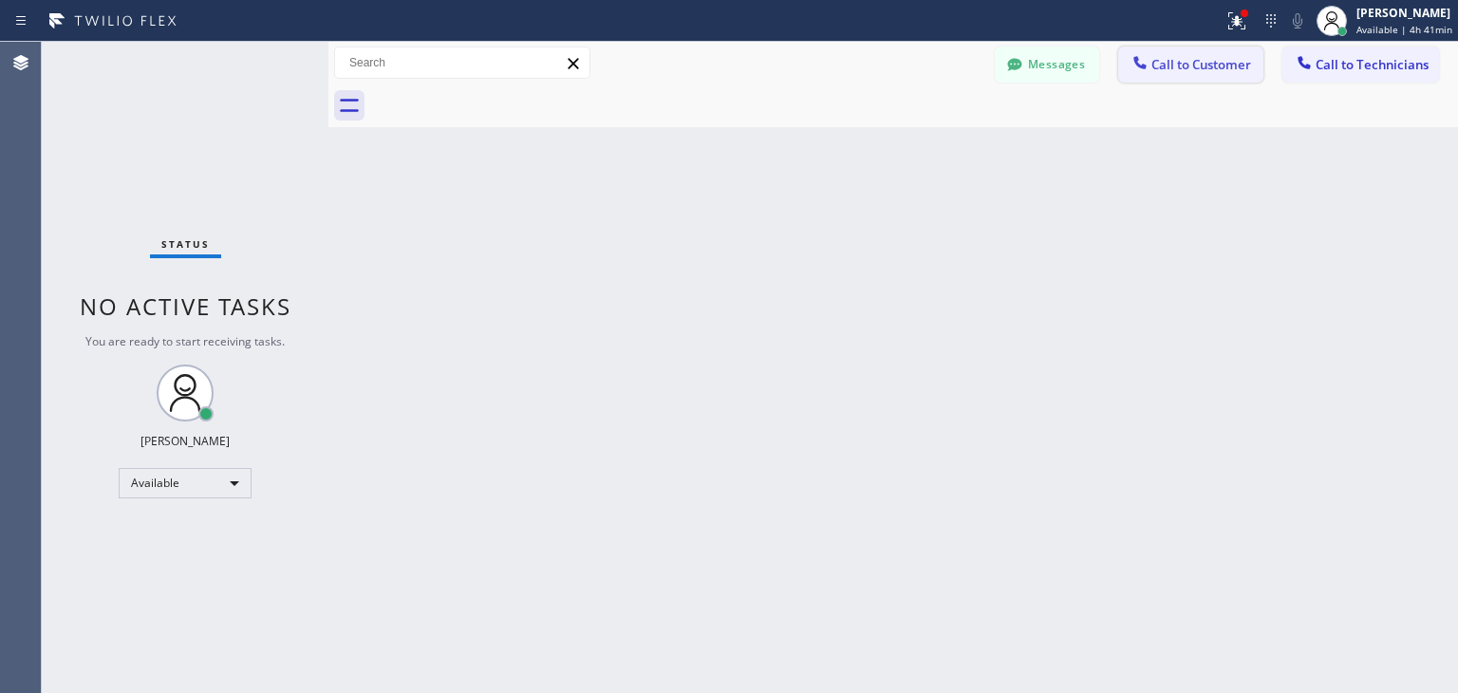
click at [1244, 69] on span "Call to Customer" at bounding box center [1201, 64] width 100 height 17
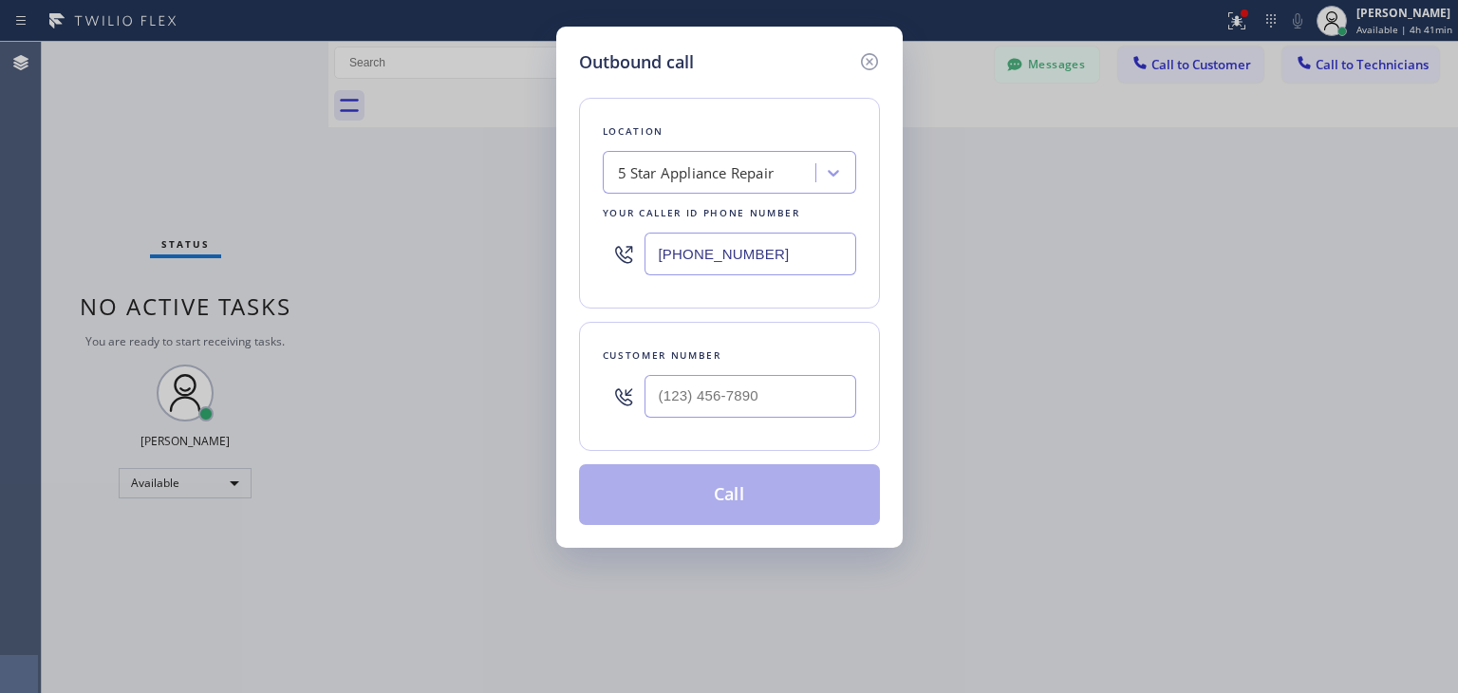
click at [741, 239] on input "[PHONE_NUMBER]" at bounding box center [751, 254] width 212 height 43
click at [870, 51] on icon at bounding box center [869, 61] width 23 height 23
